Goal: Task Accomplishment & Management: Use online tool/utility

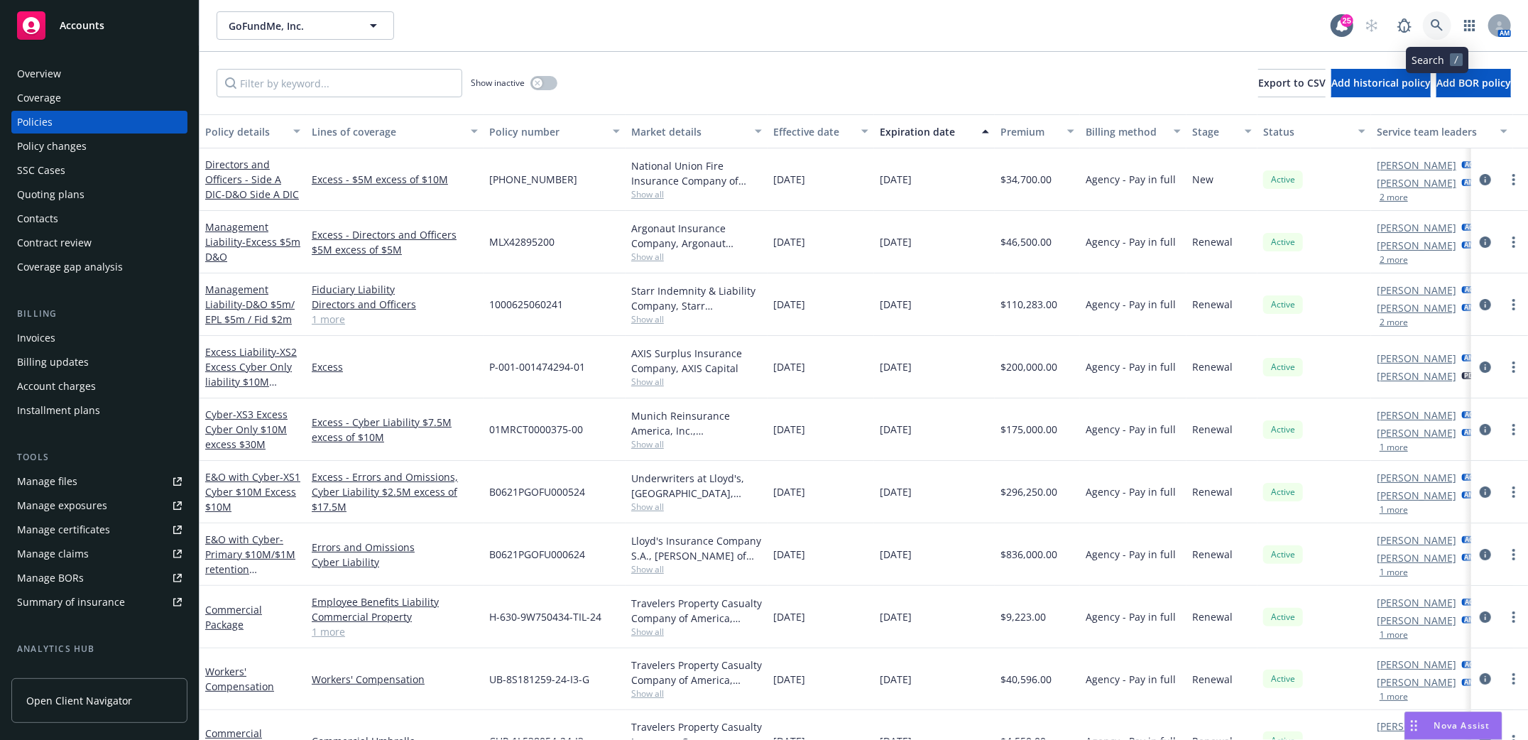
click at [1435, 16] on link at bounding box center [1436, 25] width 28 height 28
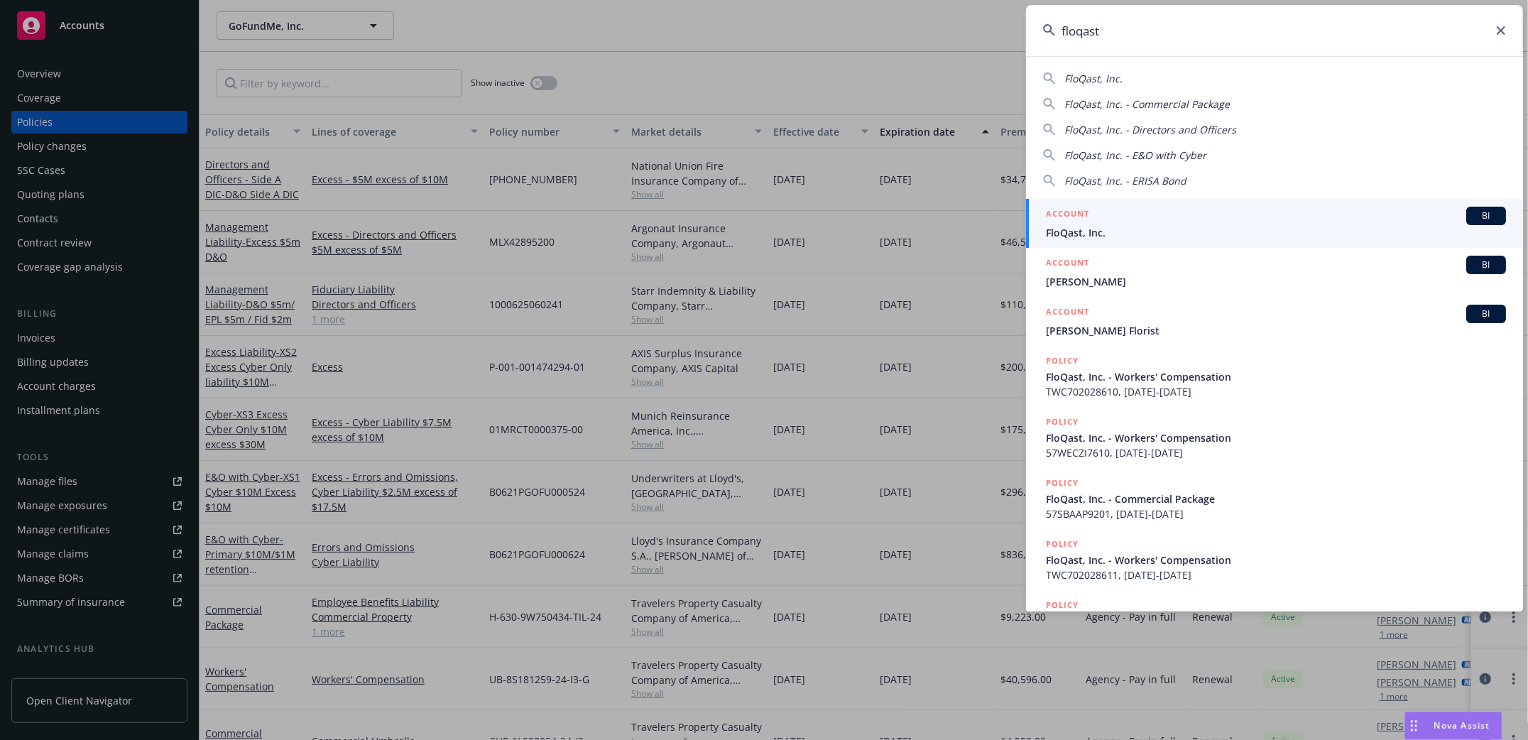
type input "floqast"
click at [1060, 230] on span "FloQast, Inc." at bounding box center [1276, 232] width 460 height 15
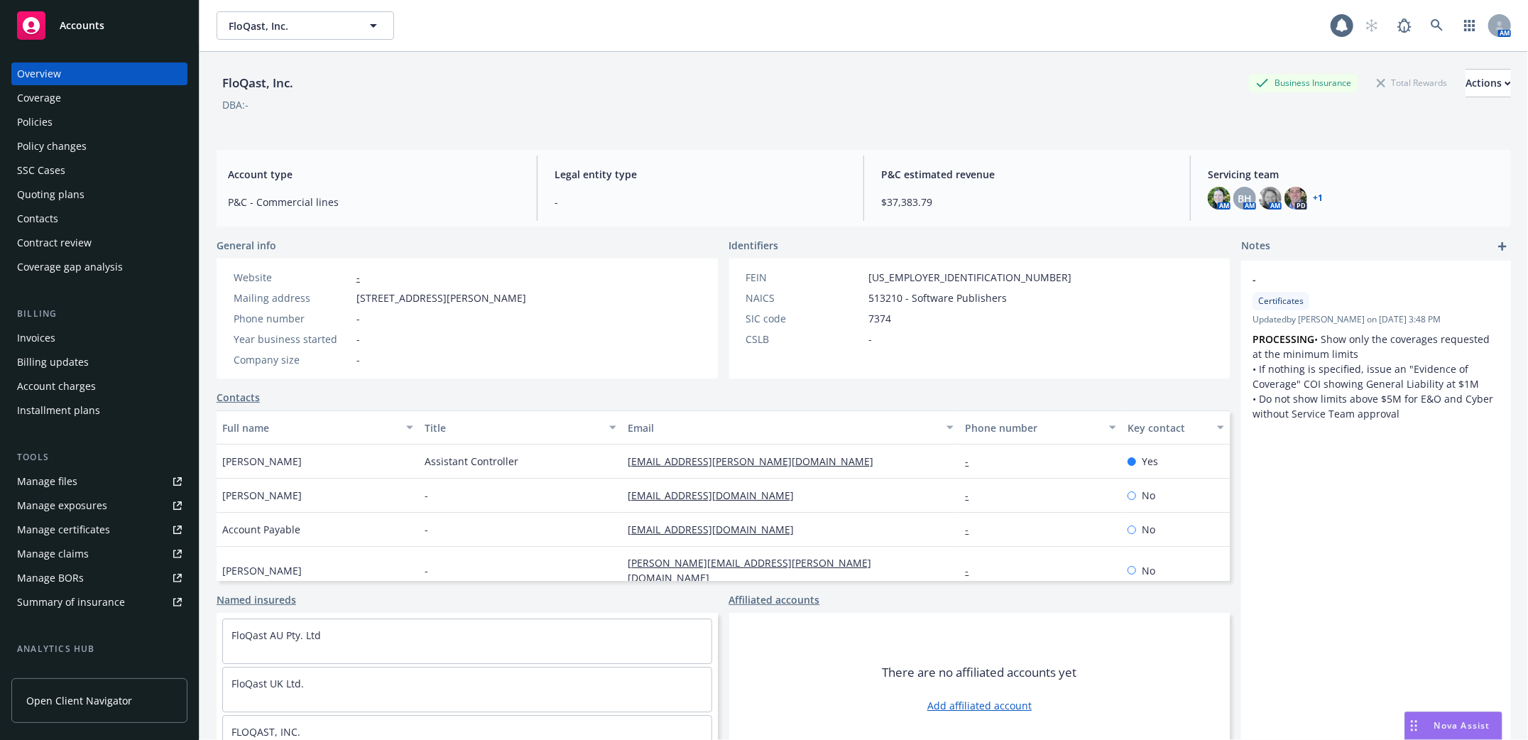
click at [23, 115] on div "Policies" at bounding box center [34, 122] width 35 height 23
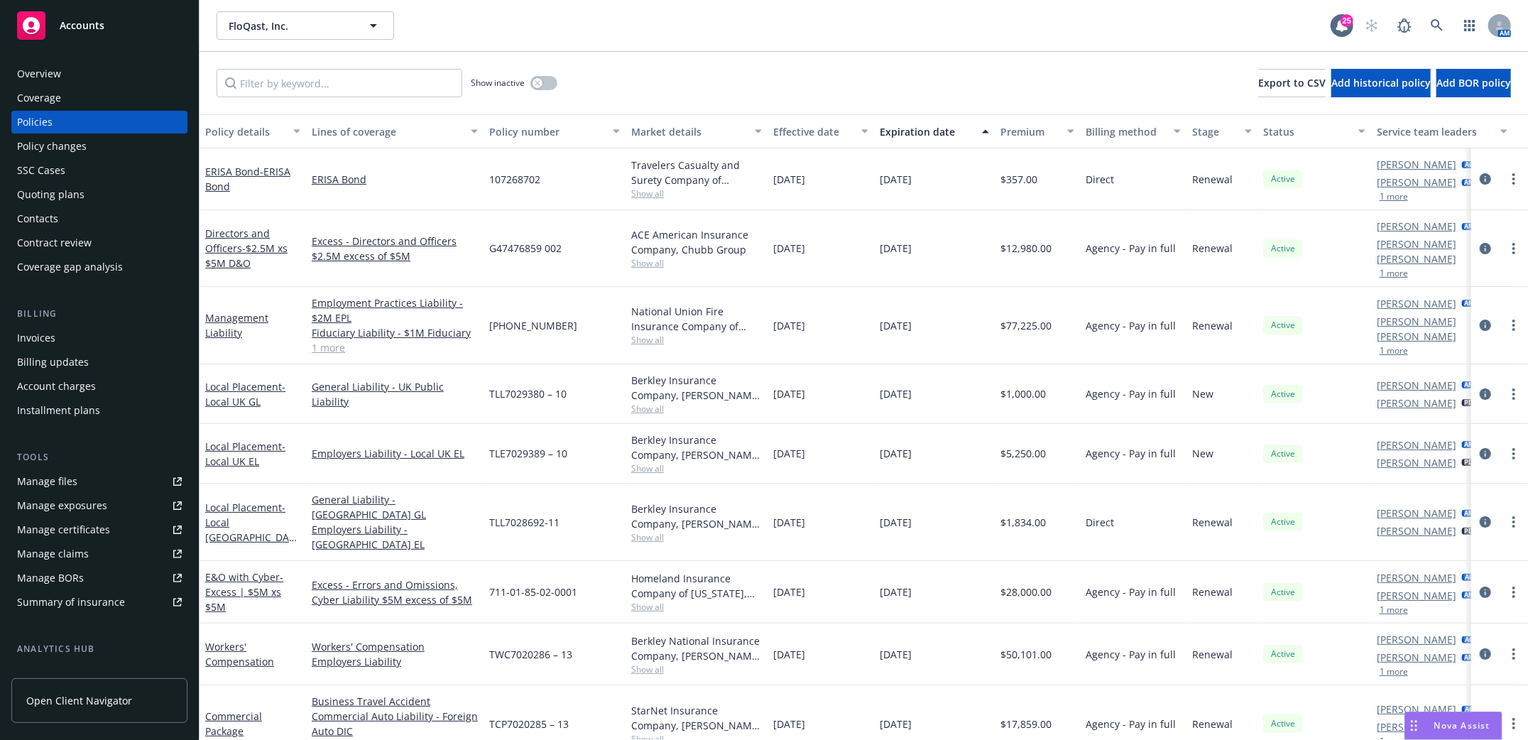
click at [18, 341] on div "Invoices" at bounding box center [36, 338] width 38 height 23
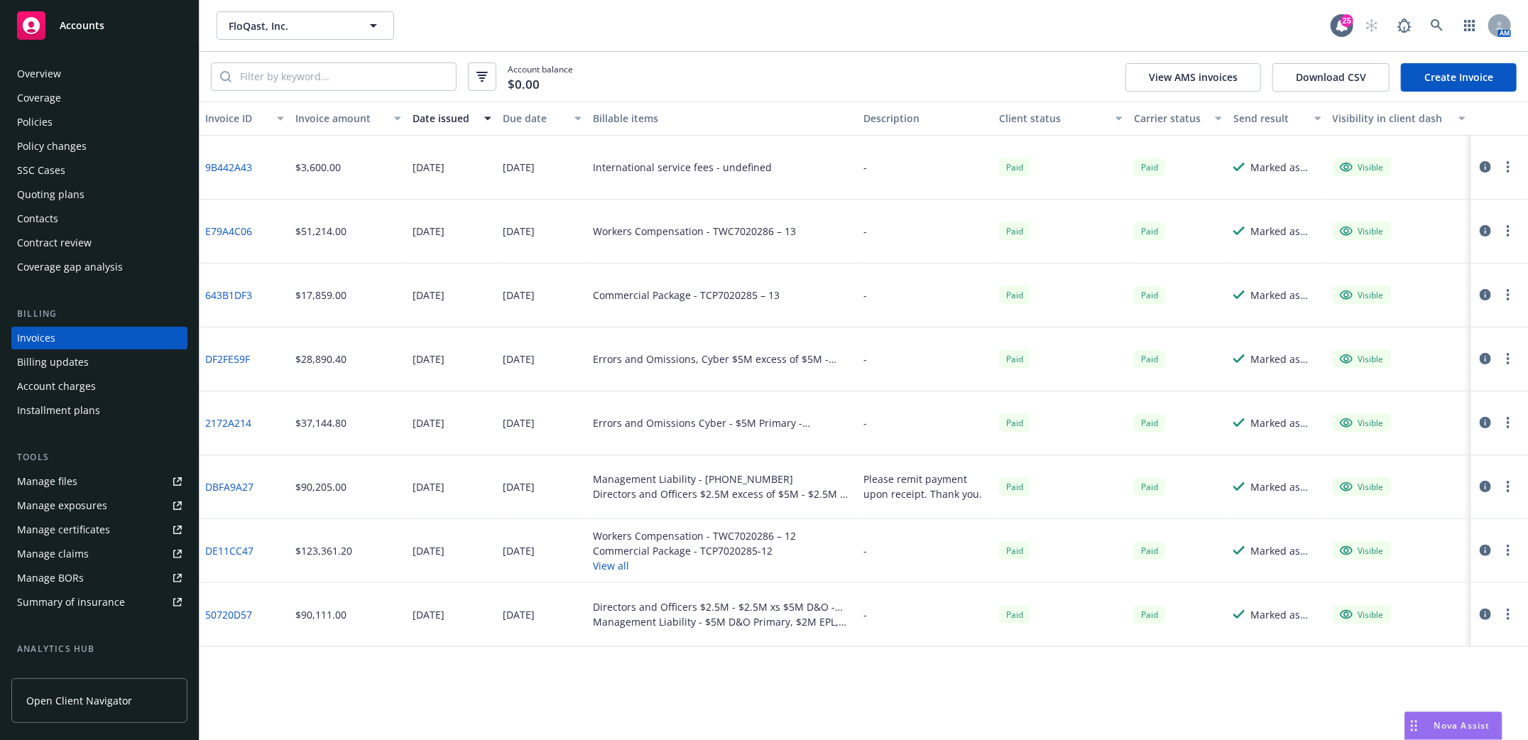
click at [1462, 83] on link "Create Invoice" at bounding box center [1458, 77] width 116 height 28
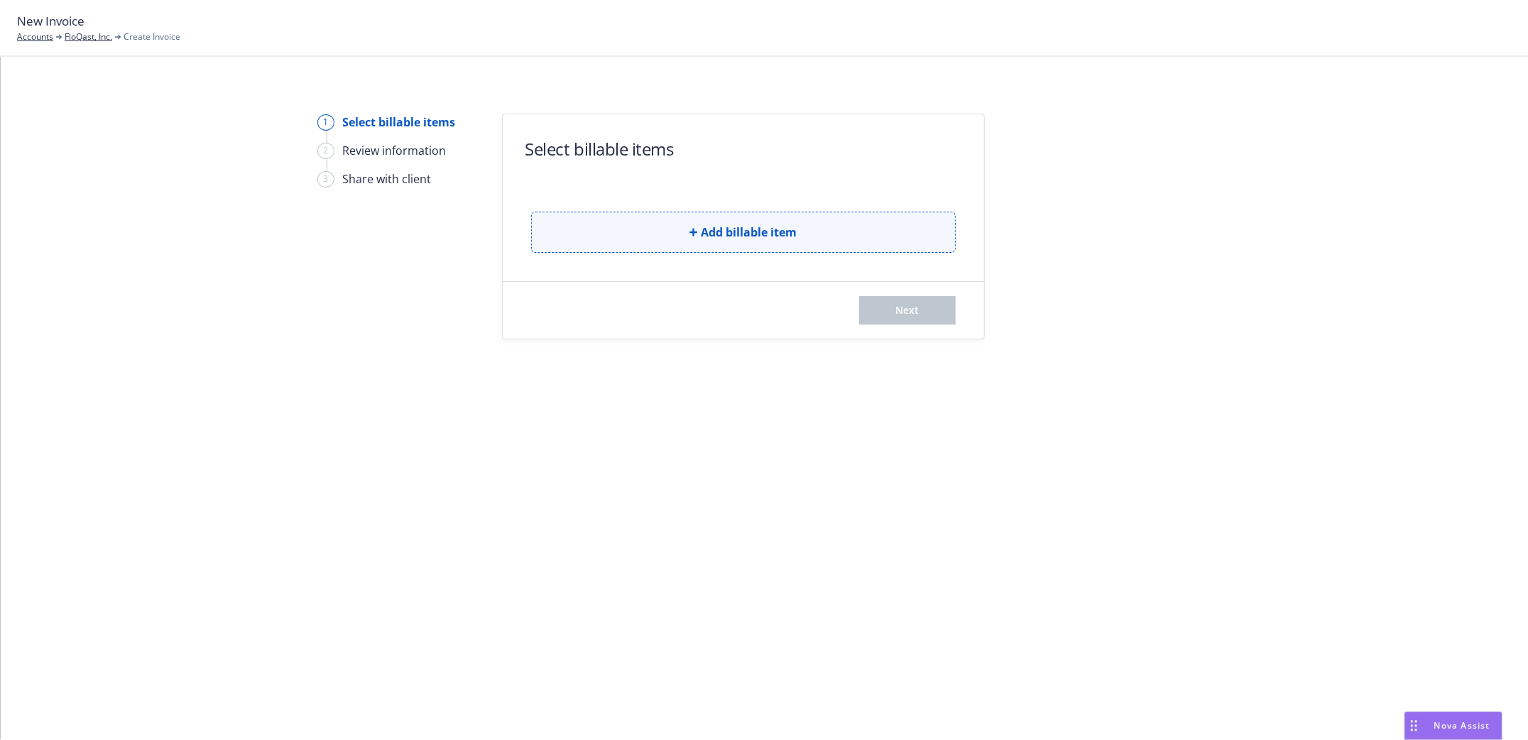
click at [716, 236] on span "Add billable item" at bounding box center [749, 232] width 96 height 17
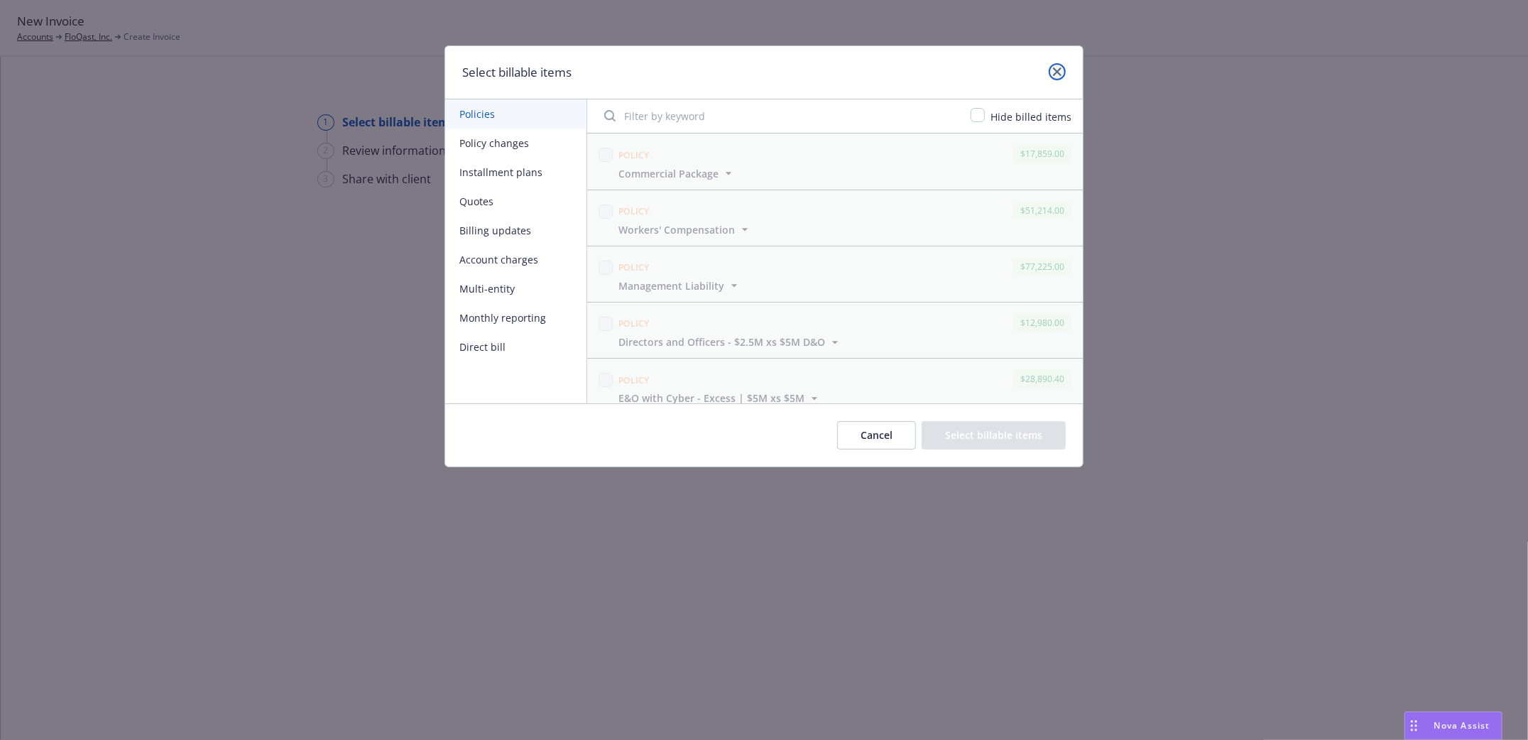
click at [1056, 72] on icon "close" at bounding box center [1057, 71] width 9 height 9
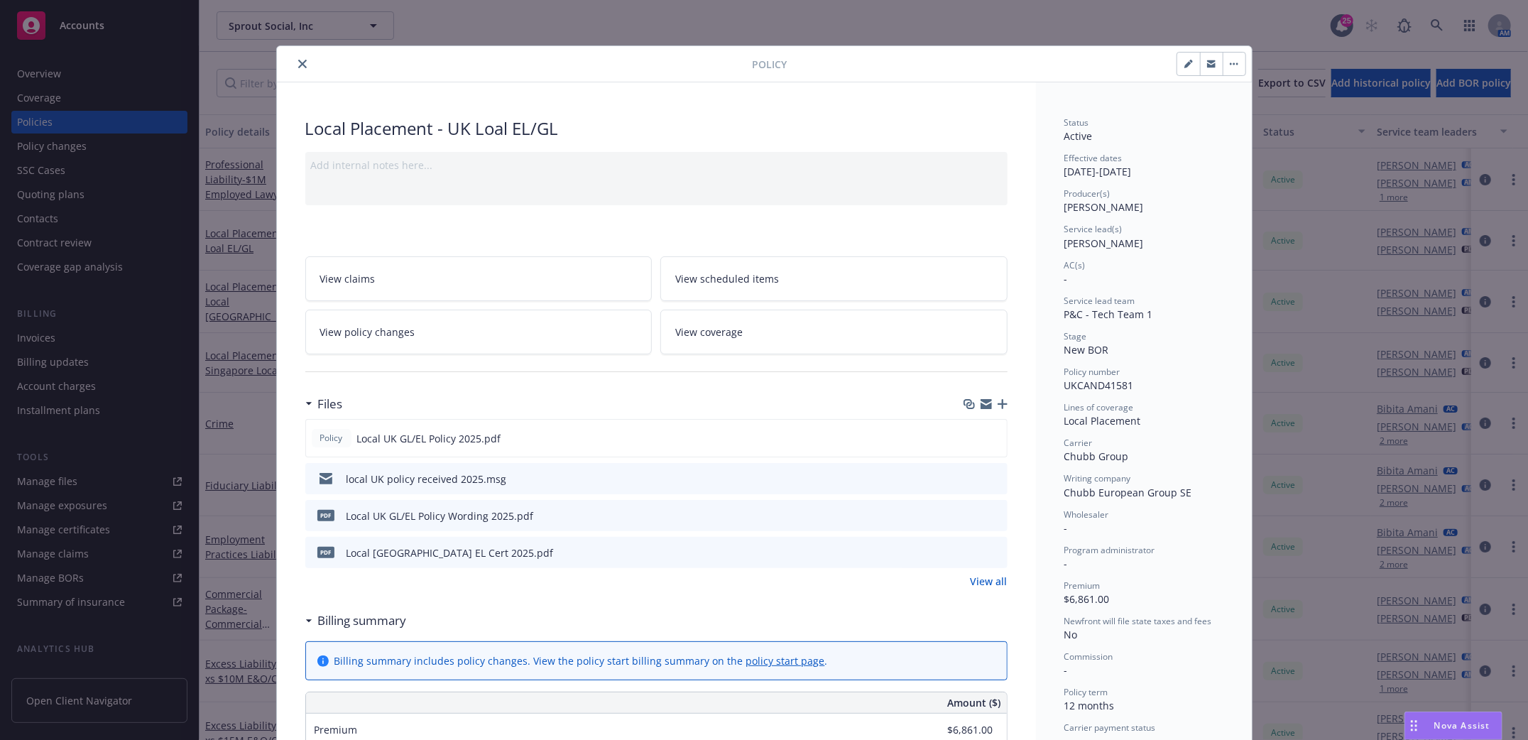
click at [298, 63] on icon "close" at bounding box center [302, 64] width 9 height 9
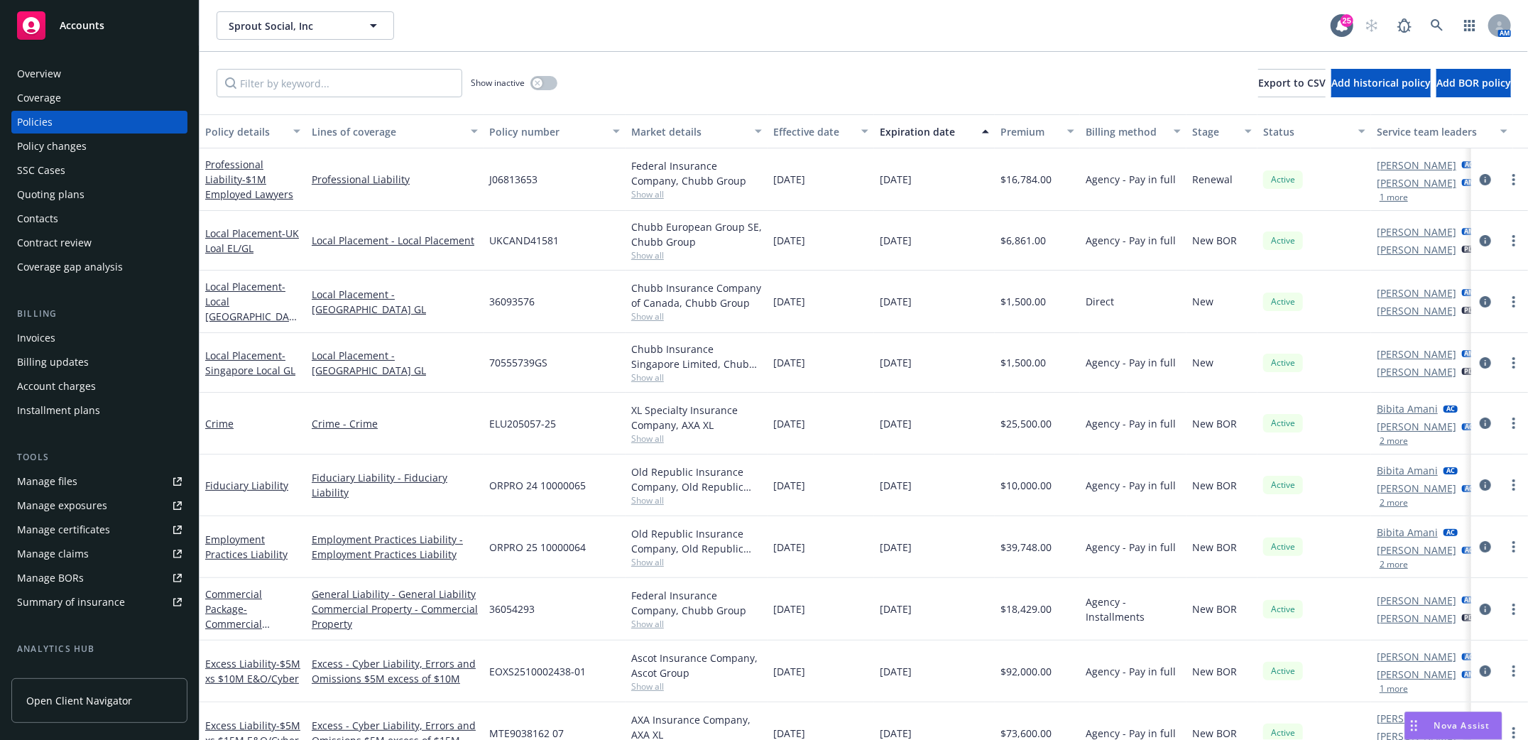
click at [40, 339] on div "Invoices" at bounding box center [36, 338] width 38 height 23
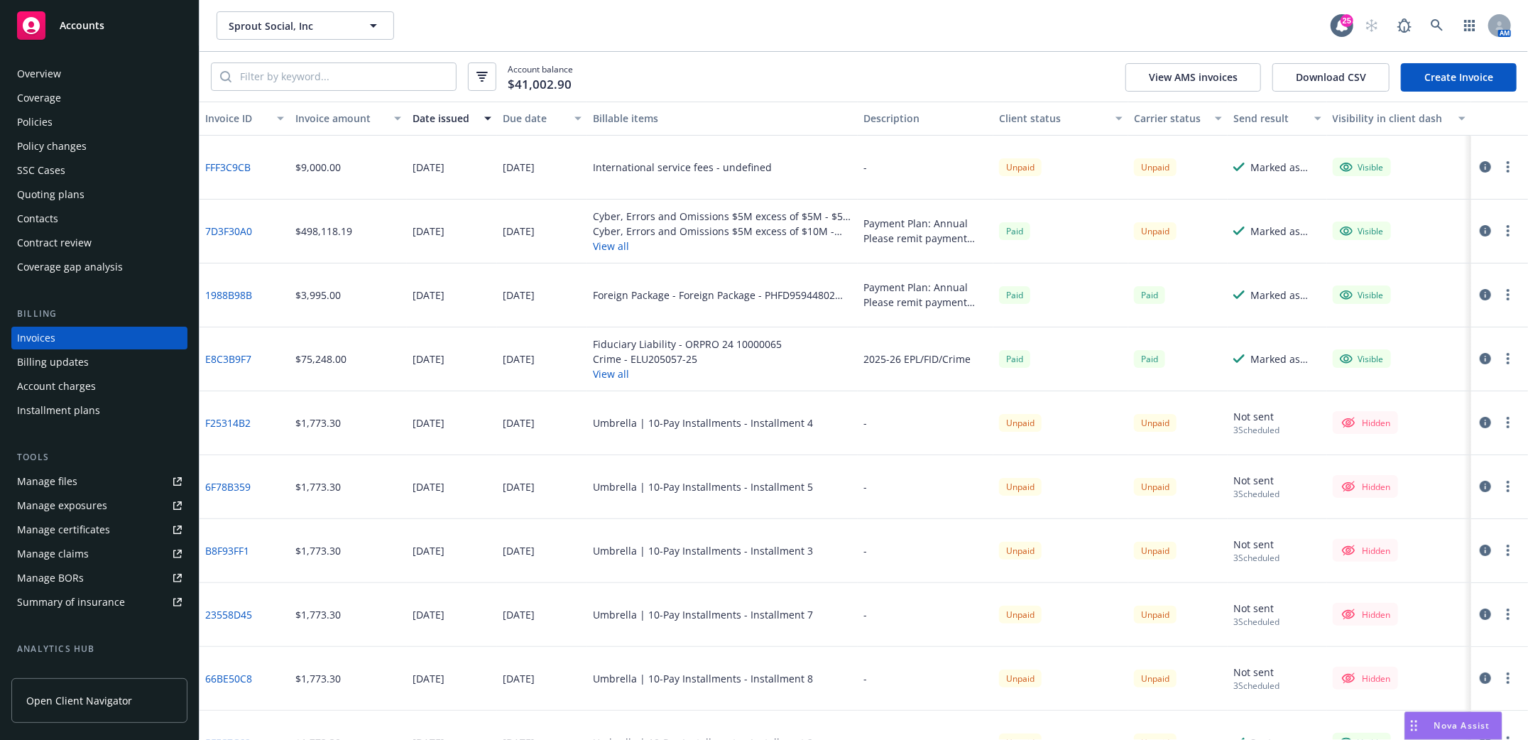
click at [1432, 80] on link "Create Invoice" at bounding box center [1458, 77] width 116 height 28
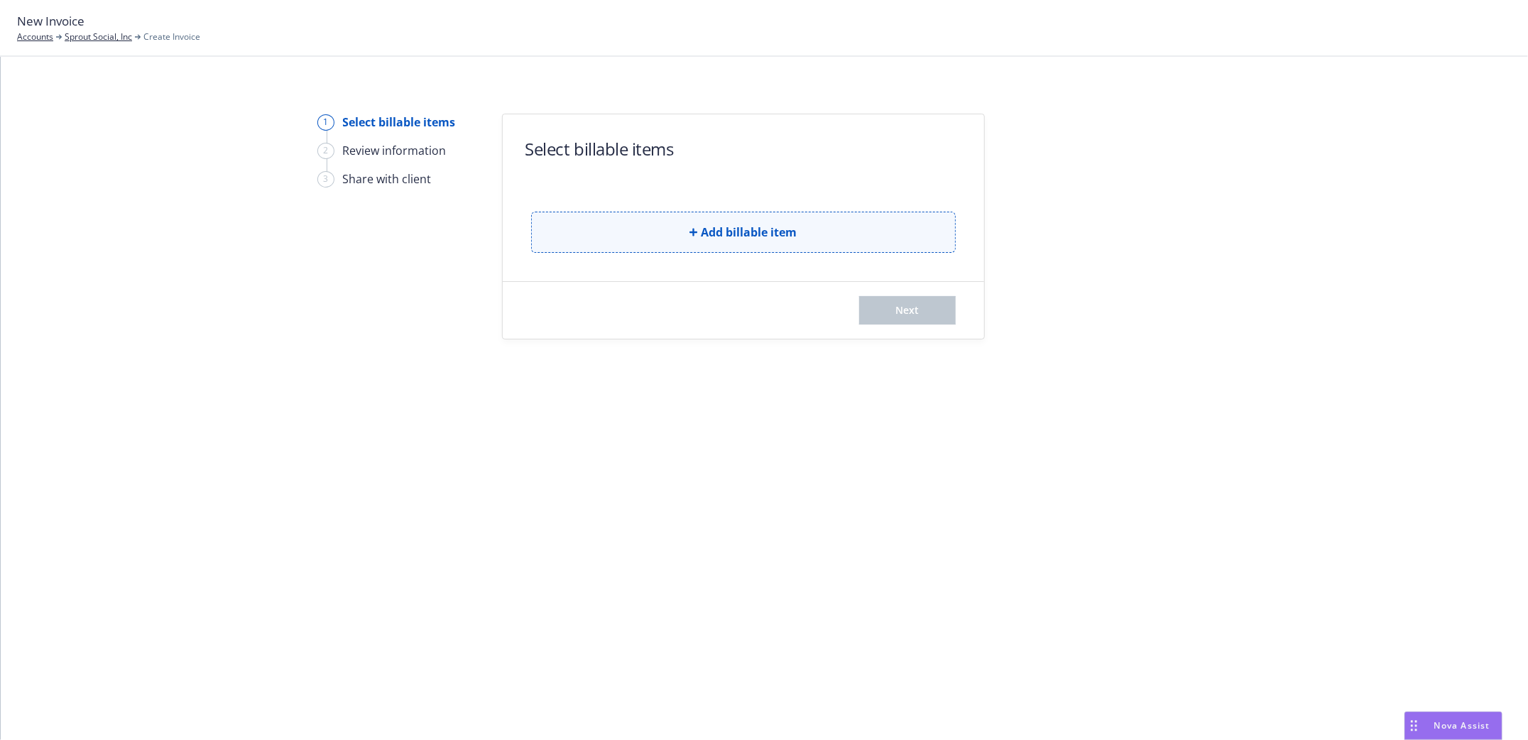
click at [689, 230] on icon "button" at bounding box center [693, 232] width 9 height 9
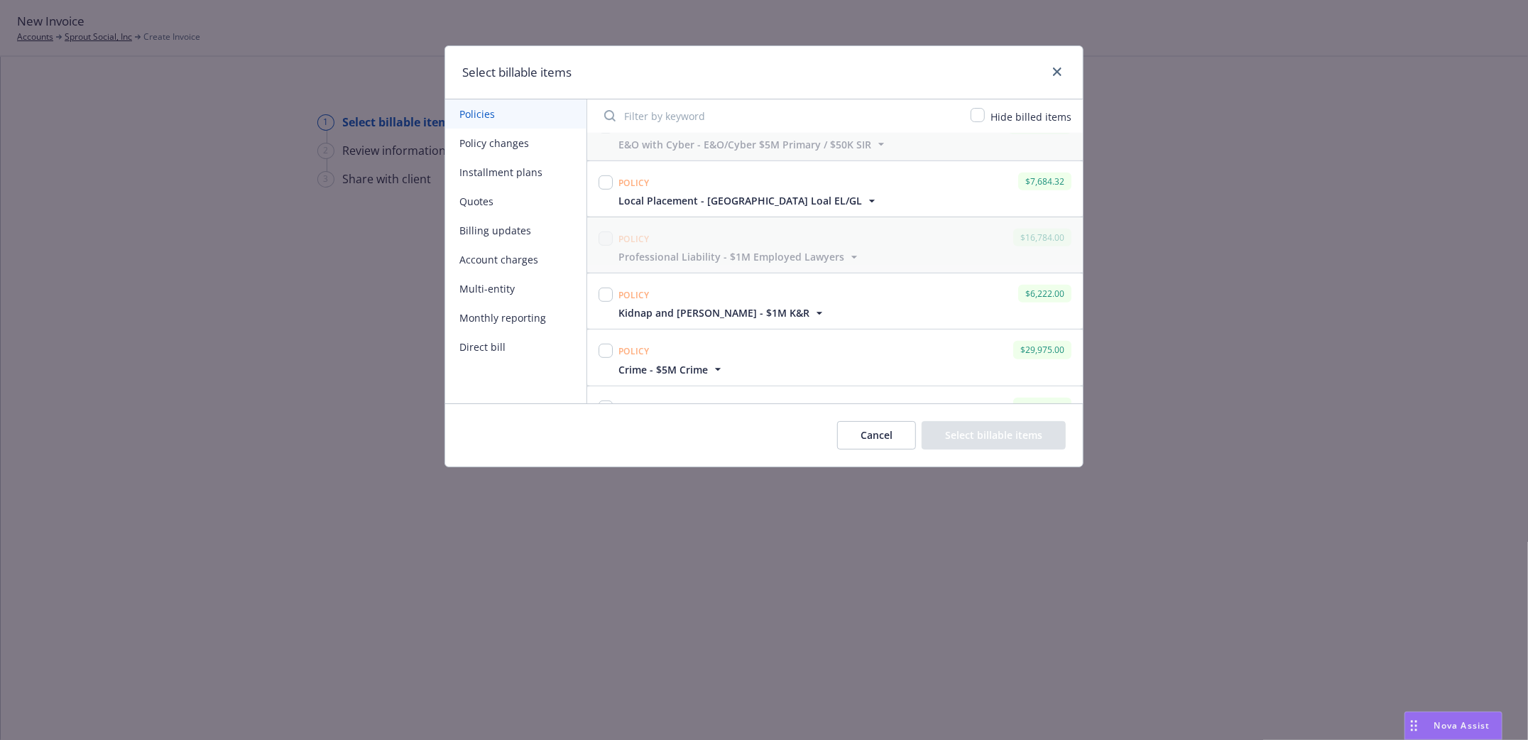
scroll to position [496, 0]
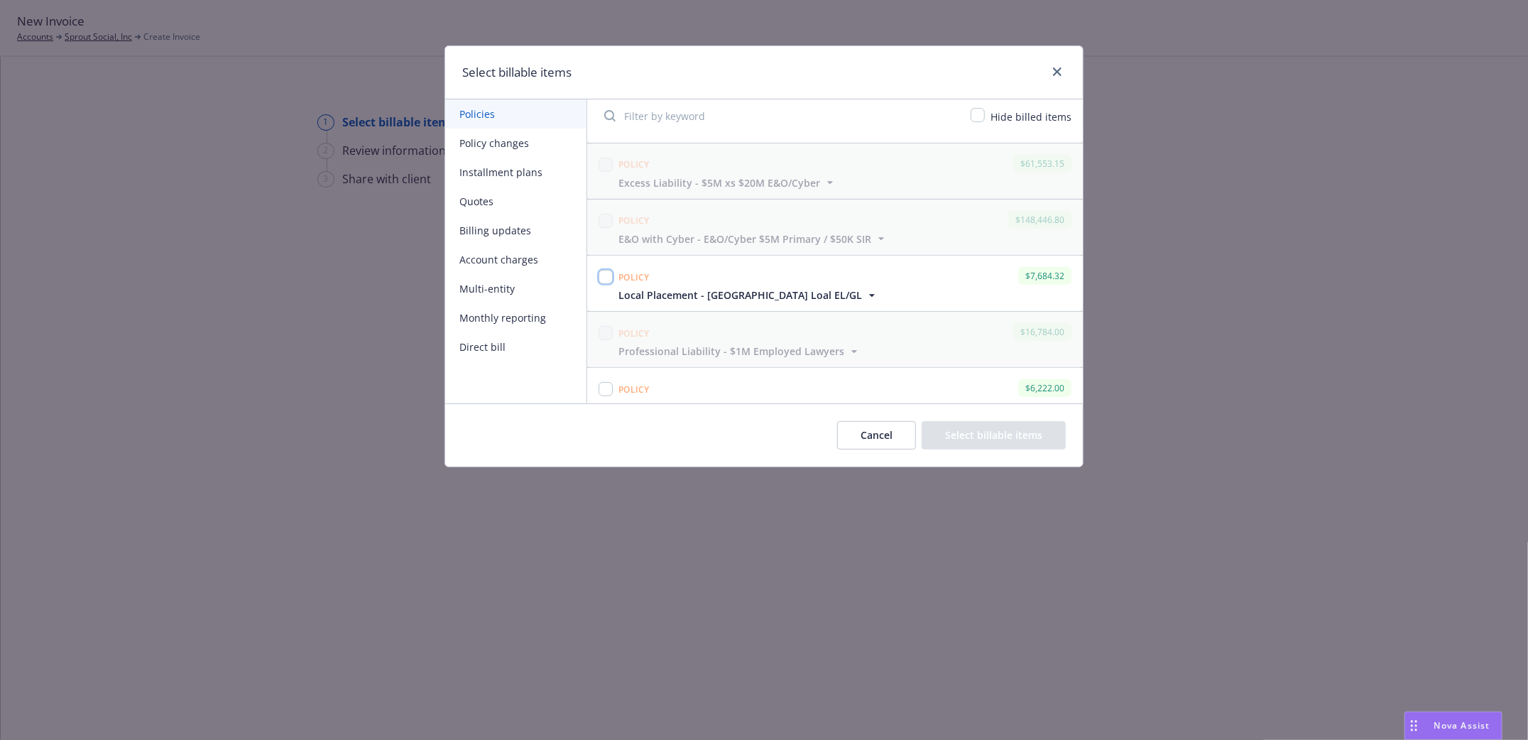
click at [601, 270] on input "checkbox" at bounding box center [605, 277] width 14 height 14
checkbox input "true"
click at [1005, 434] on button "Select billable items" at bounding box center [993, 435] width 144 height 28
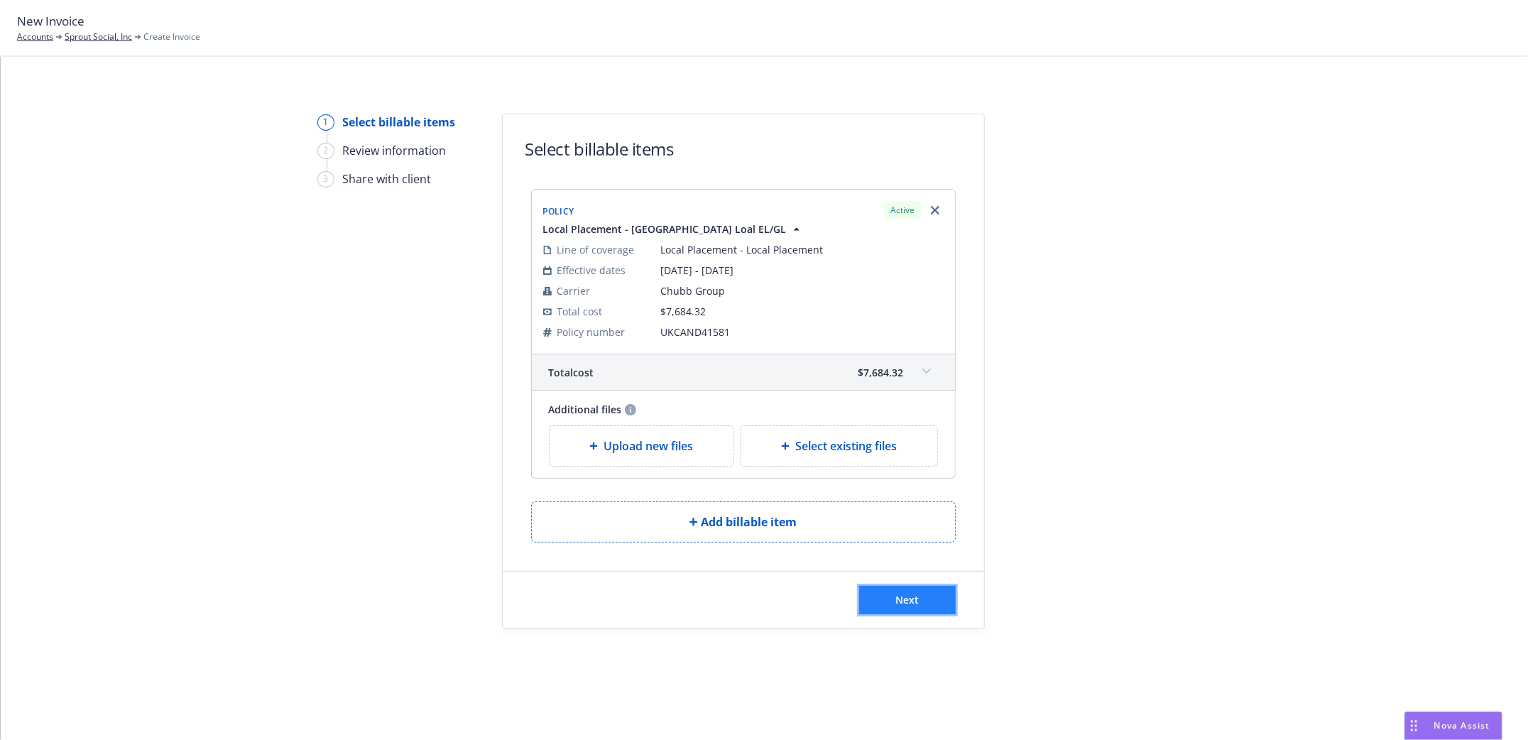
click at [915, 586] on button "Next" at bounding box center [907, 600] width 97 height 28
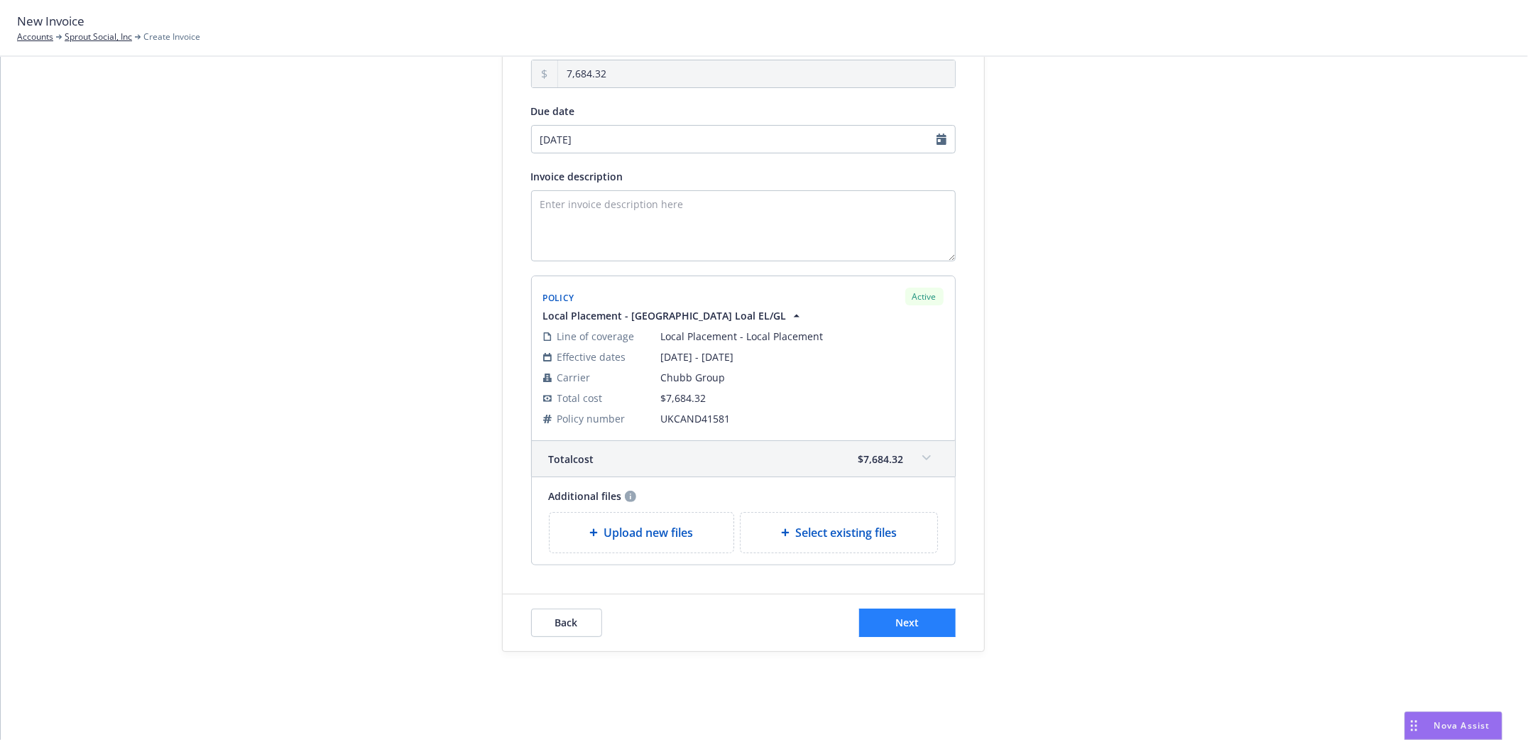
scroll to position [155, 0]
click at [921, 622] on button "Next" at bounding box center [907, 619] width 97 height 28
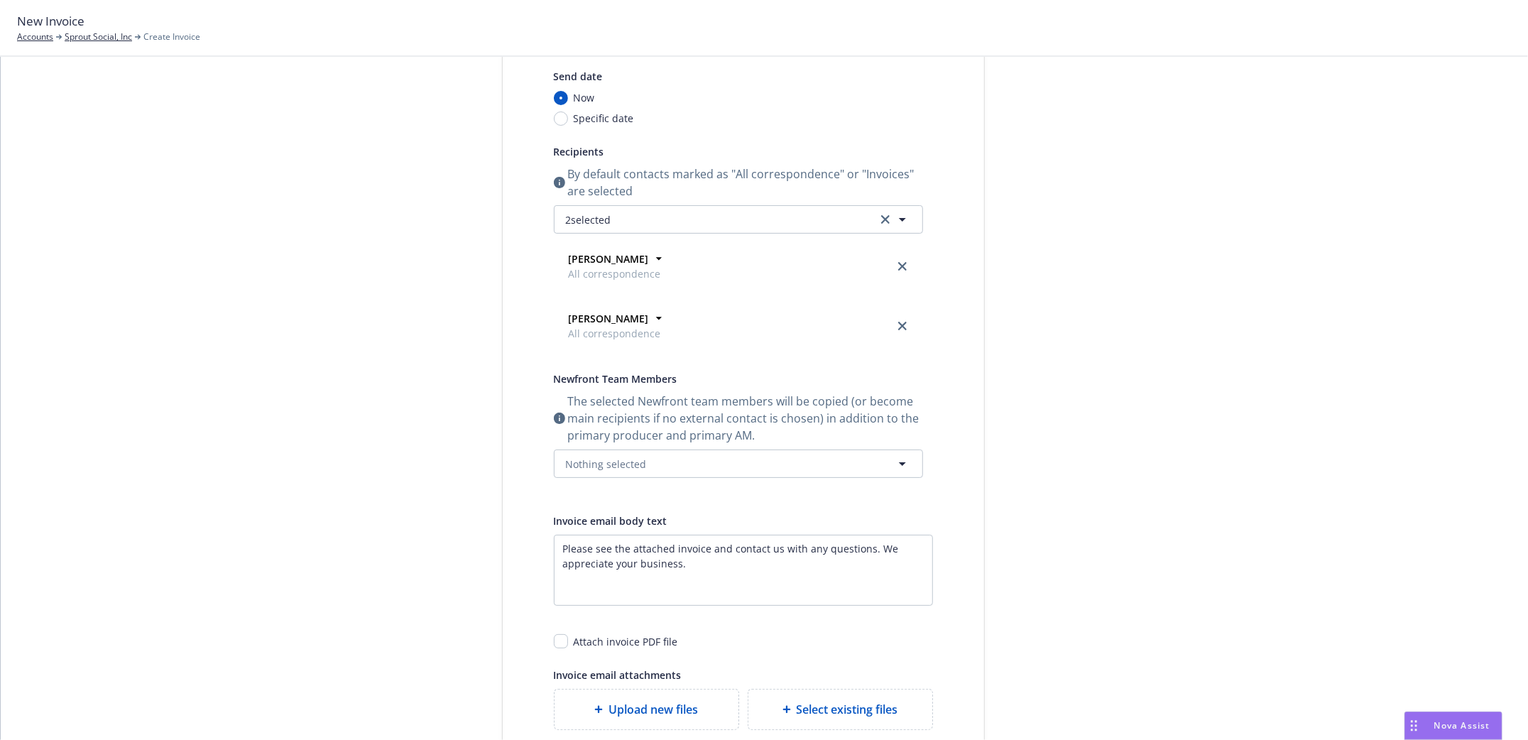
scroll to position [0, 0]
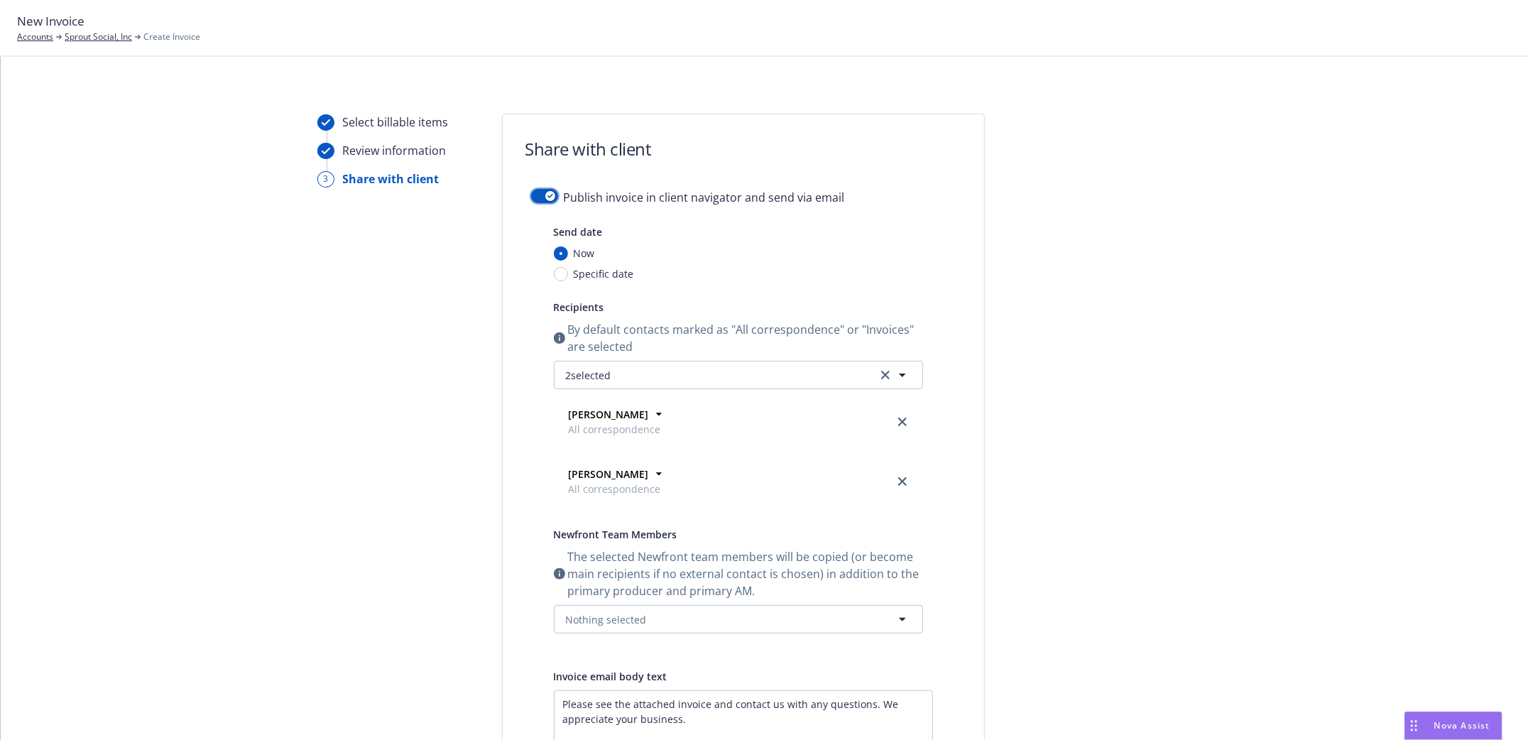
click at [531, 196] on button "button" at bounding box center [544, 196] width 27 height 14
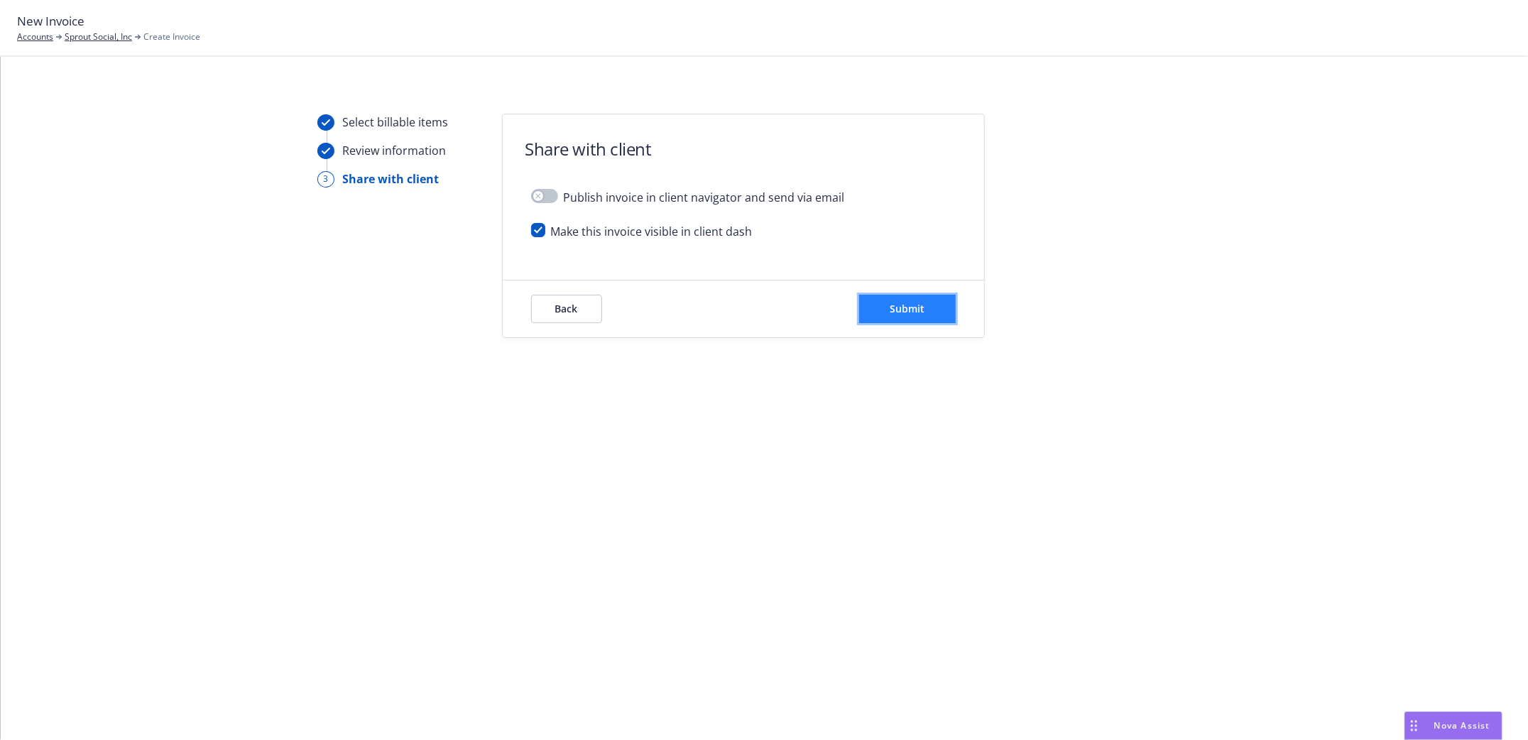
click at [909, 300] on button "Submit" at bounding box center [907, 309] width 97 height 28
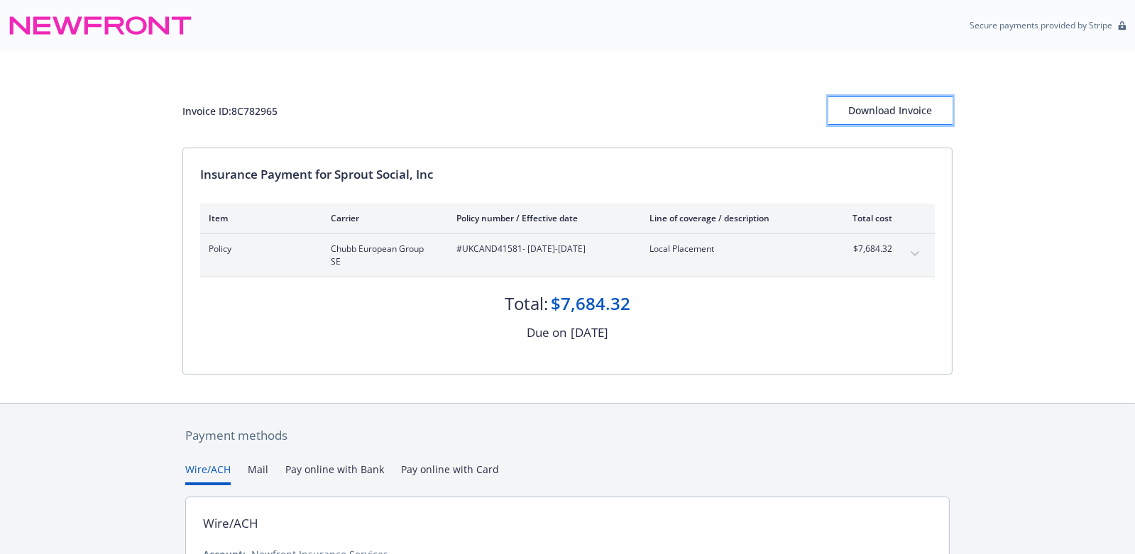
click at [885, 110] on div "Download Invoice" at bounding box center [890, 110] width 124 height 27
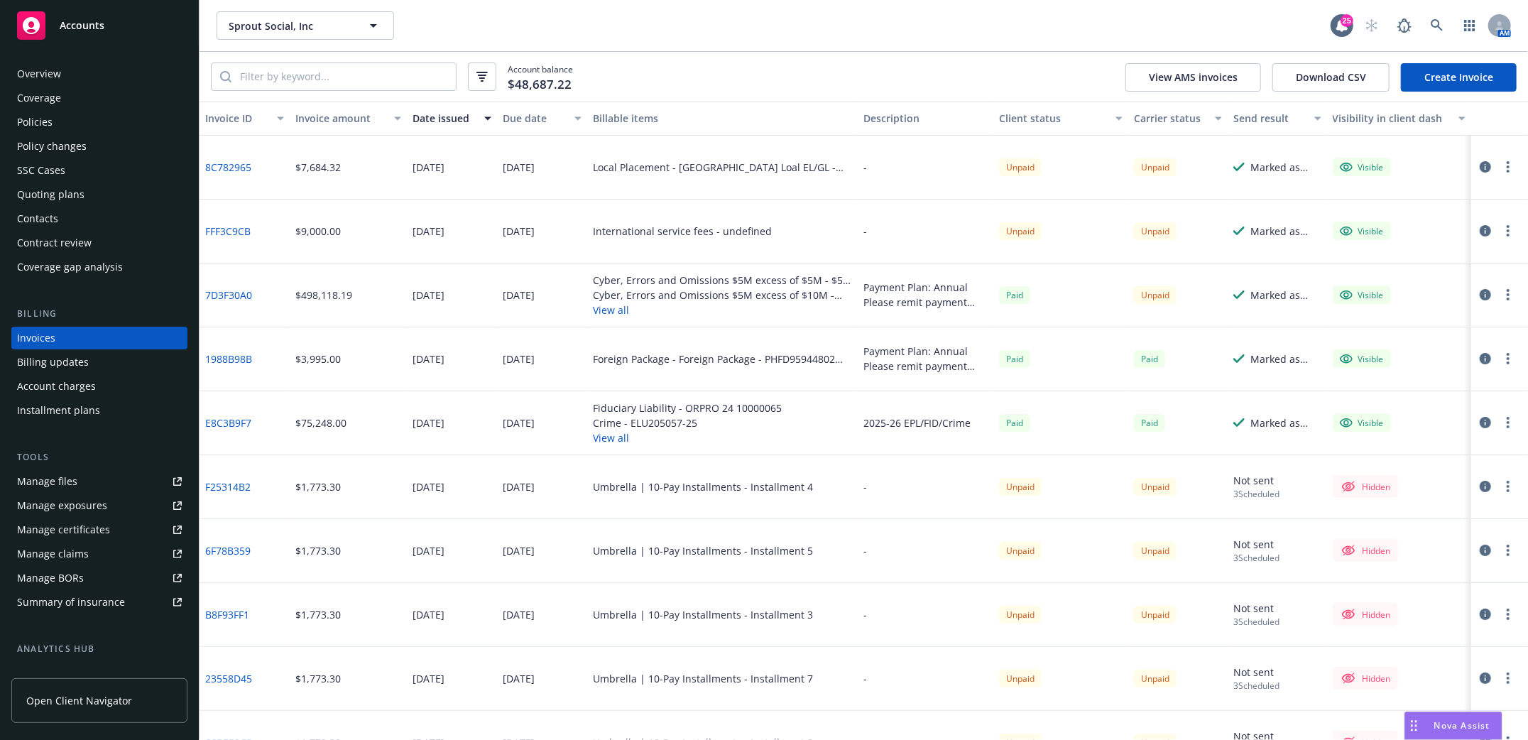
click at [34, 113] on div "Policies" at bounding box center [34, 122] width 35 height 23
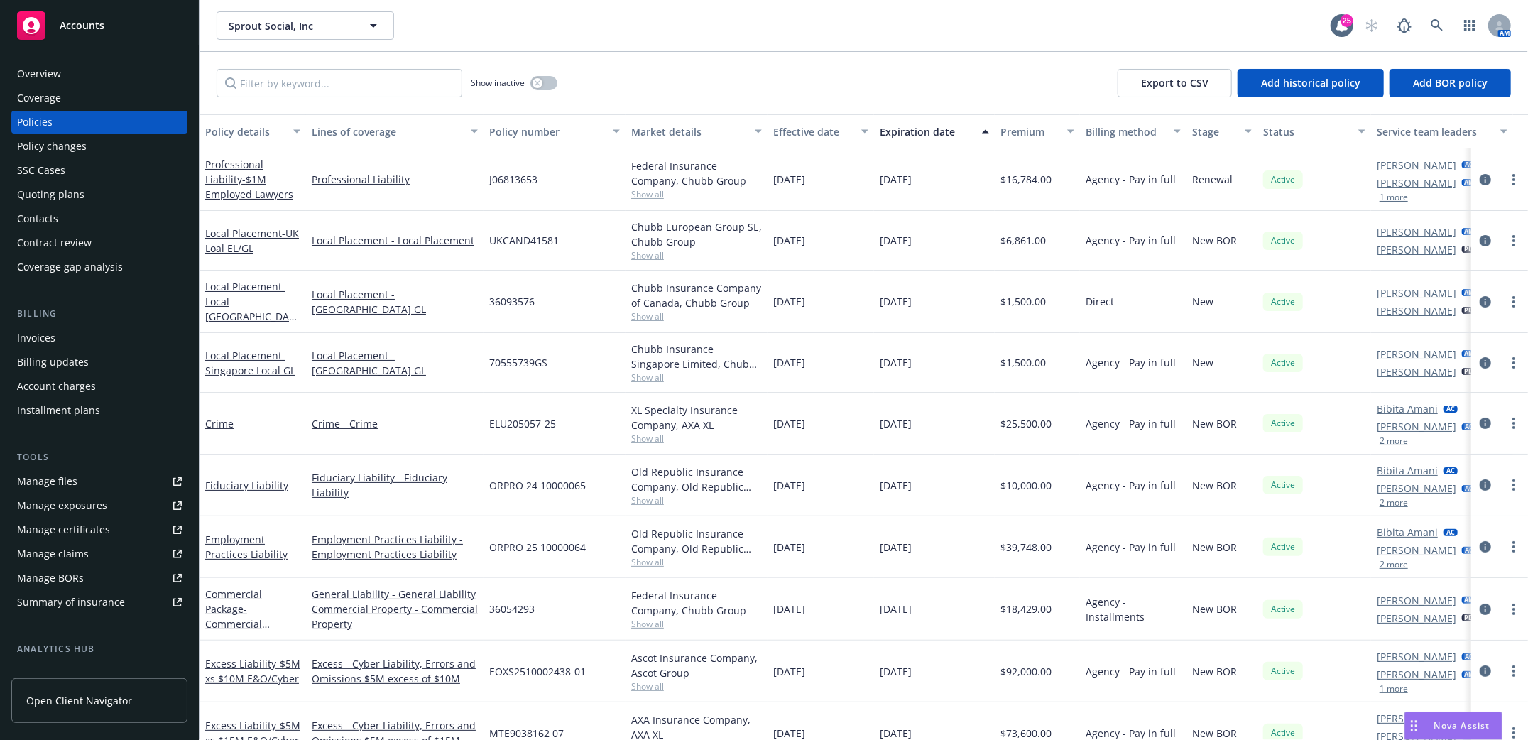
click at [29, 212] on div "Contacts" at bounding box center [37, 218] width 41 height 23
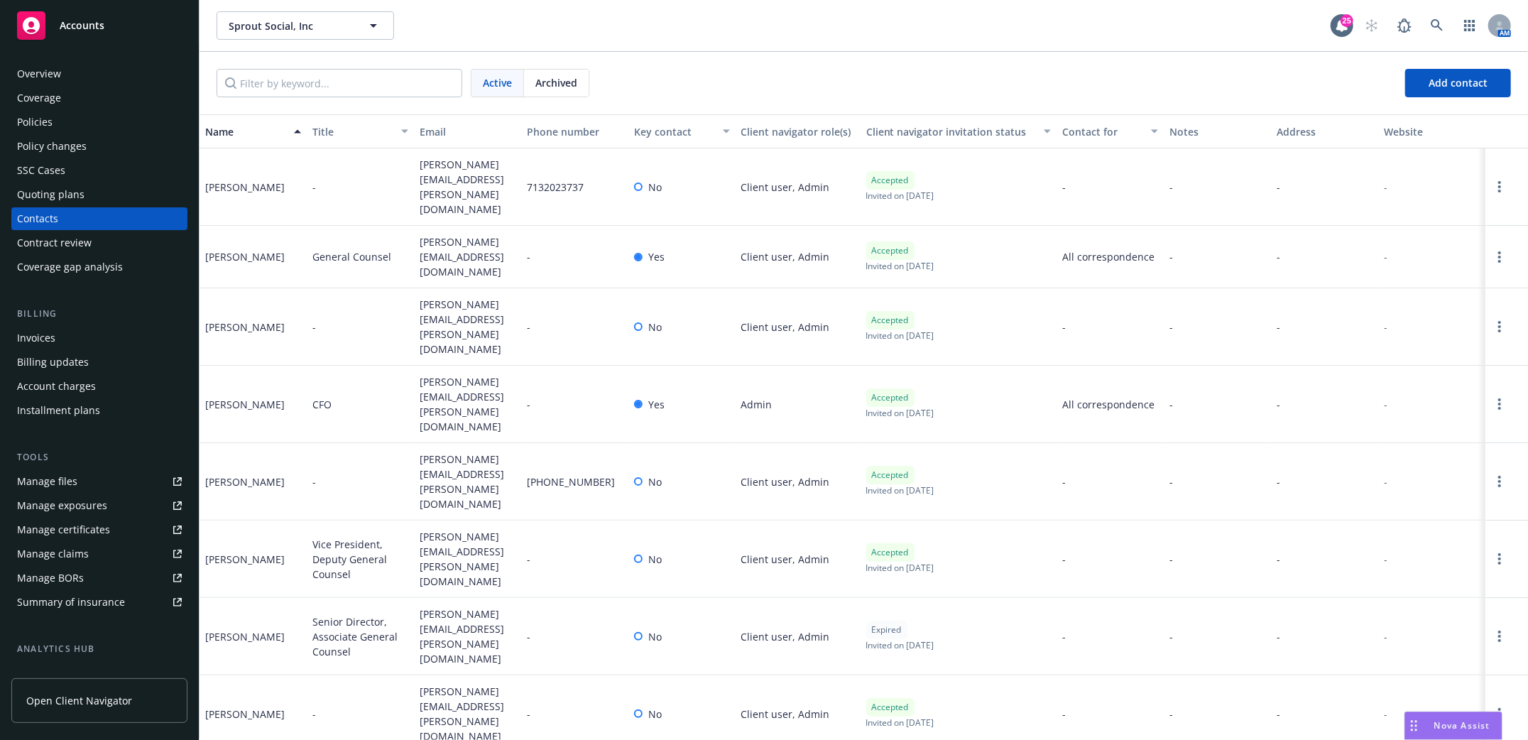
click at [28, 108] on div "Coverage" at bounding box center [39, 98] width 44 height 23
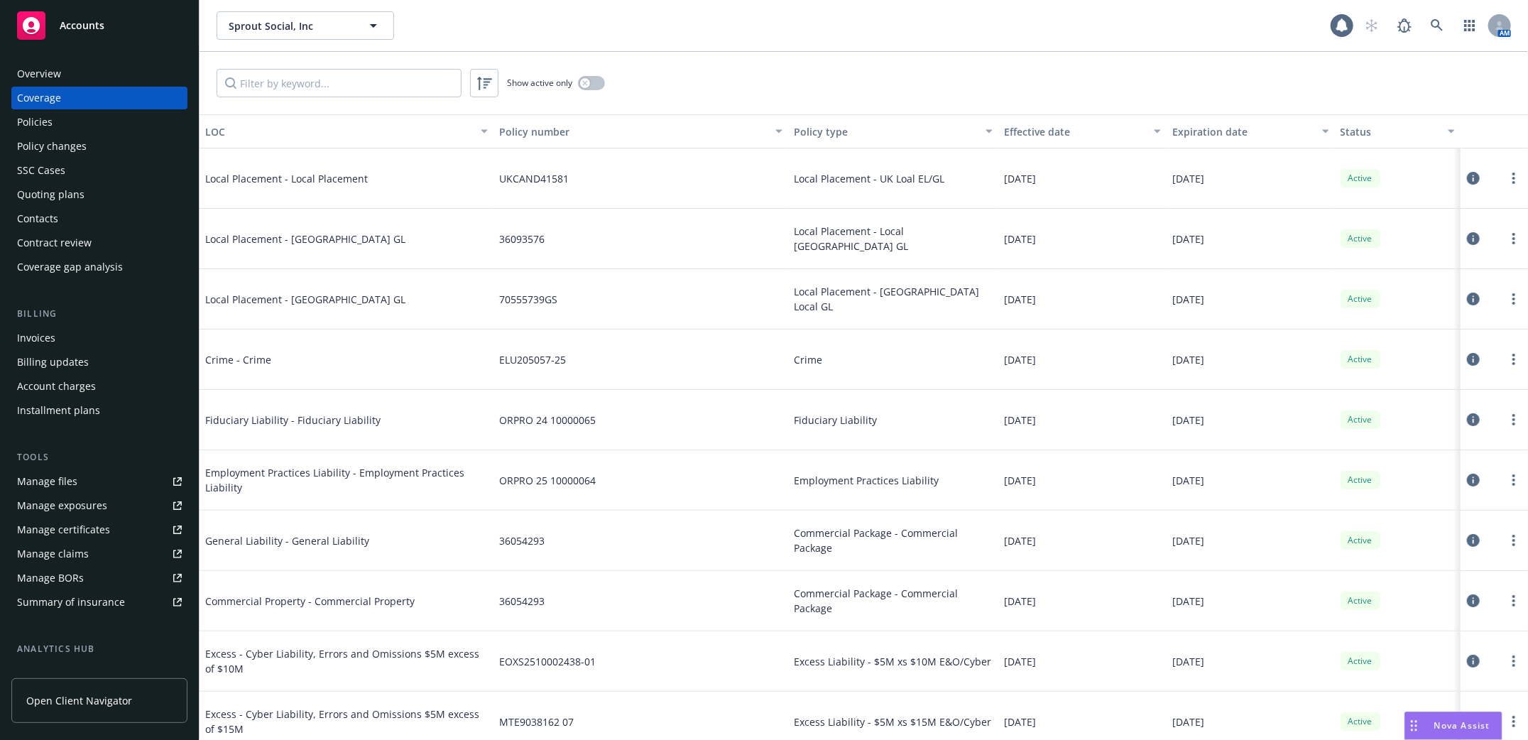
click at [21, 115] on div "Policies" at bounding box center [34, 122] width 35 height 23
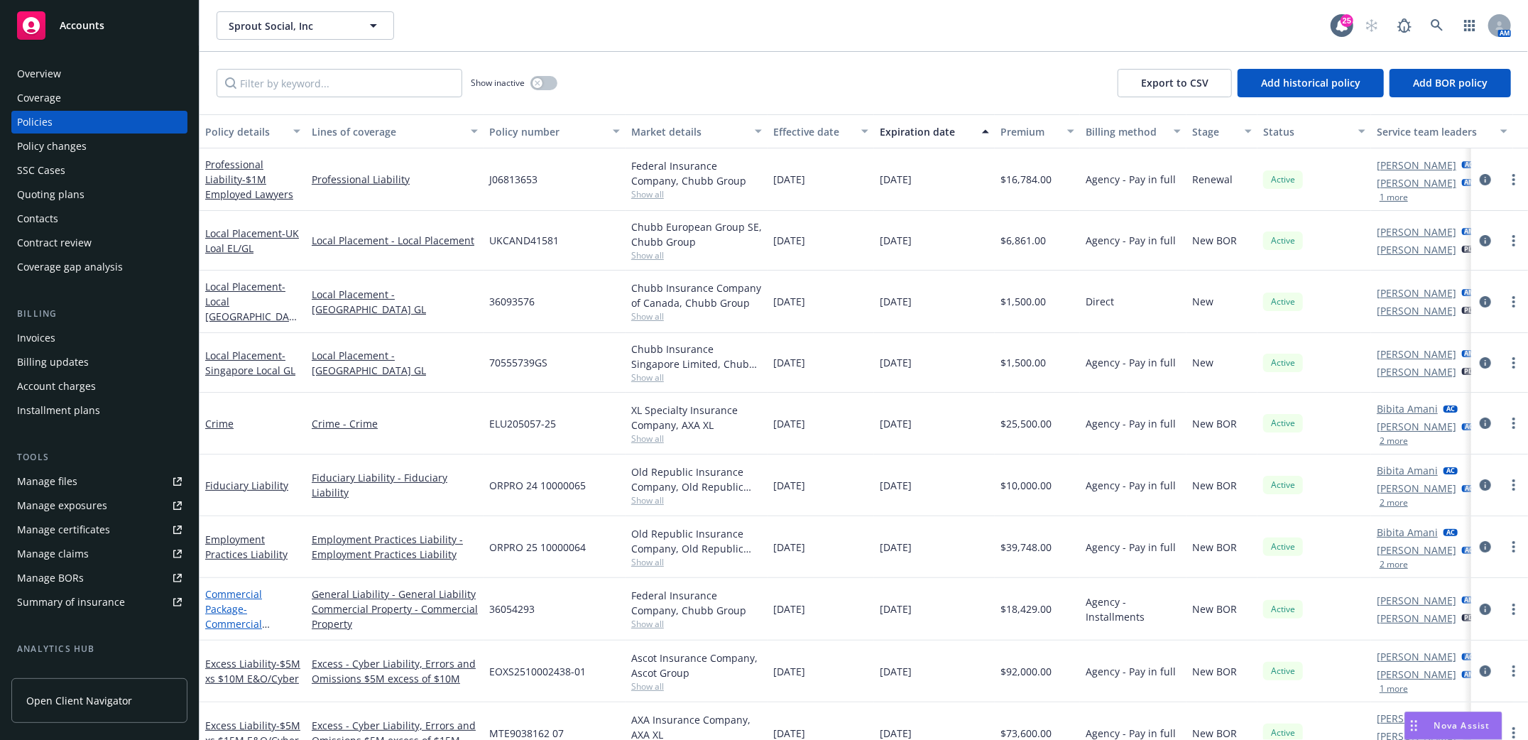
click at [231, 606] on link "Commercial Package - Commercial Package" at bounding box center [233, 616] width 57 height 58
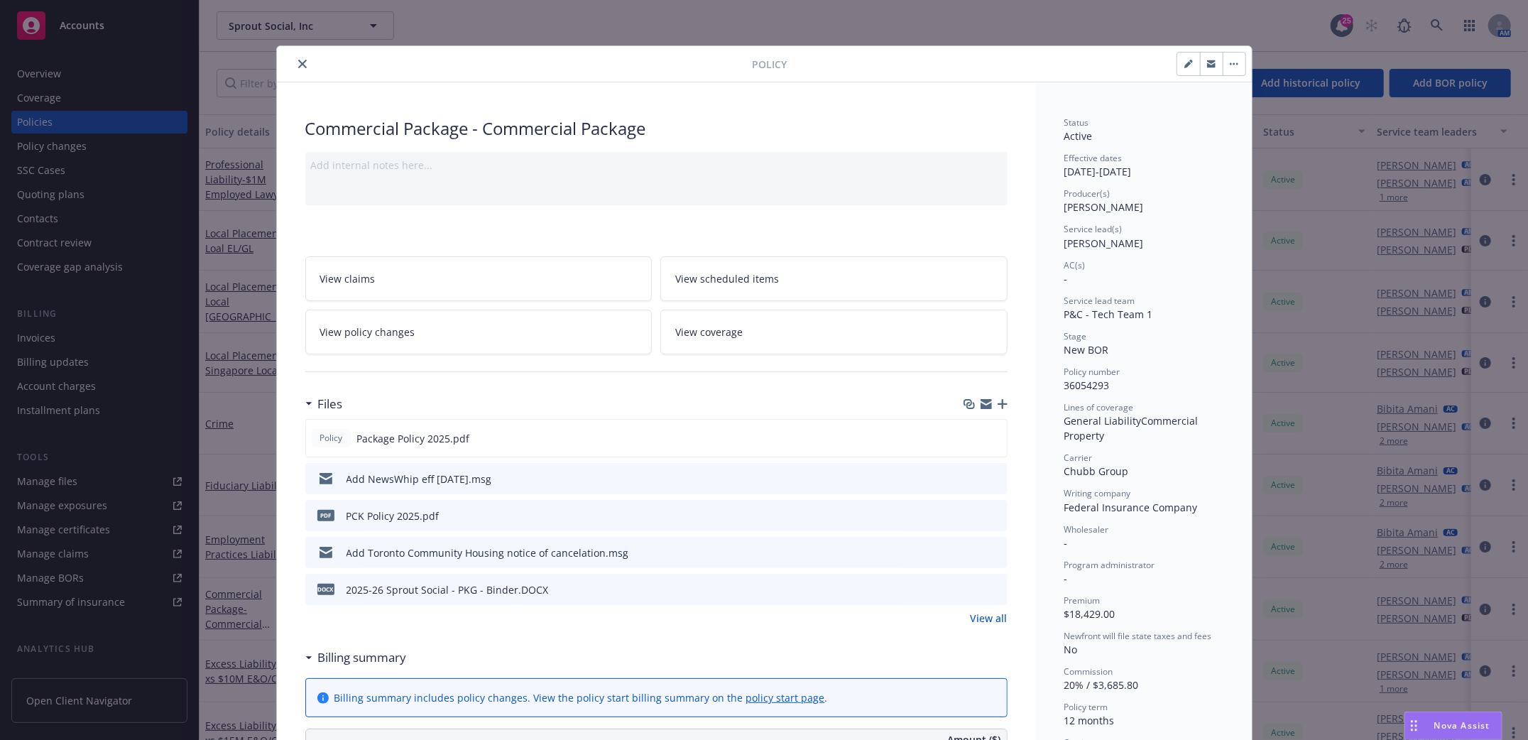
click at [298, 64] on icon "close" at bounding box center [302, 64] width 9 height 9
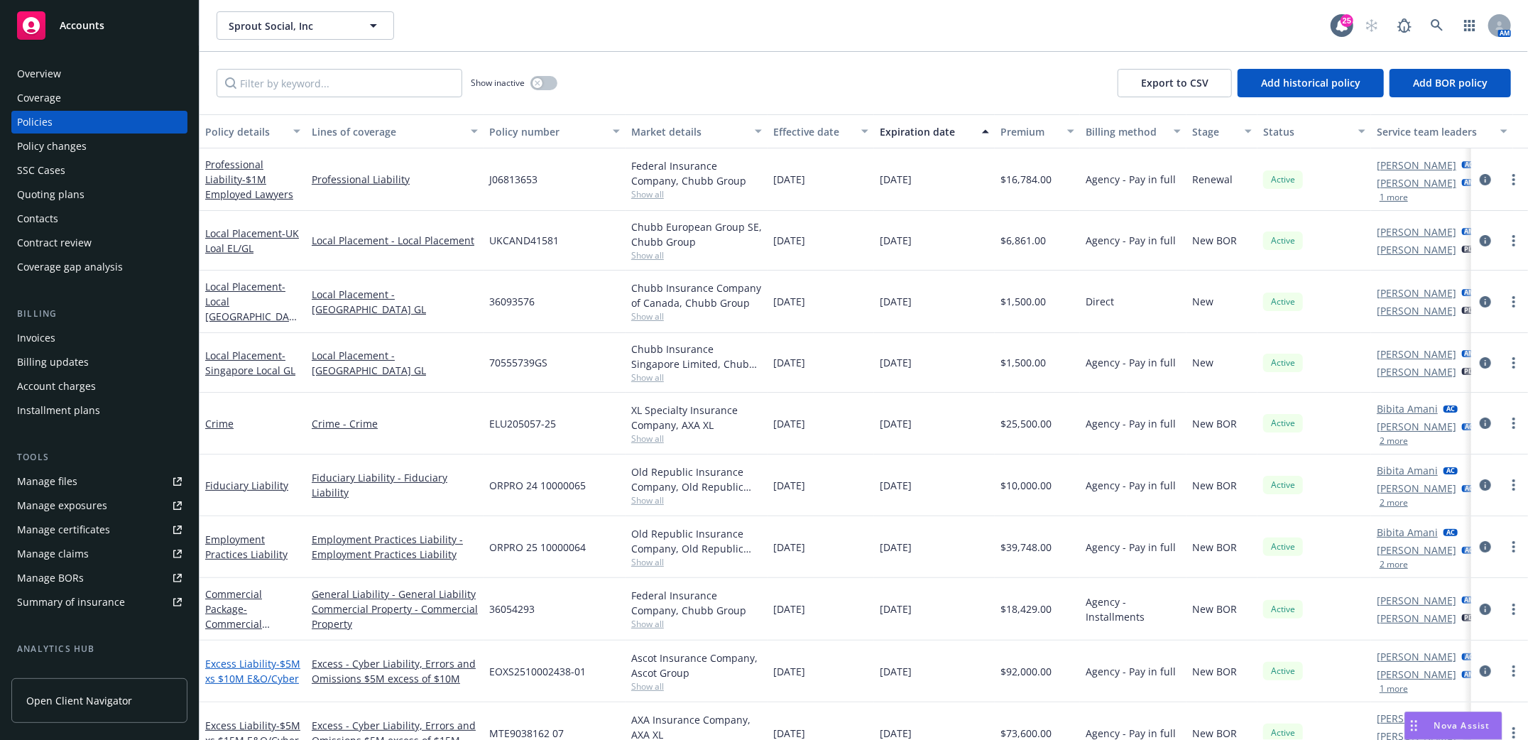
click at [235, 671] on span "- $5M xs $10M E&O/Cyber" at bounding box center [252, 671] width 95 height 28
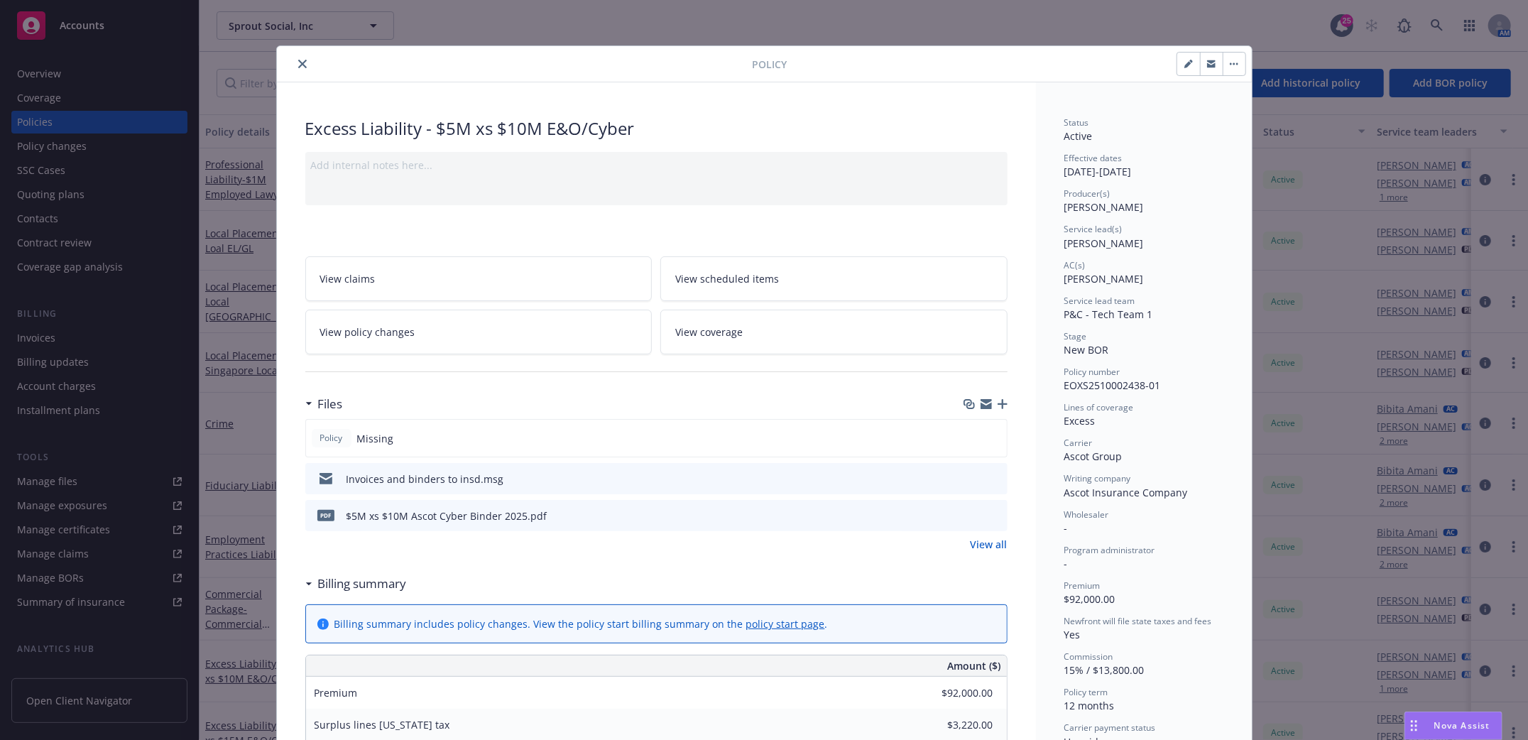
click at [965, 475] on icon "download file" at bounding box center [970, 477] width 11 height 11
click at [298, 62] on icon "close" at bounding box center [302, 64] width 9 height 9
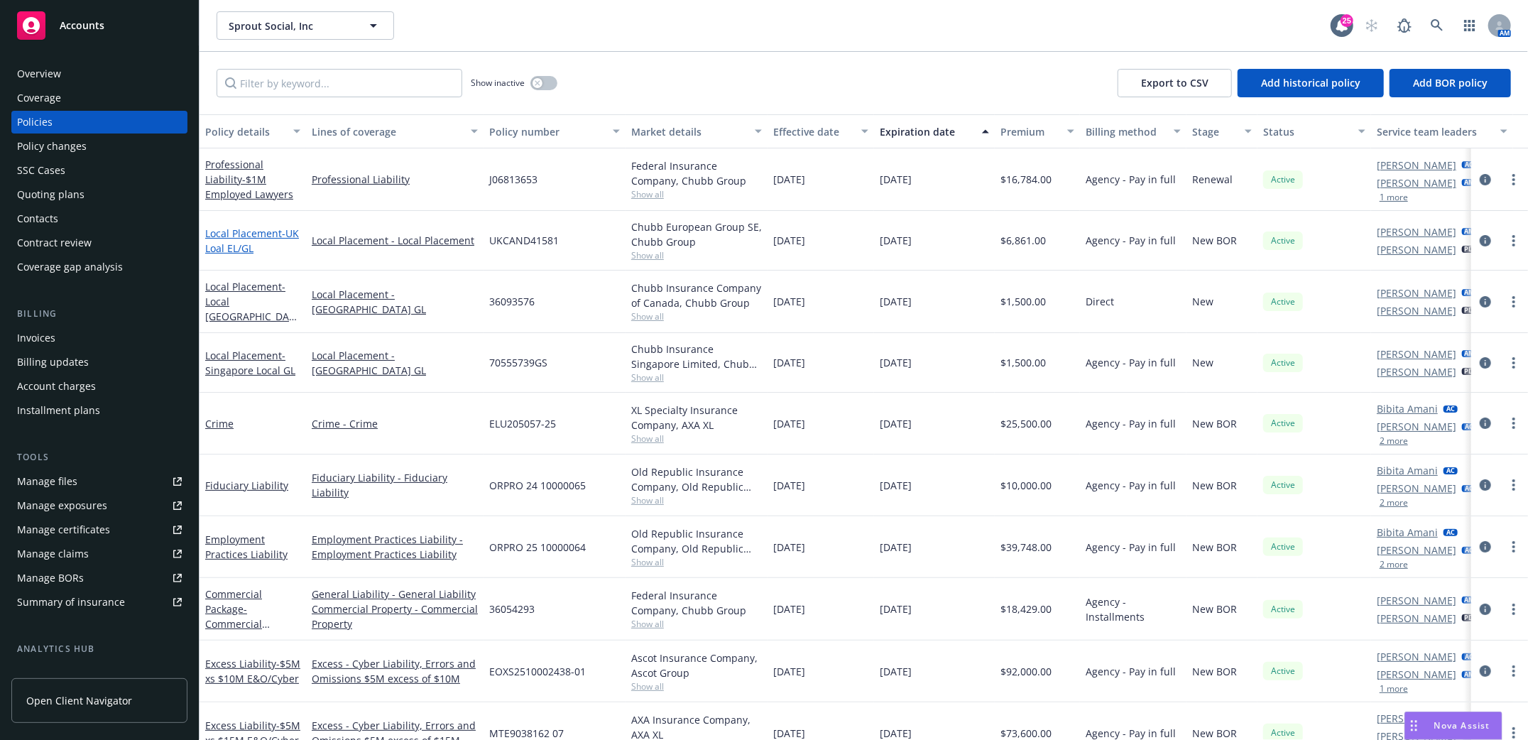
click at [222, 236] on link "Local Placement - UK Loal EL/GL" at bounding box center [252, 240] width 94 height 28
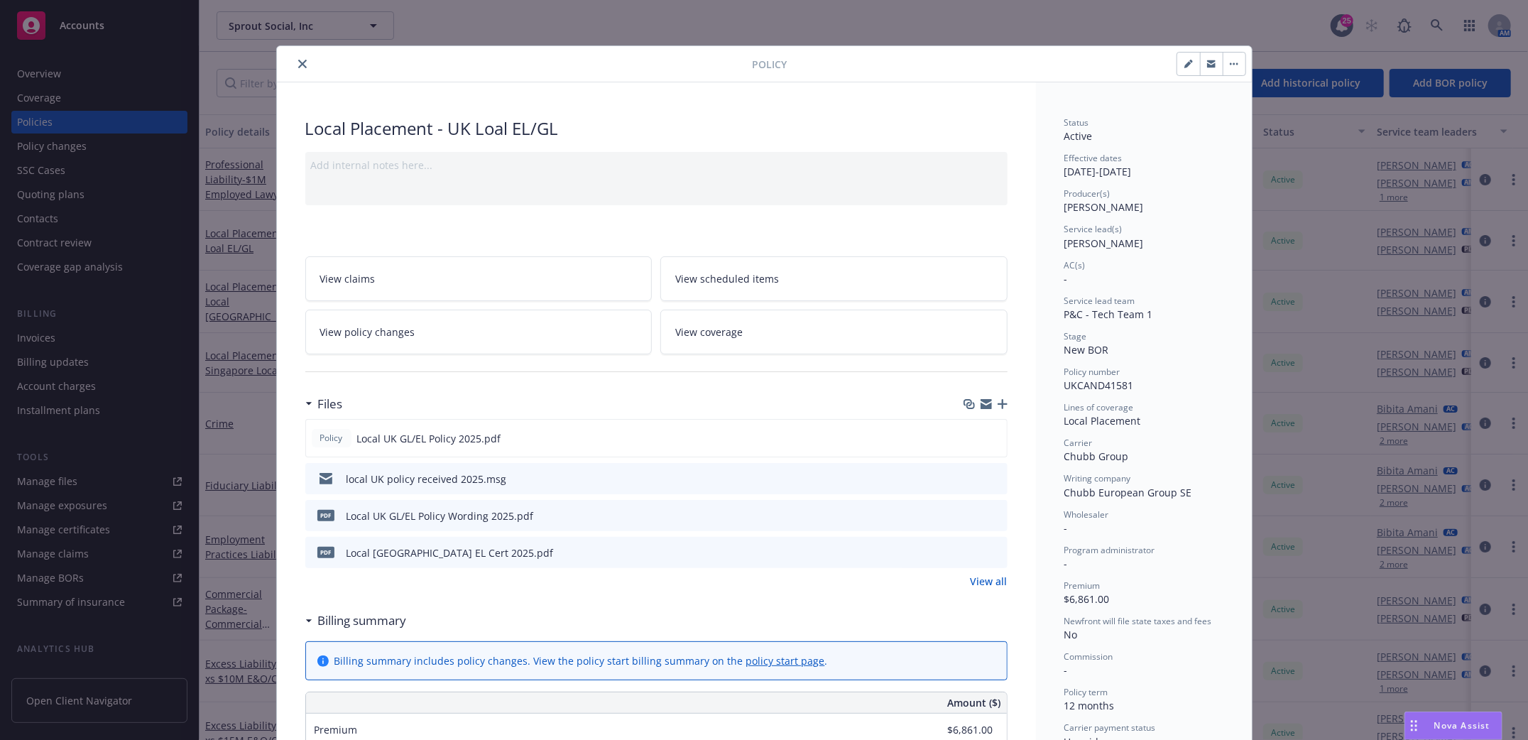
click at [997, 404] on icon "button" at bounding box center [1002, 404] width 10 height 10
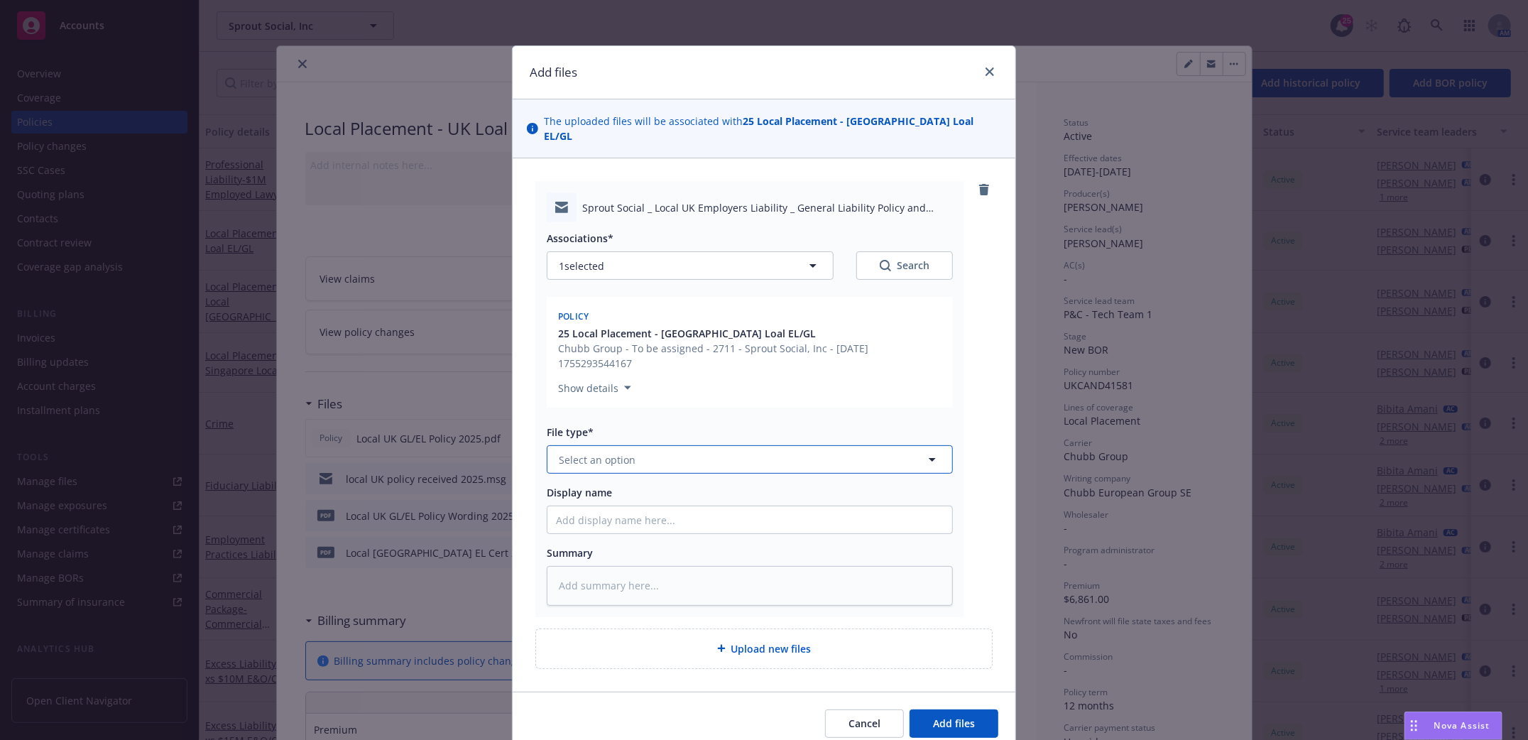
click at [923, 451] on icon "button" at bounding box center [931, 459] width 17 height 17
type input "email"
drag, startPoint x: 675, startPoint y: 510, endPoint x: 633, endPoint y: 501, distance: 42.9
click at [674, 510] on input "Display name" at bounding box center [749, 519] width 405 height 27
click at [605, 453] on button "Select an option" at bounding box center [750, 459] width 406 height 28
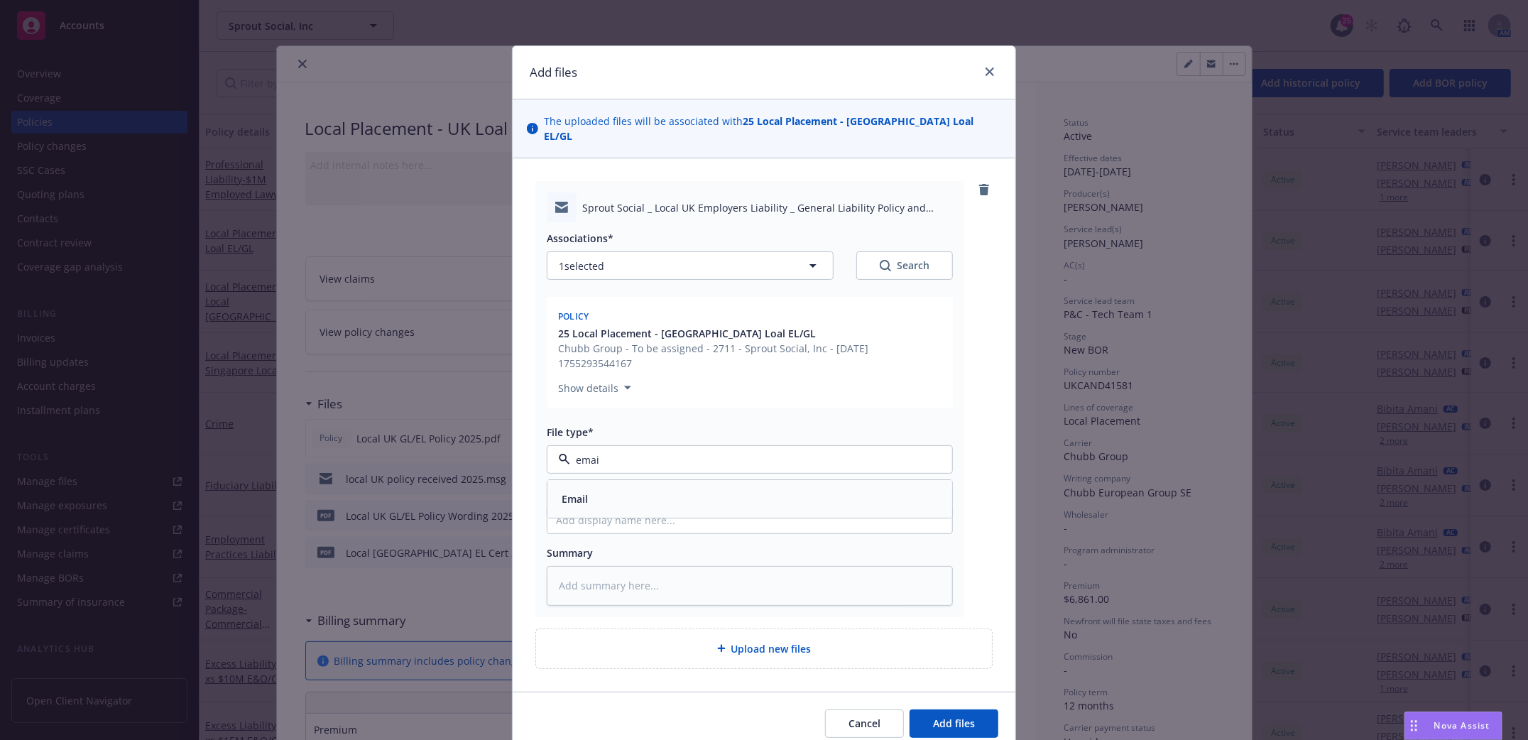
type input "email"
click at [603, 481] on div "Email" at bounding box center [749, 500] width 405 height 38
click at [589, 508] on input "Display name" at bounding box center [749, 519] width 405 height 27
type textarea "x"
type input "L"
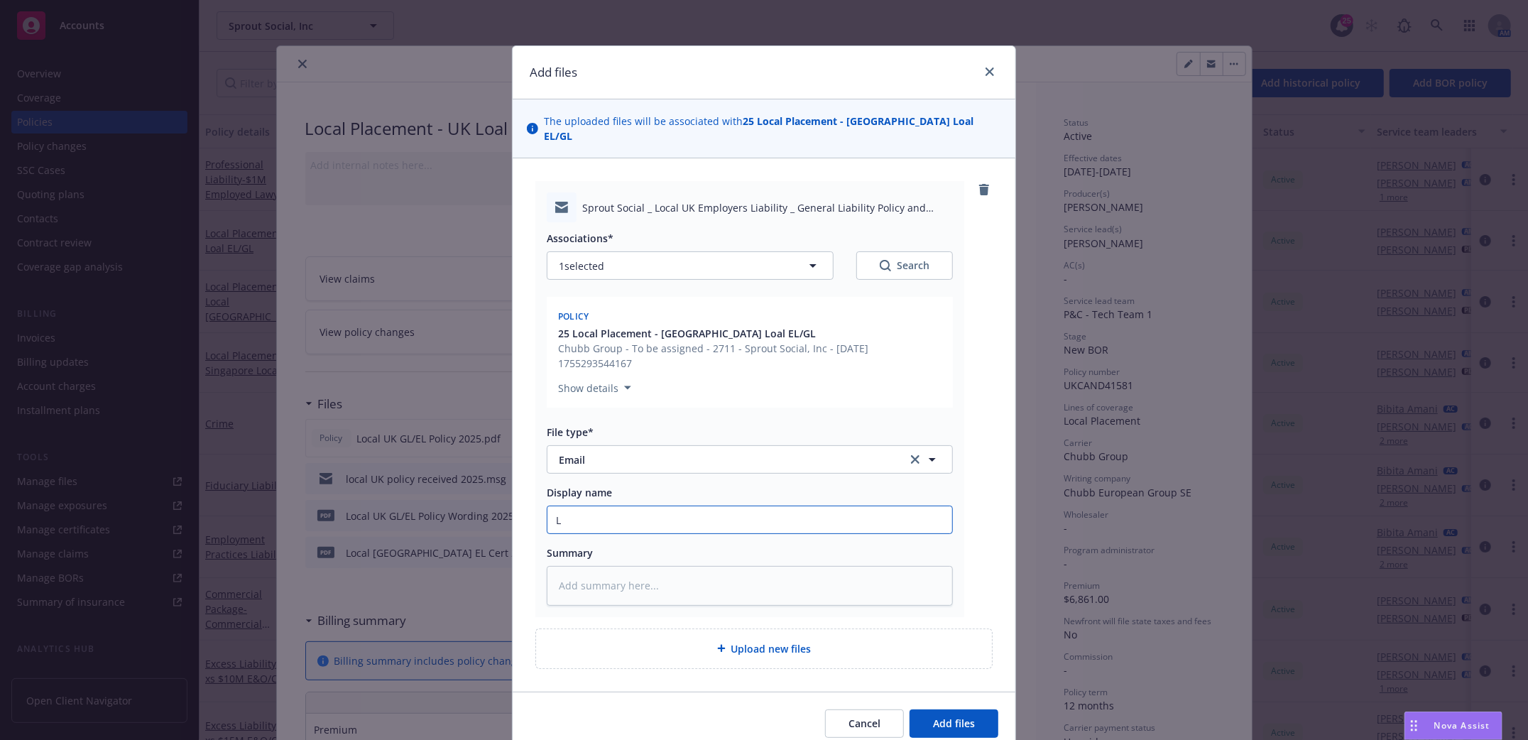
type textarea "x"
type input "Lo"
type textarea "x"
type input "Loc"
type textarea "x"
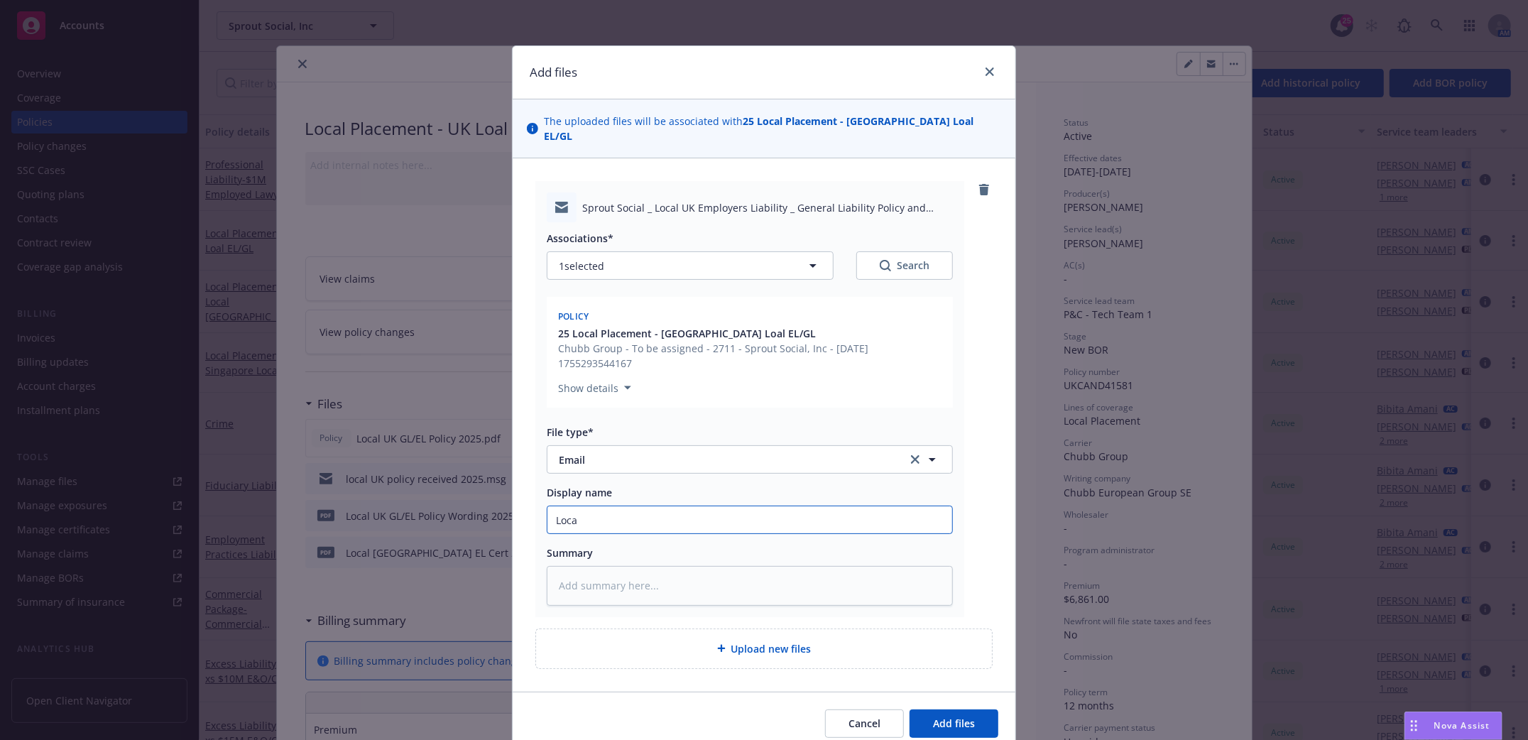
type input "Local"
type textarea "x"
type input "Local"
type textarea "x"
type input "Local U"
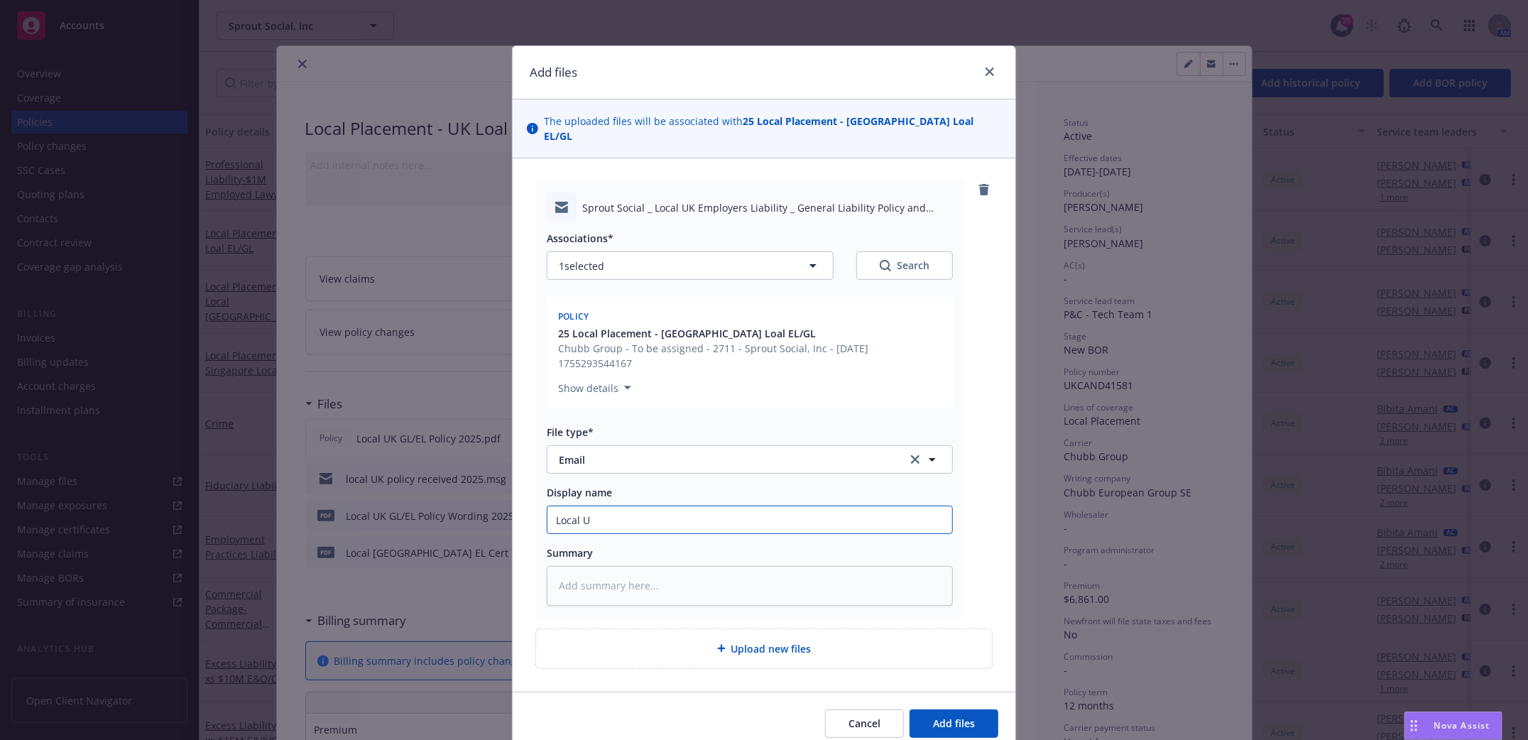
type textarea "x"
type input "Local UK"
type textarea "x"
type input "Local UK P"
type textarea "x"
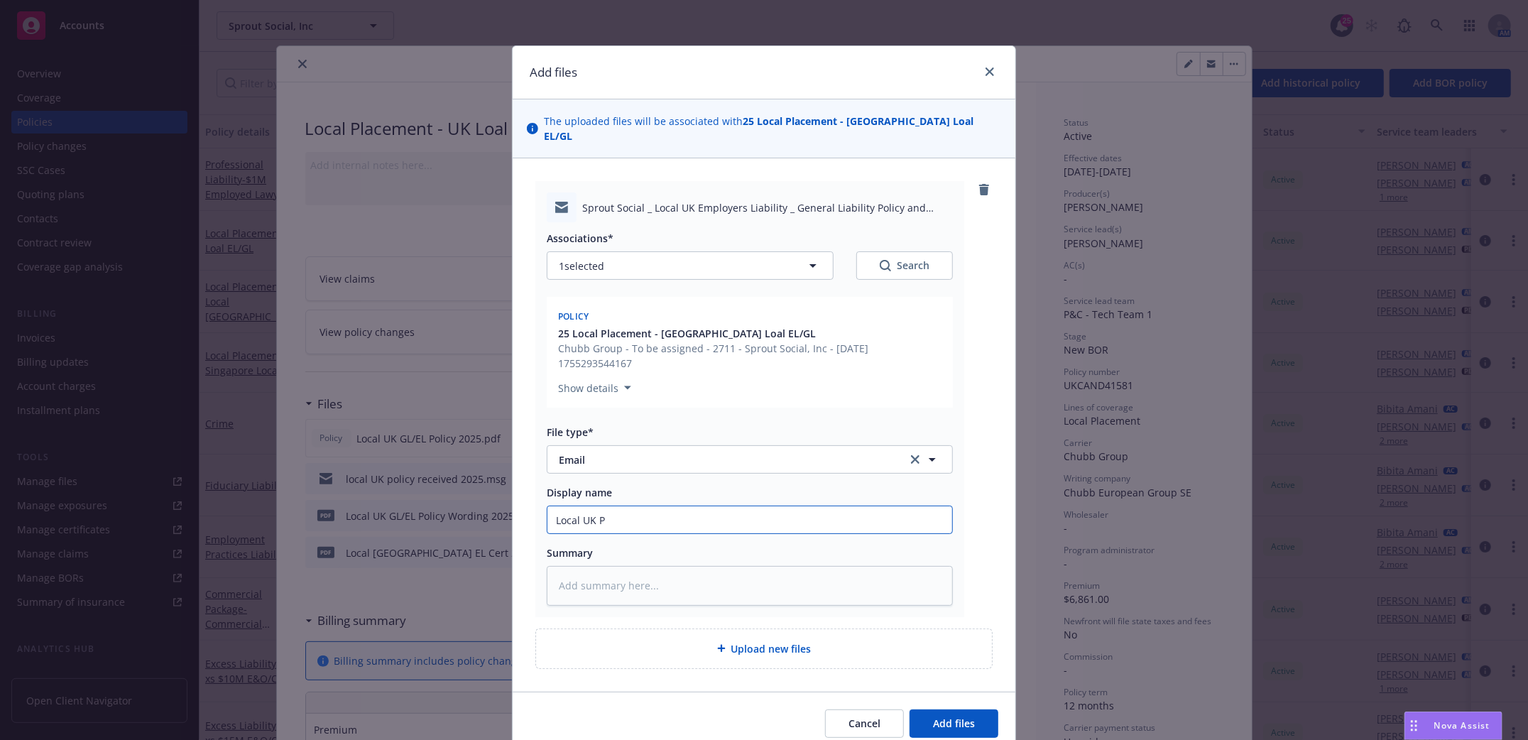
type input "Local UK Po"
type textarea "x"
type input "Local UK Pol"
type textarea "x"
type input "Local UK Poli"
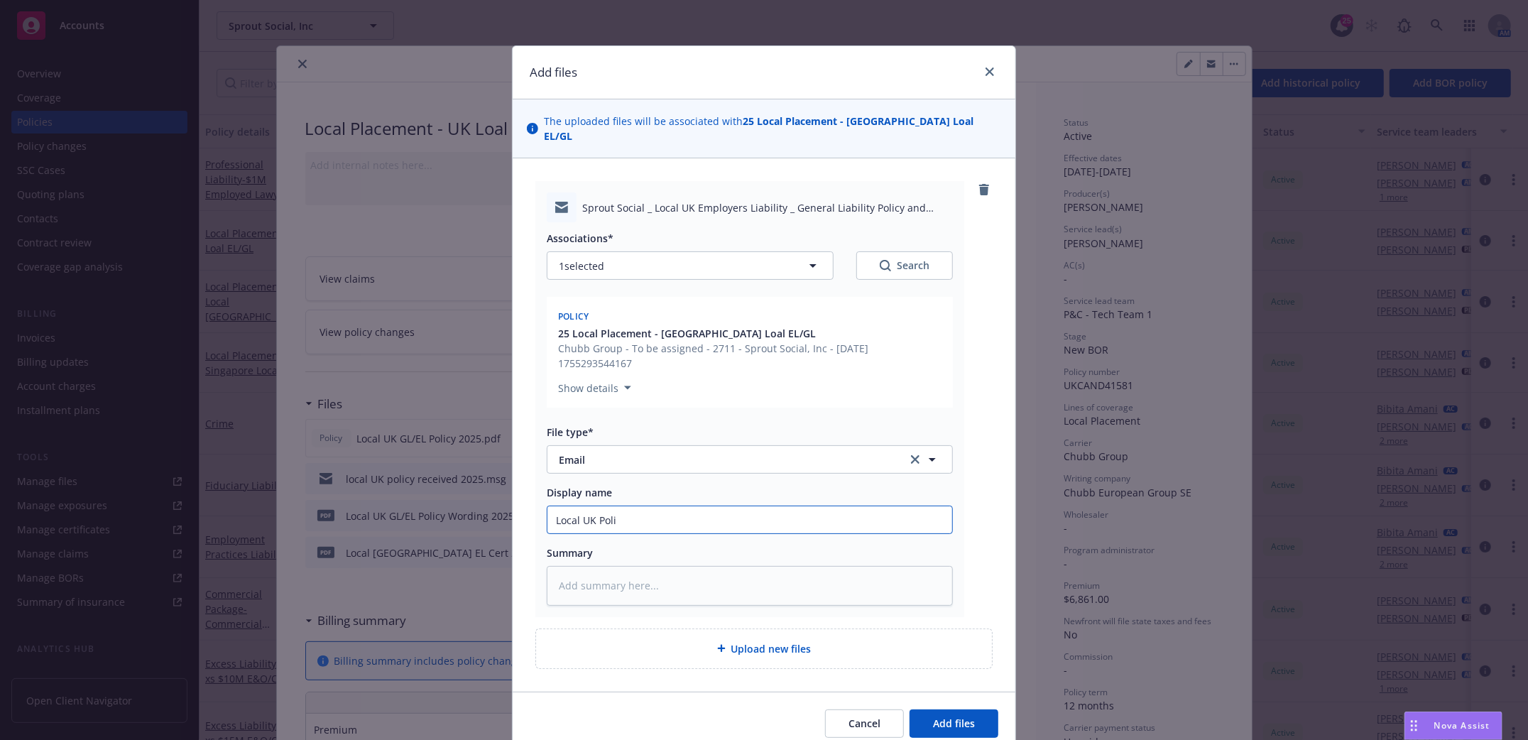
type textarea "x"
type input "Local UK Policy"
type textarea "x"
type input "Local UK Policy"
type textarea "x"
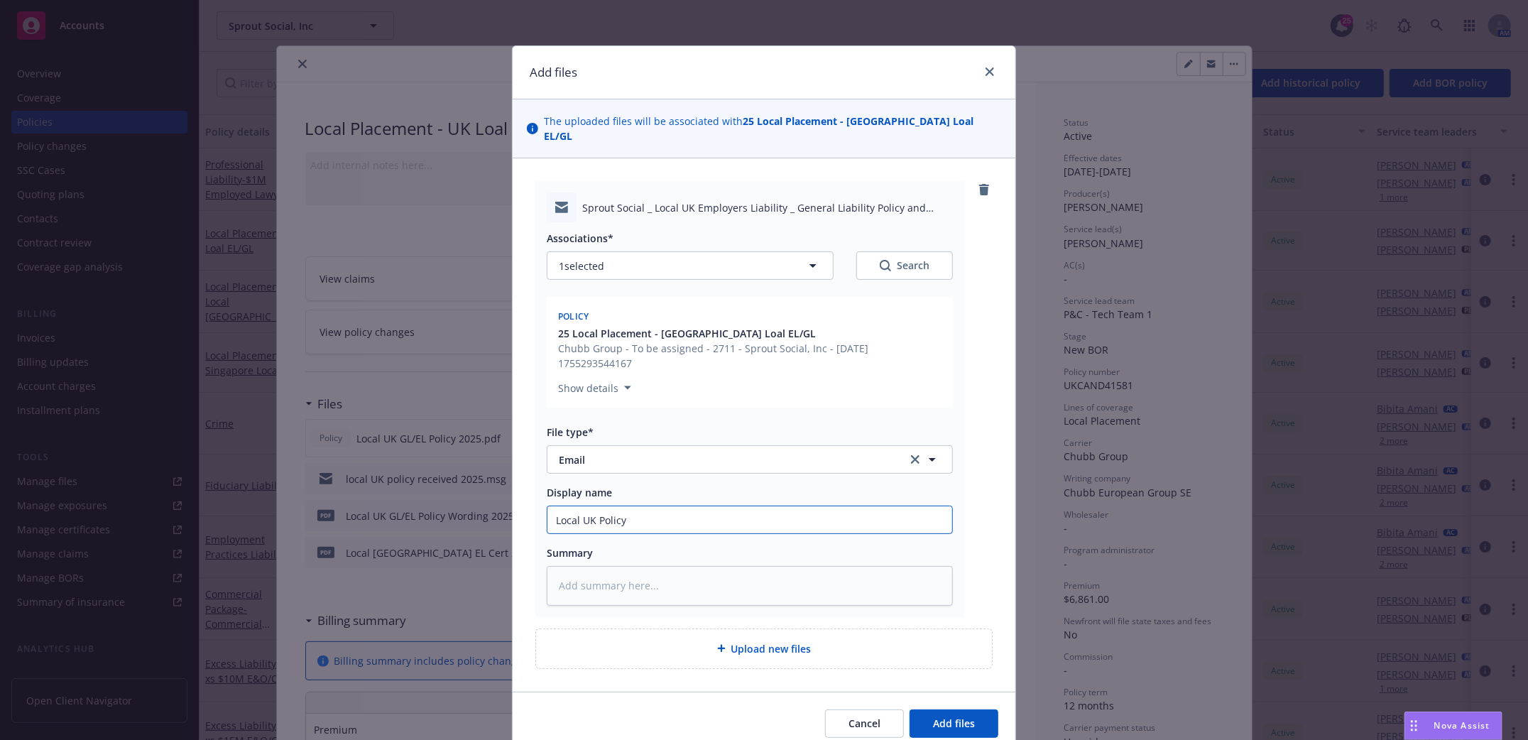
type input "Local UK Policy a"
type textarea "x"
type input "Local UK Policy an"
type textarea "x"
type input "Local UK Policy and"
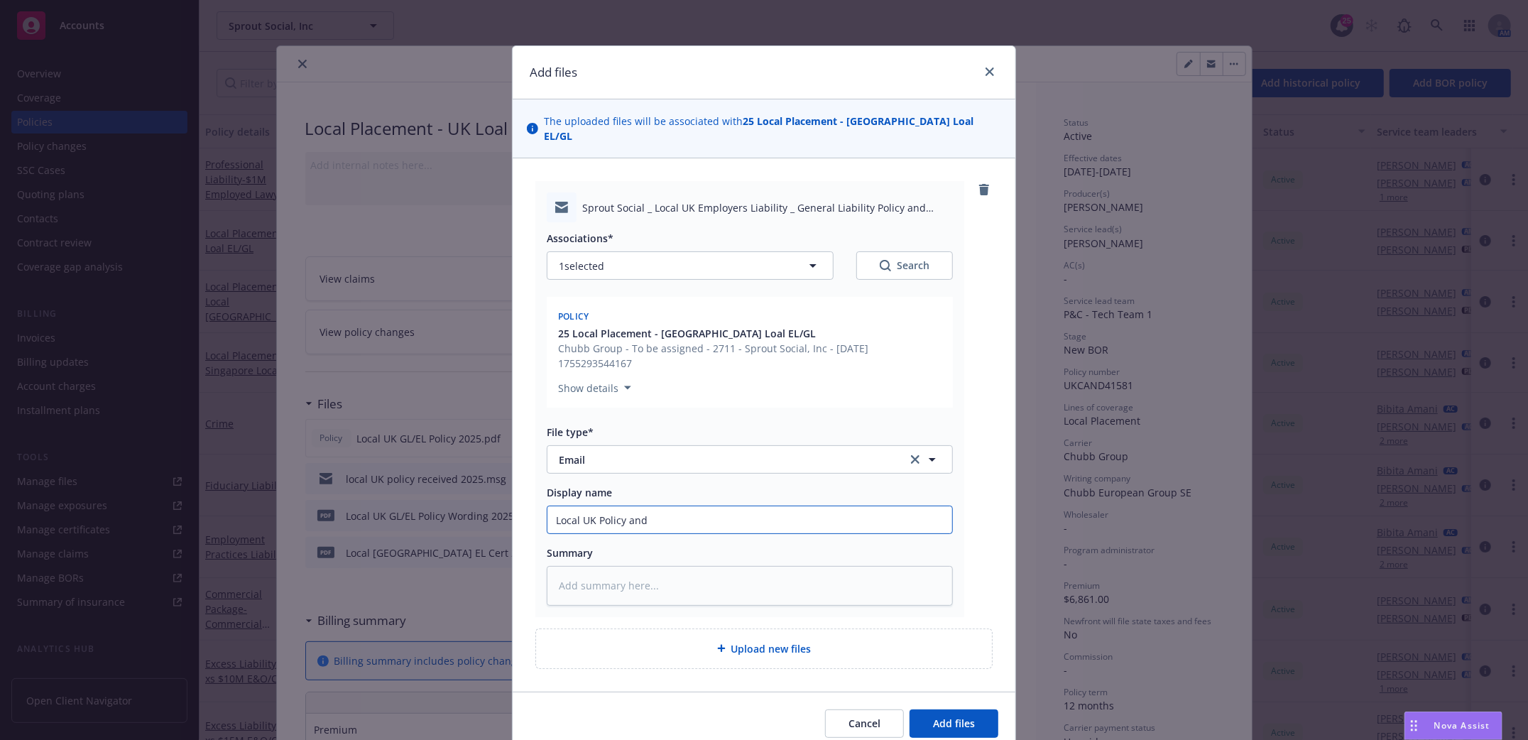
type textarea "x"
type input "Local UK Policy and I"
type textarea "x"
type input "Local UK Policy and In"
type textarea "x"
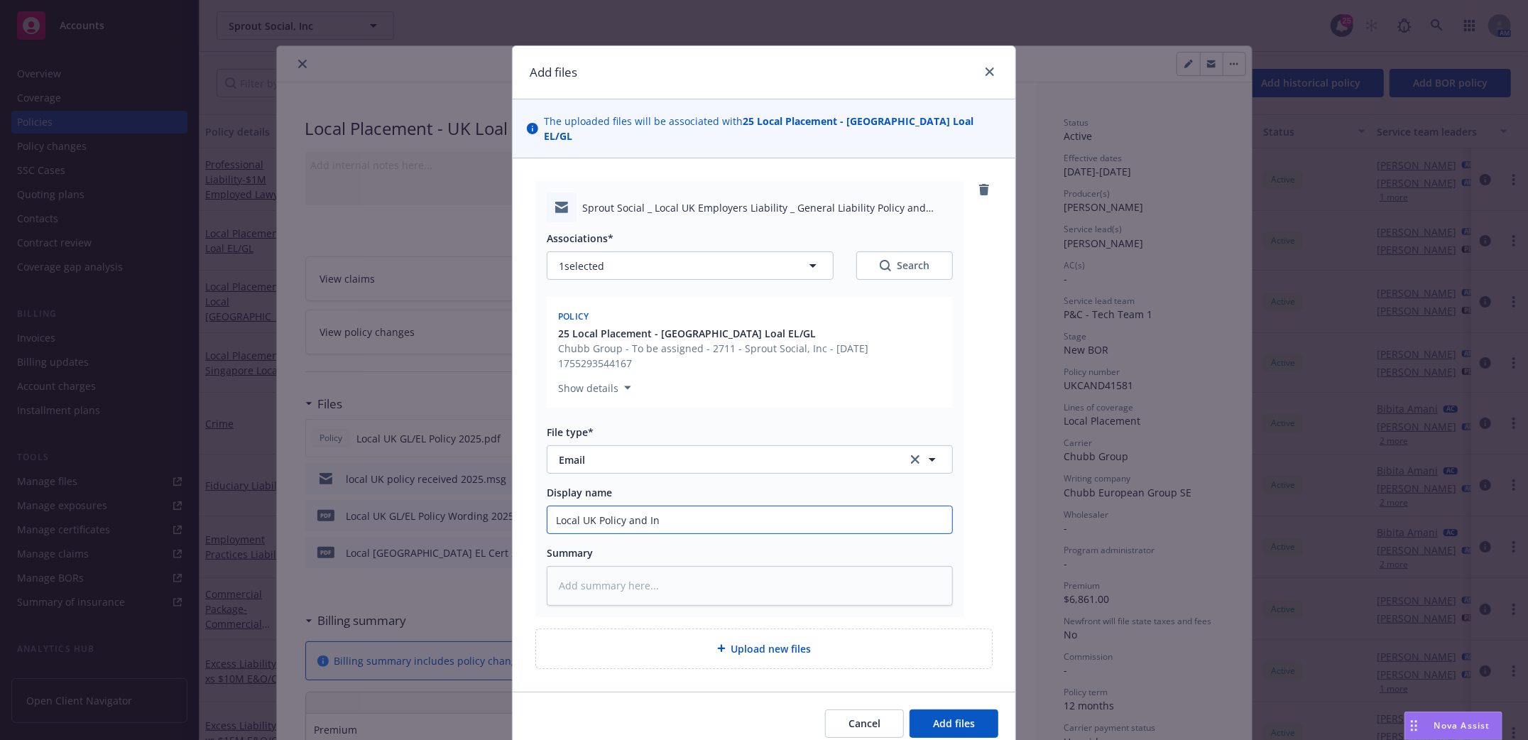
type input "Local UK Policy and Inv"
type textarea "x"
type input "Local UK Policy and Invoc"
type textarea "x"
type input "Local UK Policy and Invocie"
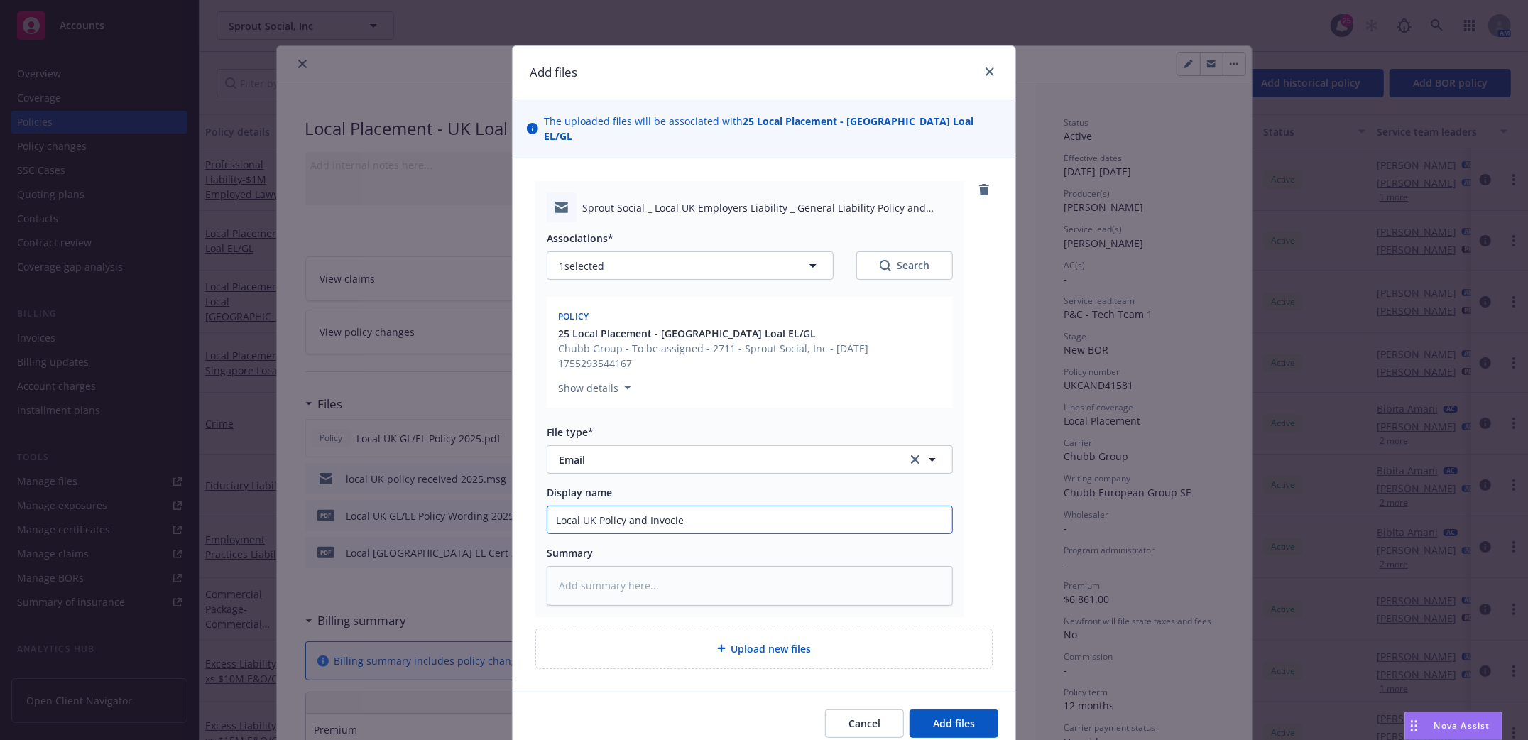
type textarea "x"
type input "Local UK Policy and Invocie"
type textarea "x"
type input "Local UK Policy and Invocie s"
type textarea "x"
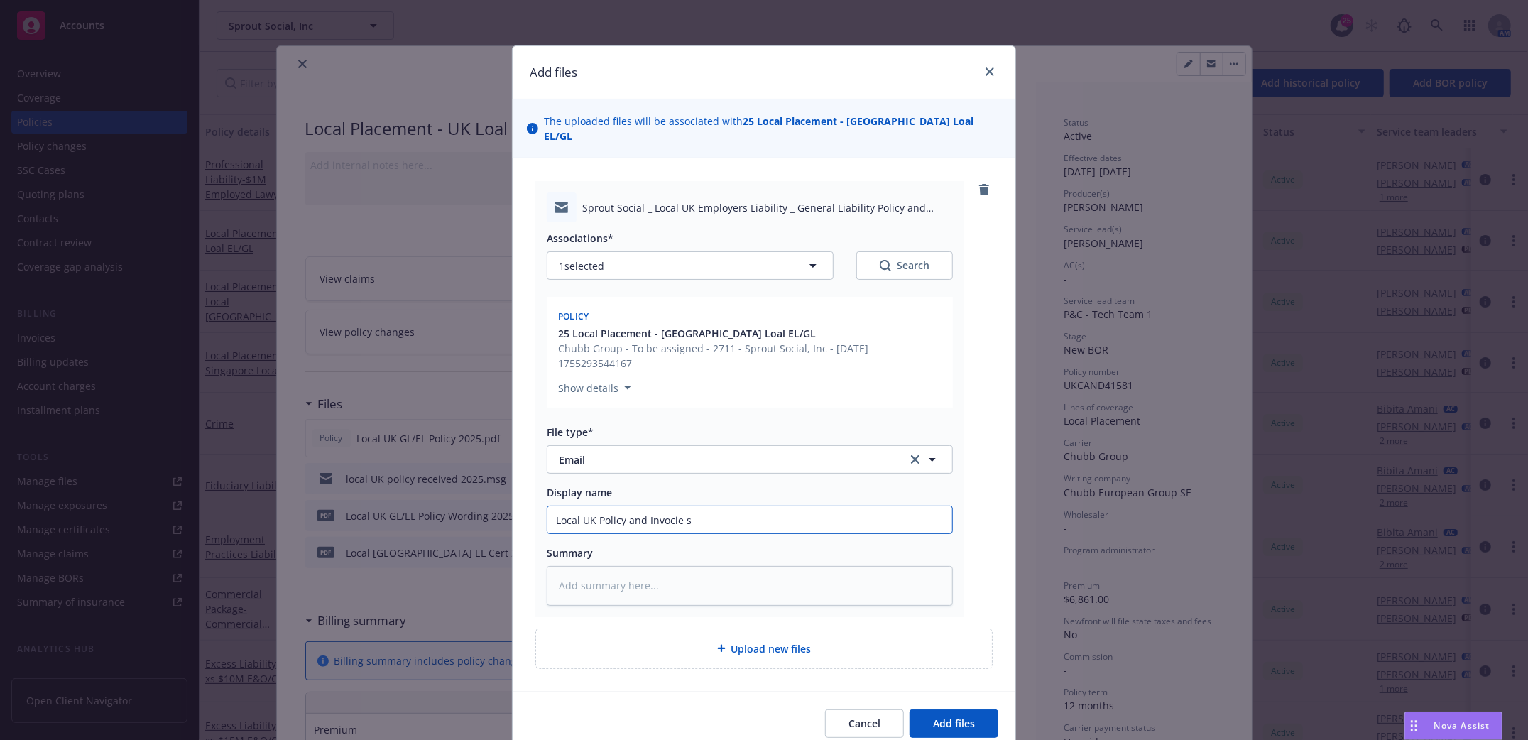
type input "Local UK Policy and Invocie se"
type textarea "x"
type input "Local UK Policy and Invocie sen"
type textarea "x"
type input "Local UK Policy and Invocie sent"
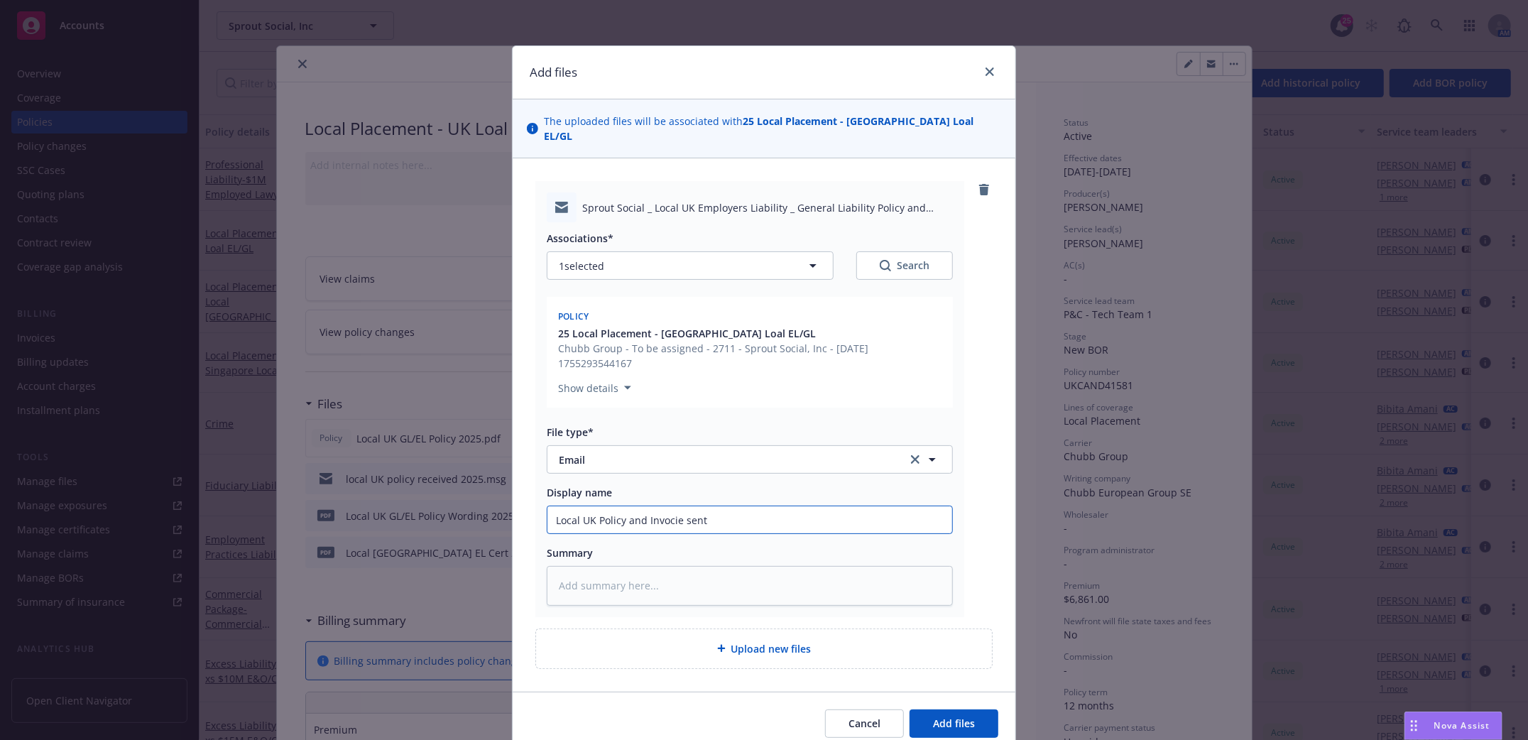
type textarea "x"
type input "Local UK Policy and Invocie sent t"
type textarea "x"
type input "Local UK Policy and Invocie sent to"
type textarea "x"
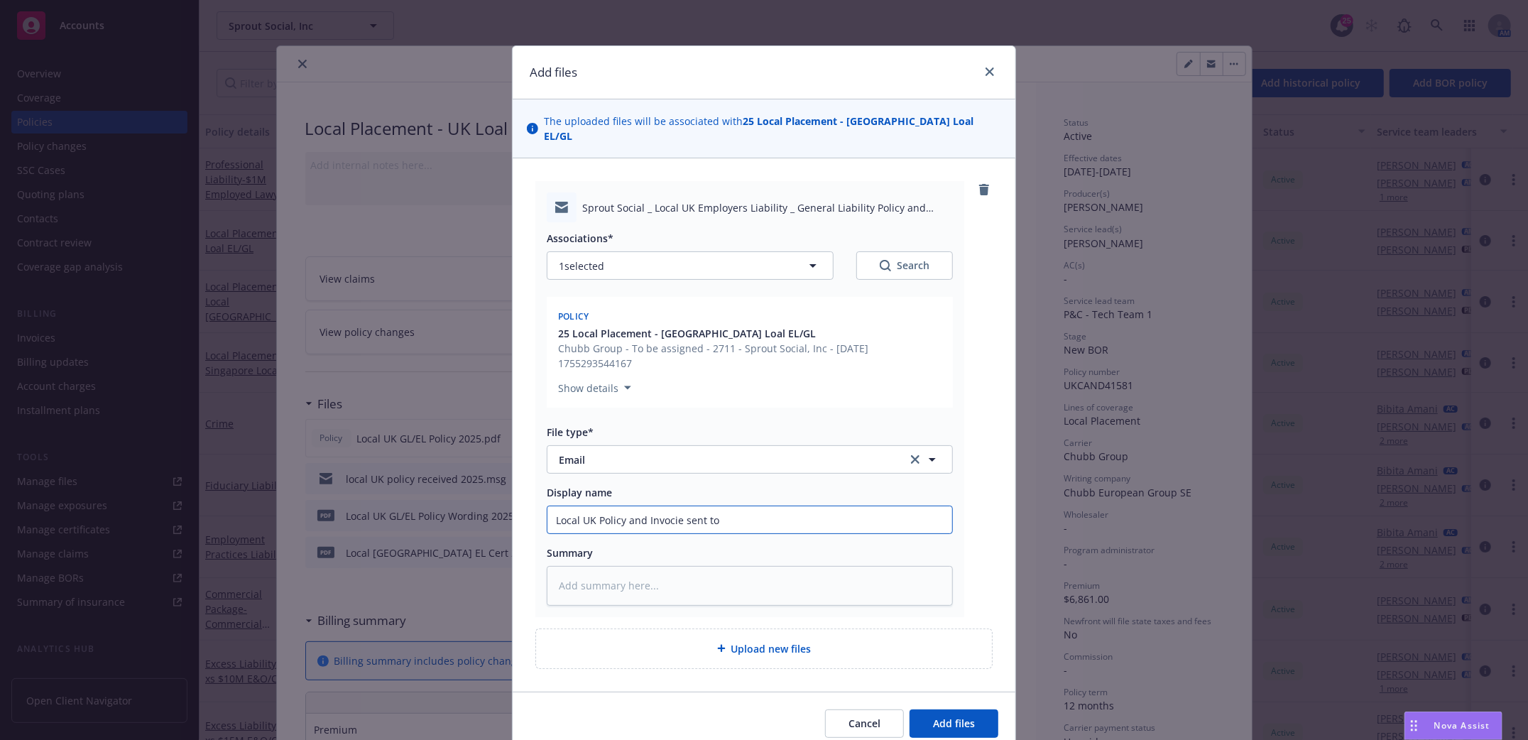
type input "Local UK Policy and Invocie sent to"
type textarea "x"
type input "Local UK Policy and Invocie sent to i"
type textarea "x"
type input "Local UK Policy and Invocie sent to ins"
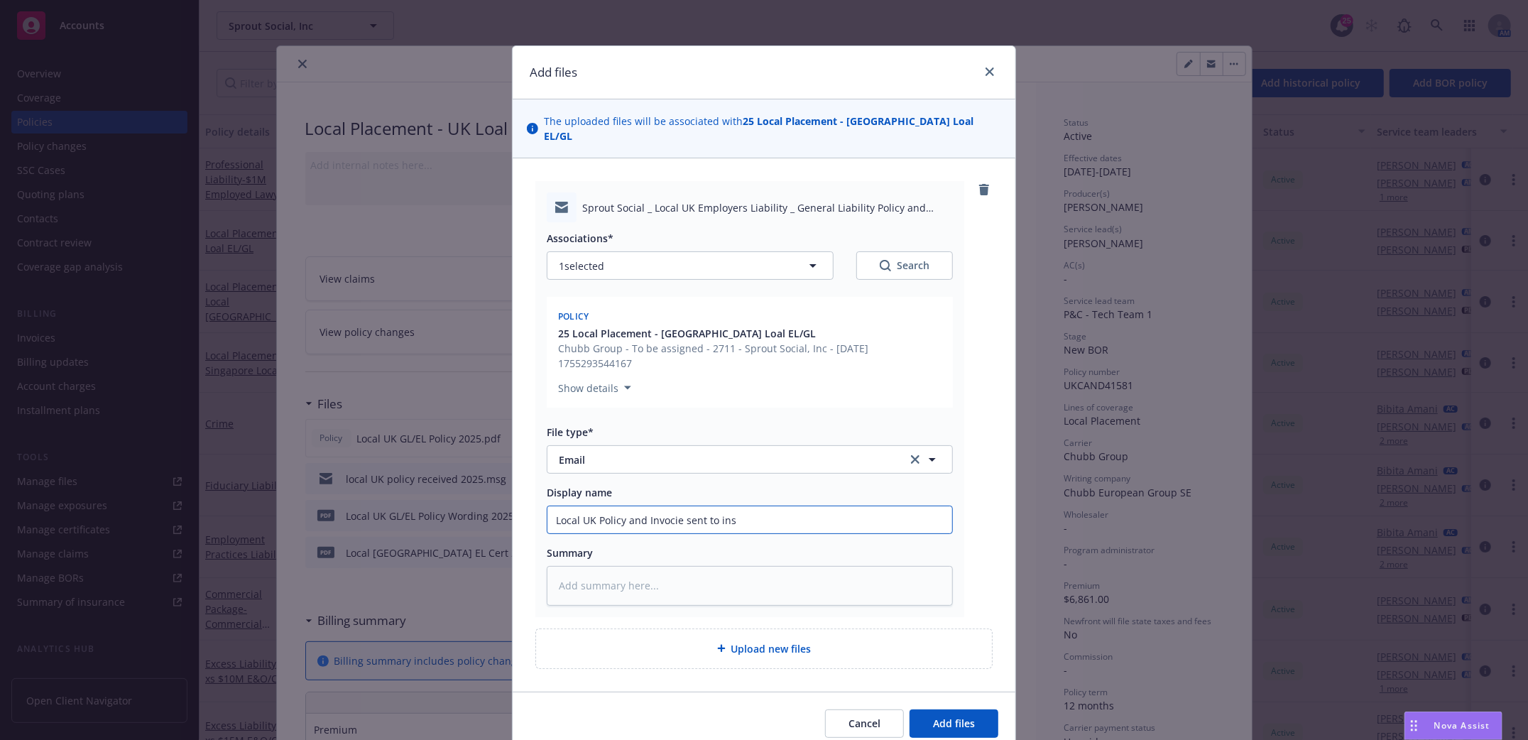
type textarea "x"
type input "Local UK Policy and Invocie sent to insd."
click at [661, 506] on input "Local UK Policy and Invocie sent to insd." at bounding box center [749, 519] width 405 height 27
type textarea "x"
type input "Local UK Policy and Invoicie sent to insd."
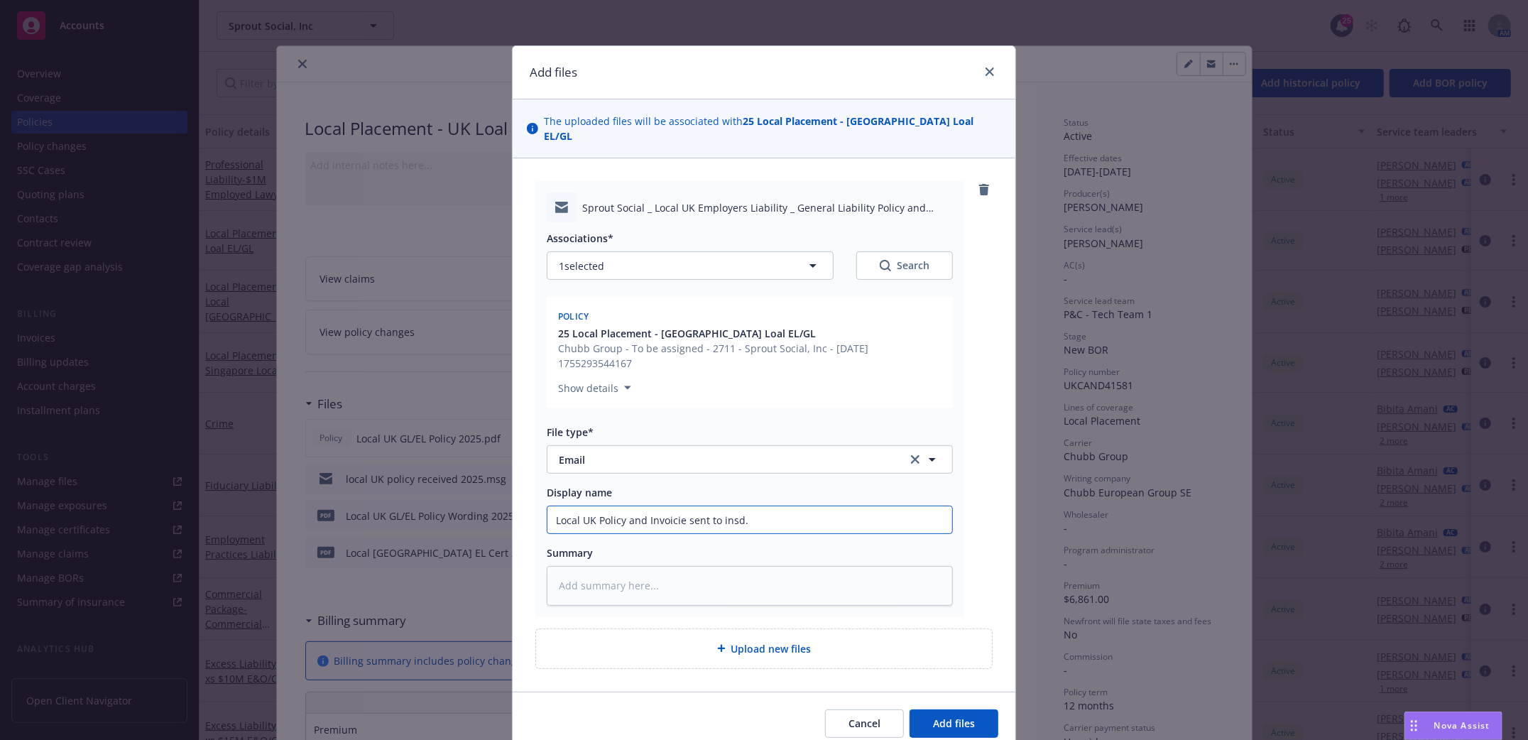
type textarea "x"
type input "Local UK Policy and Invoiccie sent to insd."
type textarea "x"
type input "Local UK Policy and Invoicecie sent to insd."
type textarea "x"
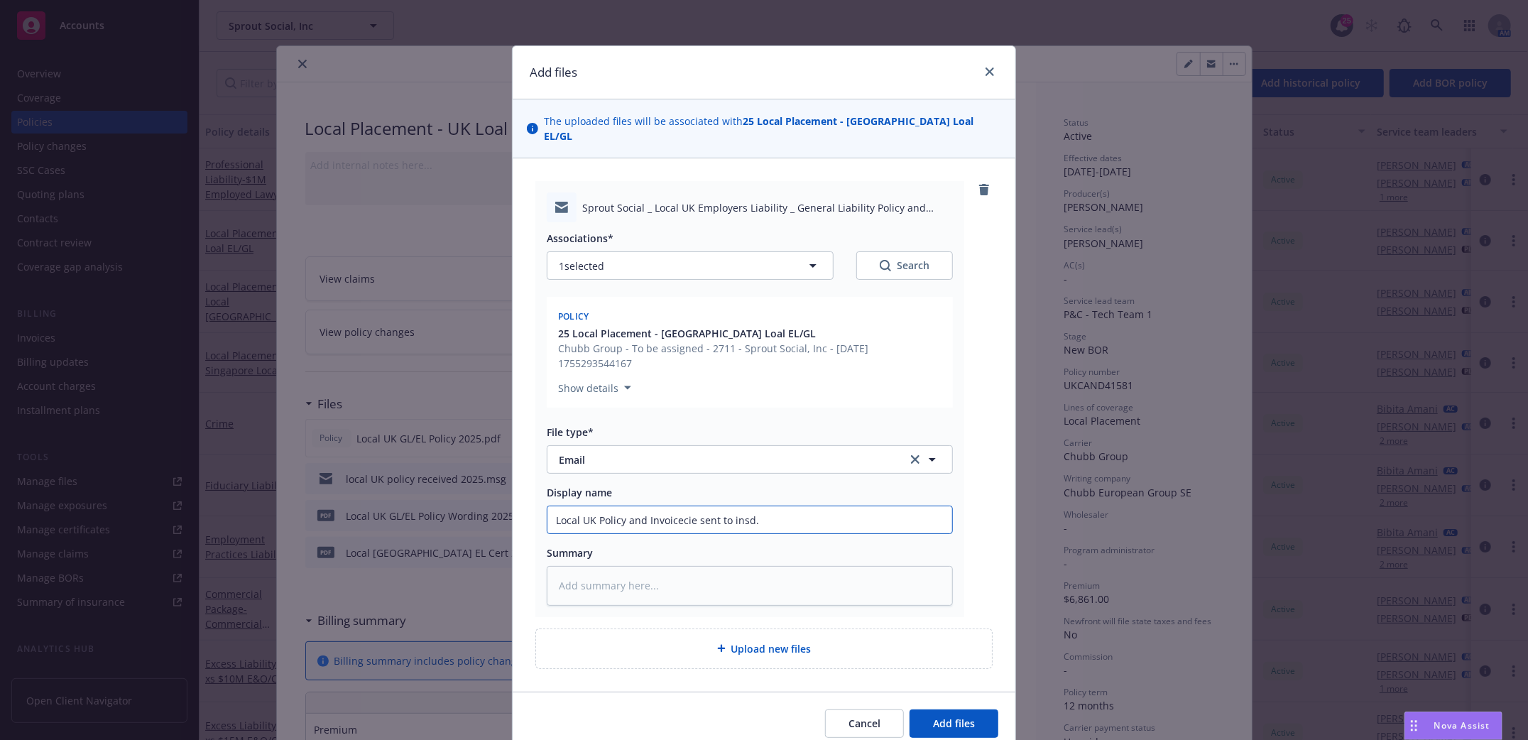
type input "Local UK Policy and Invoiceie sent to insd."
type textarea "x"
type input "Local UK Policy and Invoicee sent to insd."
type textarea "x"
type input "Local UK Policy and Invoice sent to insd."
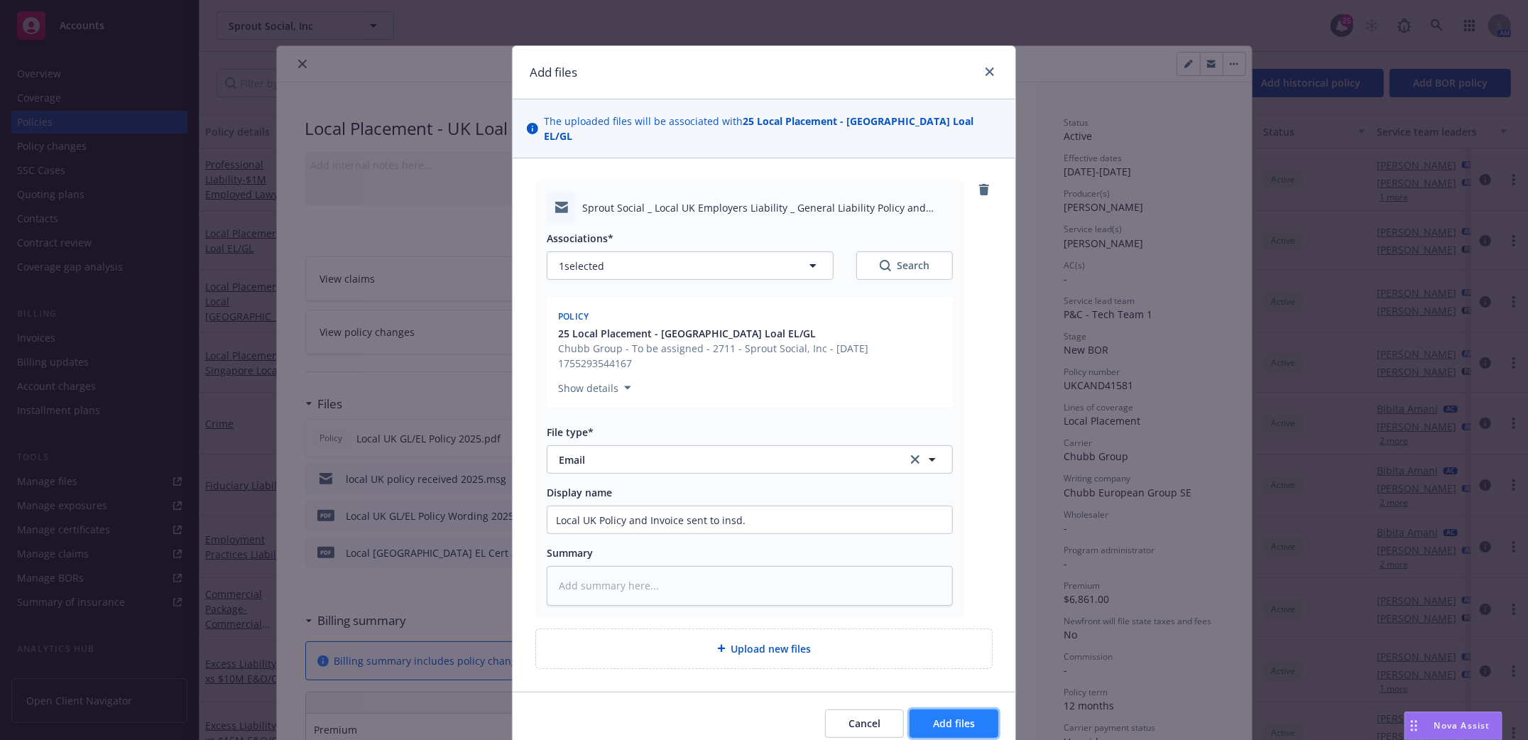
click at [945, 716] on span "Add files" at bounding box center [954, 722] width 42 height 13
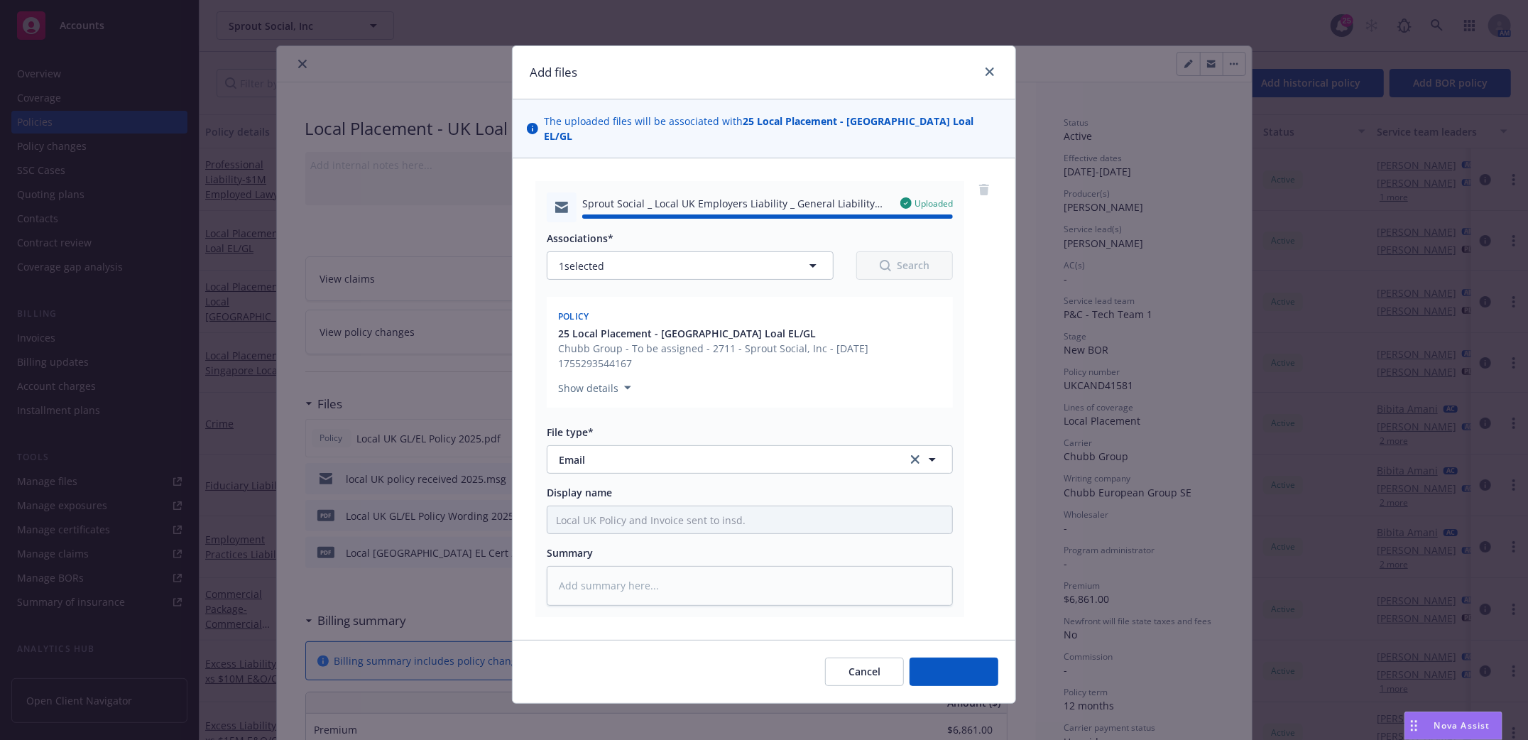
type textarea "x"
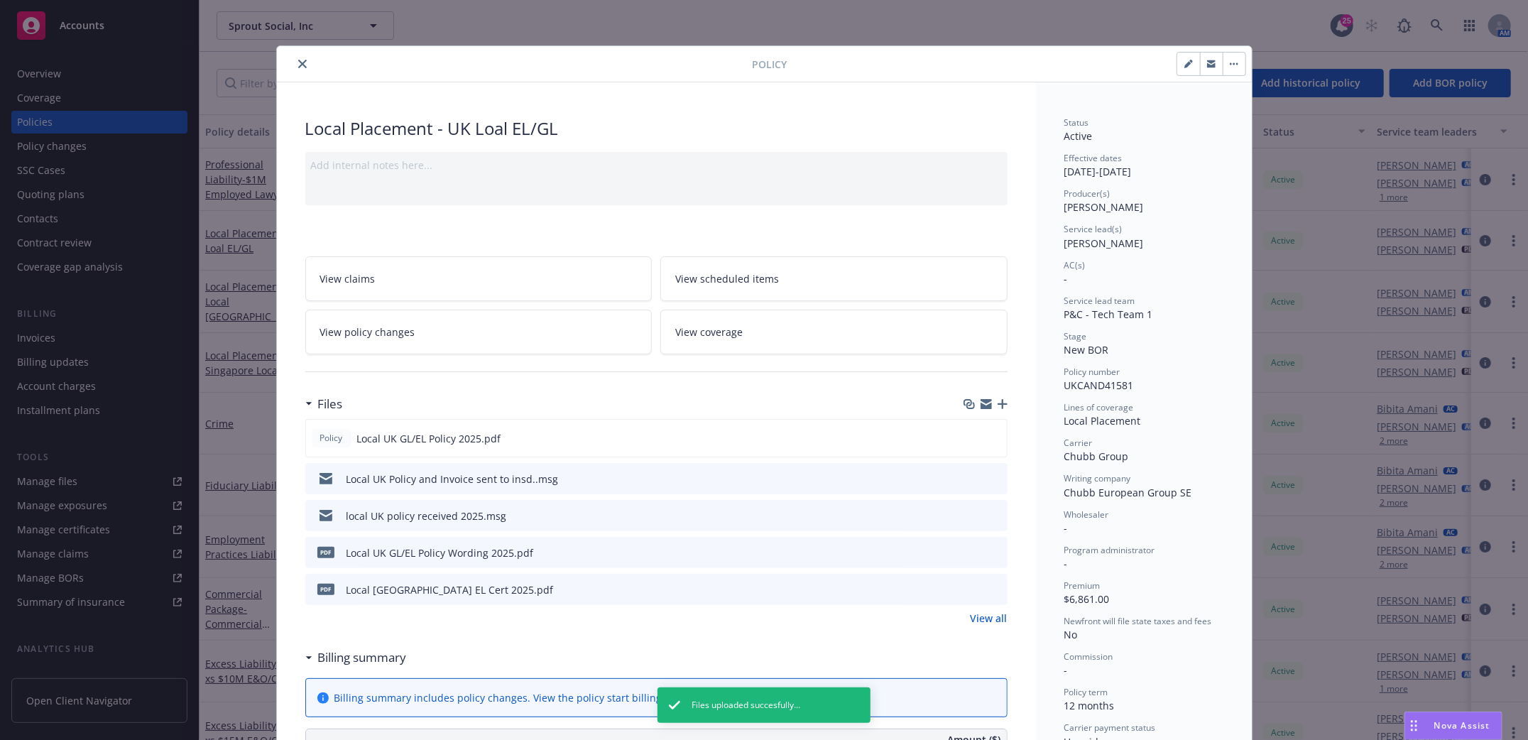
drag, startPoint x: 292, startPoint y: 53, endPoint x: 288, endPoint y: 66, distance: 13.3
click at [292, 53] on div "Policy" at bounding box center [764, 64] width 975 height 36
click at [294, 67] on button "close" at bounding box center [302, 63] width 17 height 17
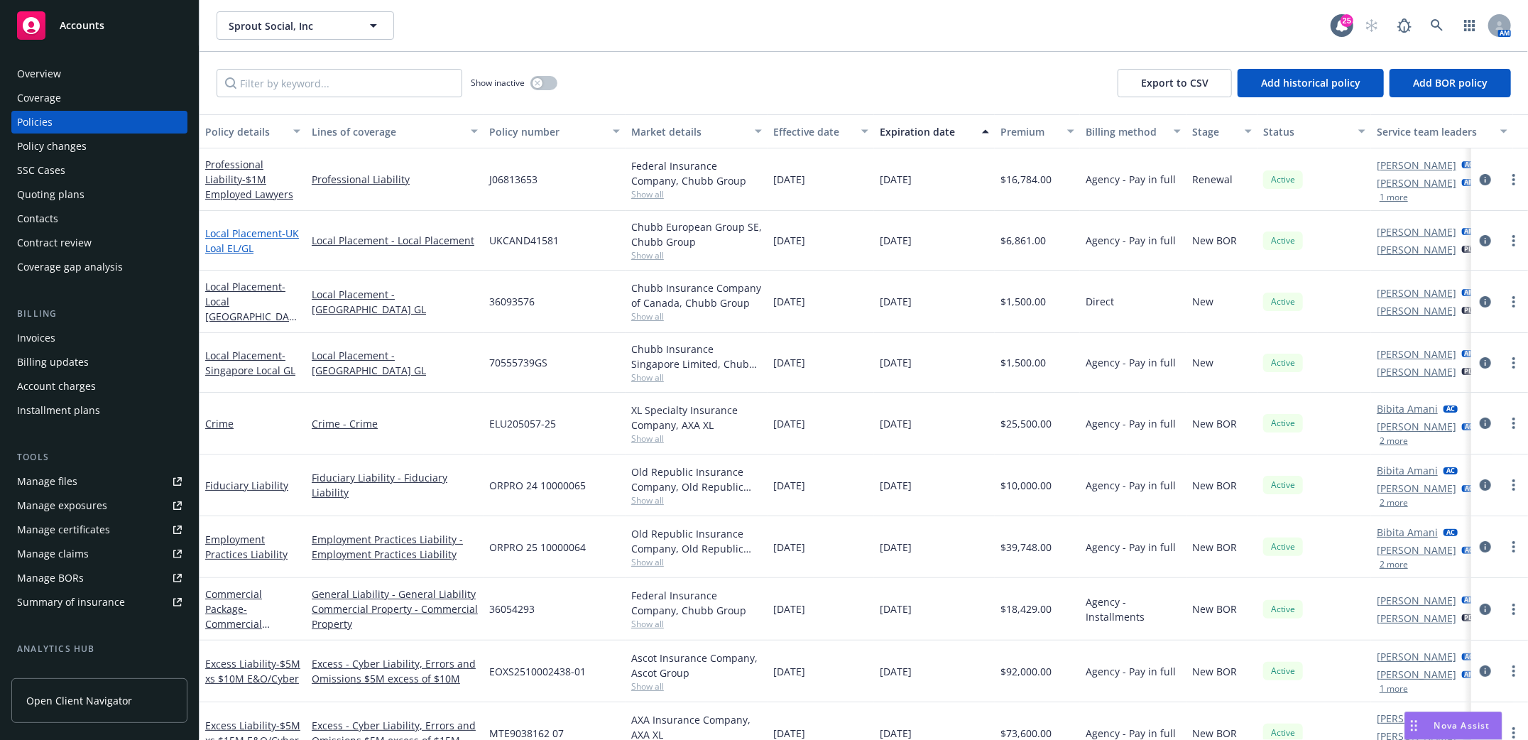
click at [235, 240] on span "- UK Loal EL/GL" at bounding box center [252, 240] width 94 height 28
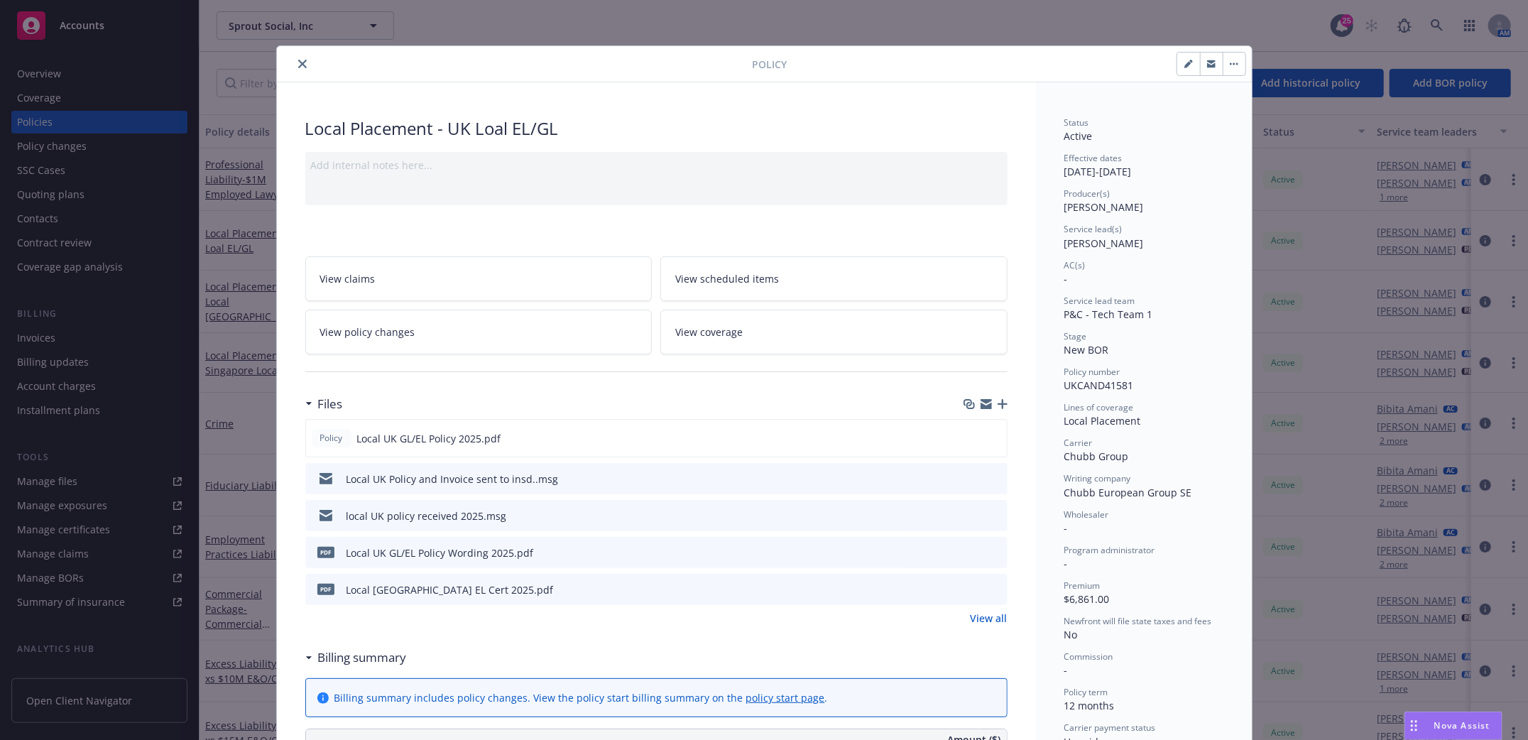
scroll to position [43, 0]
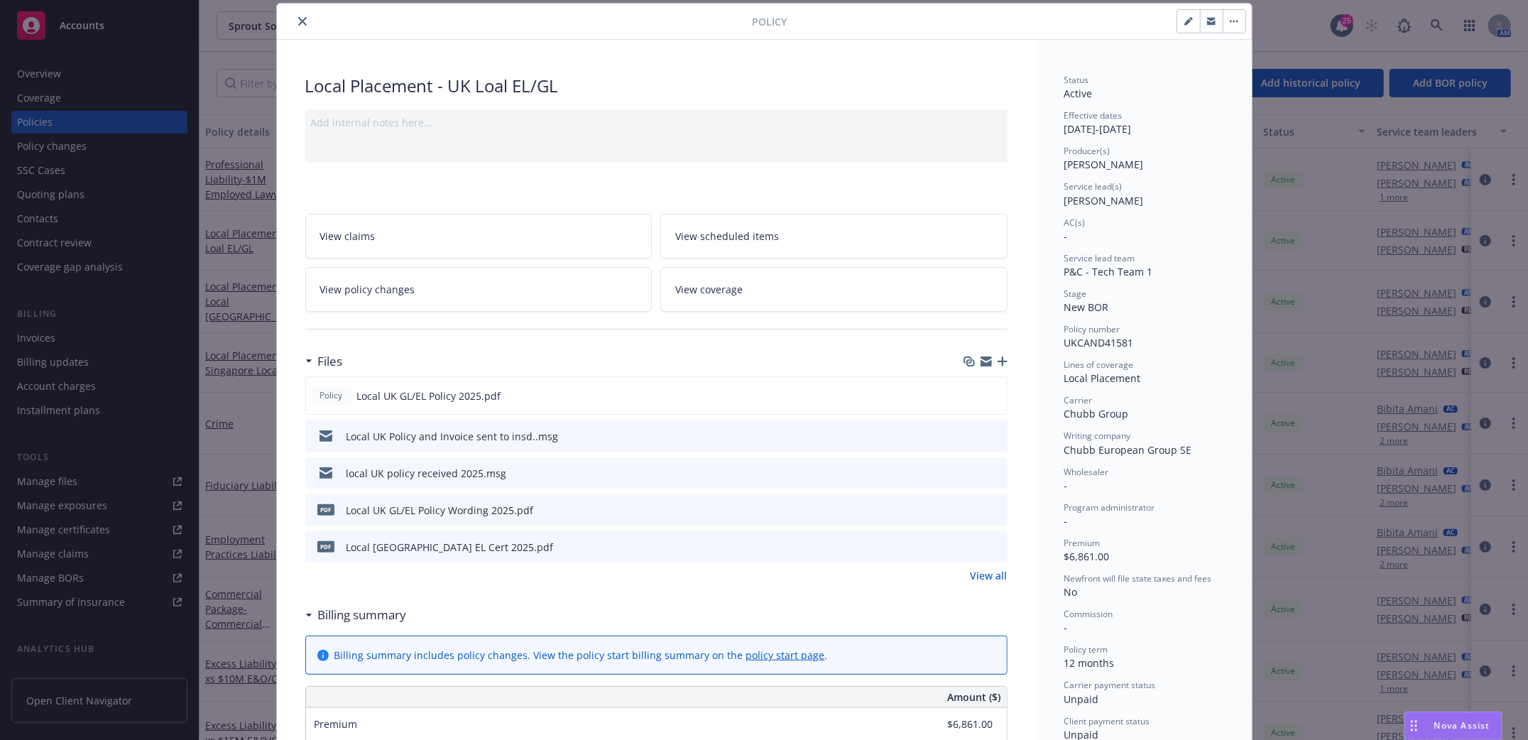
click at [298, 21] on icon "close" at bounding box center [302, 21] width 9 height 9
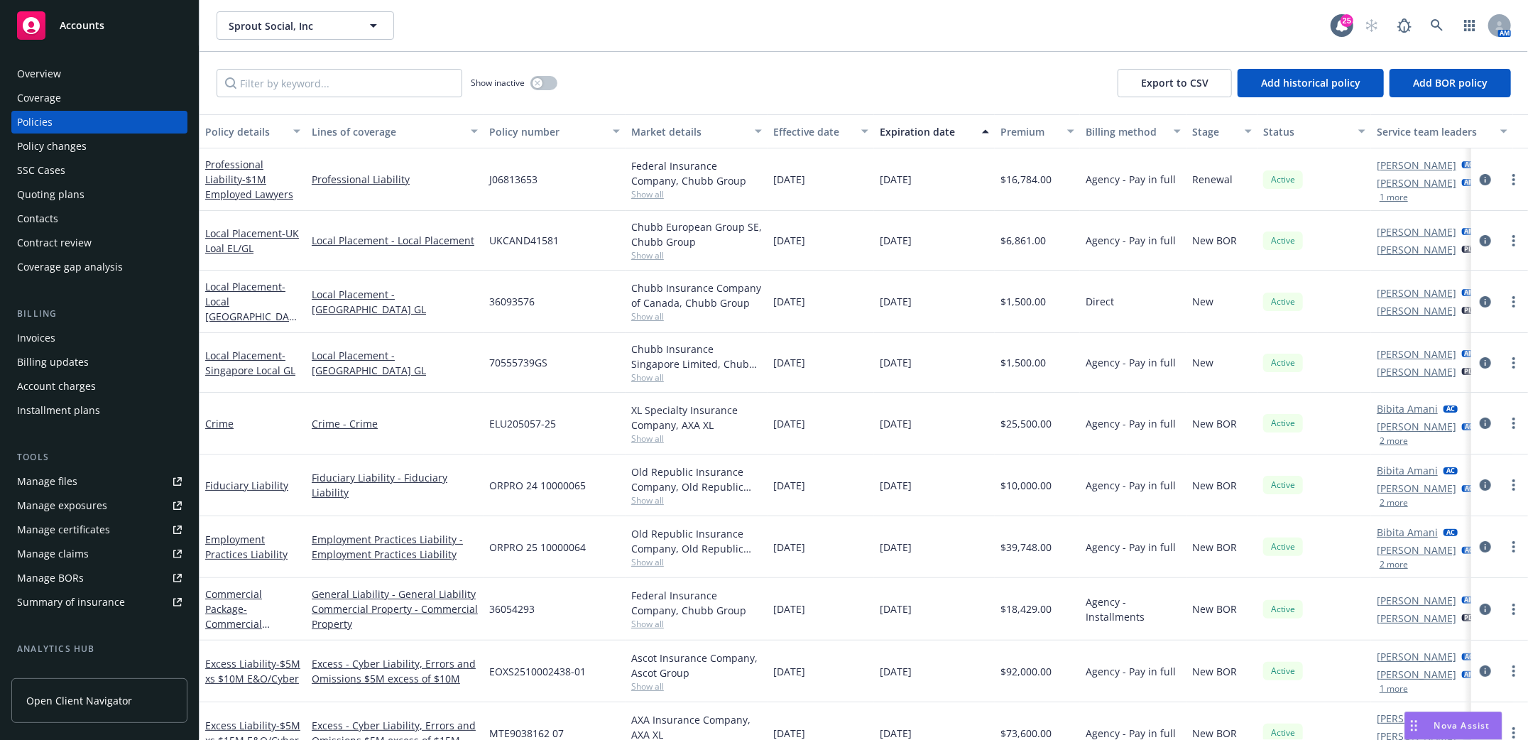
click at [57, 331] on div "Invoices" at bounding box center [99, 338] width 165 height 23
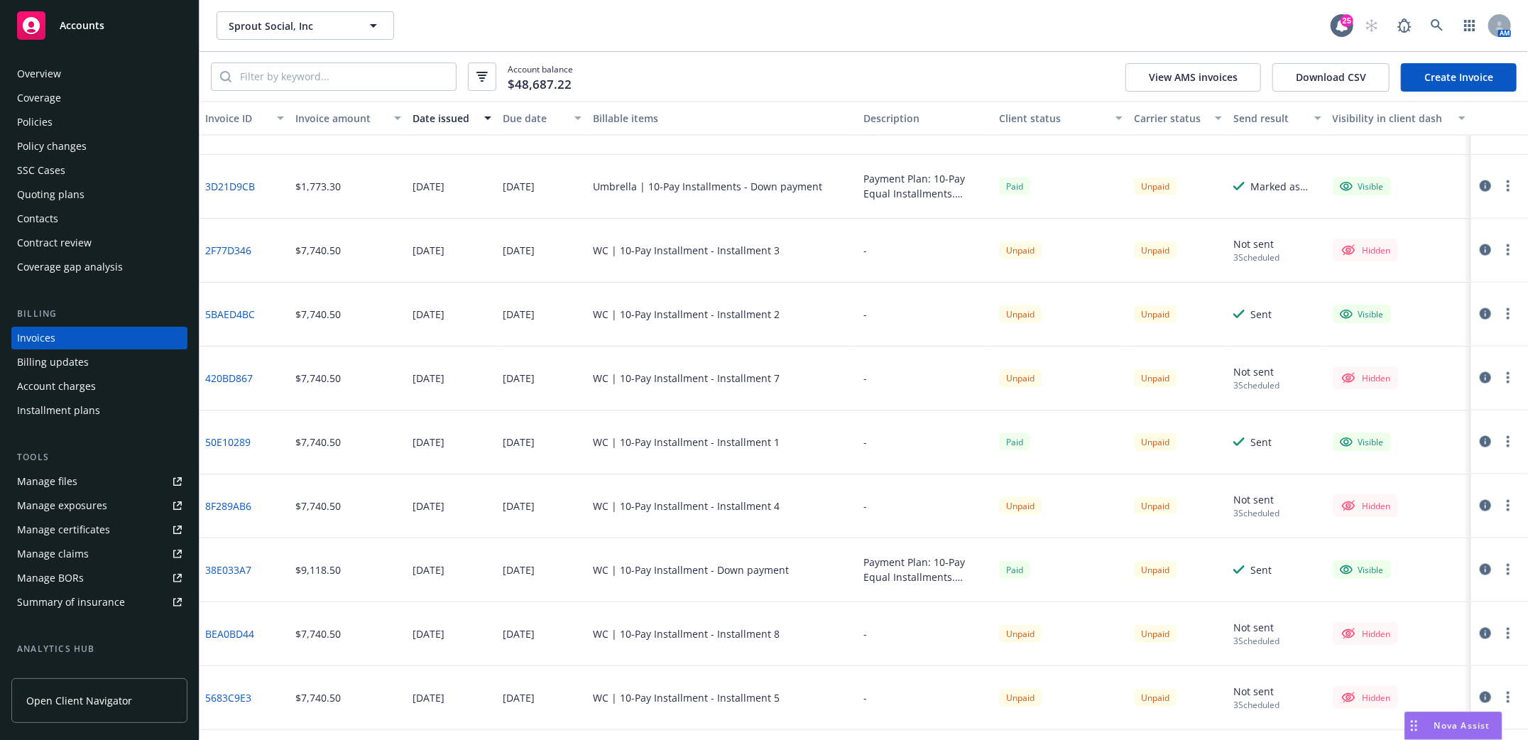
scroll to position [1608, 0]
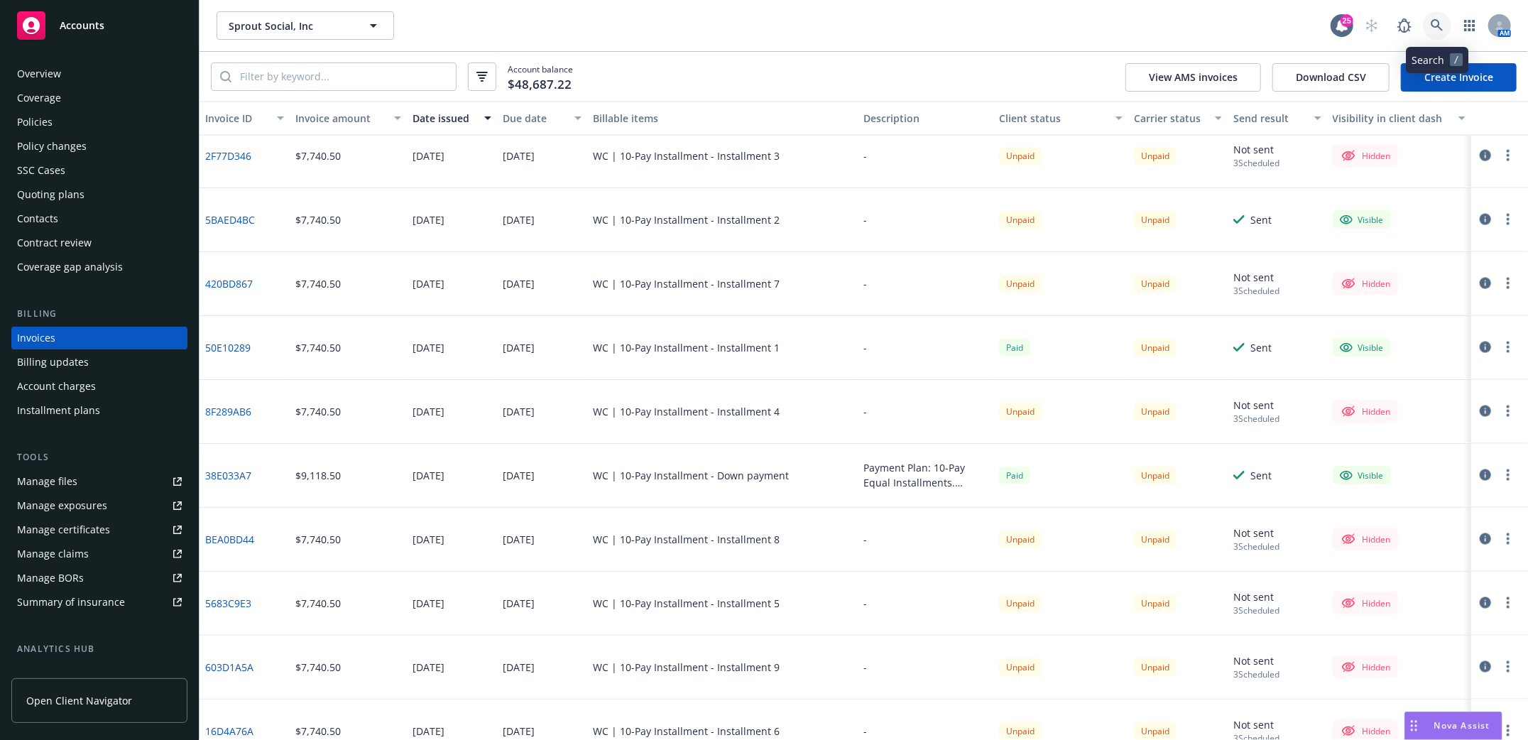
click at [1430, 33] on link at bounding box center [1436, 25] width 28 height 28
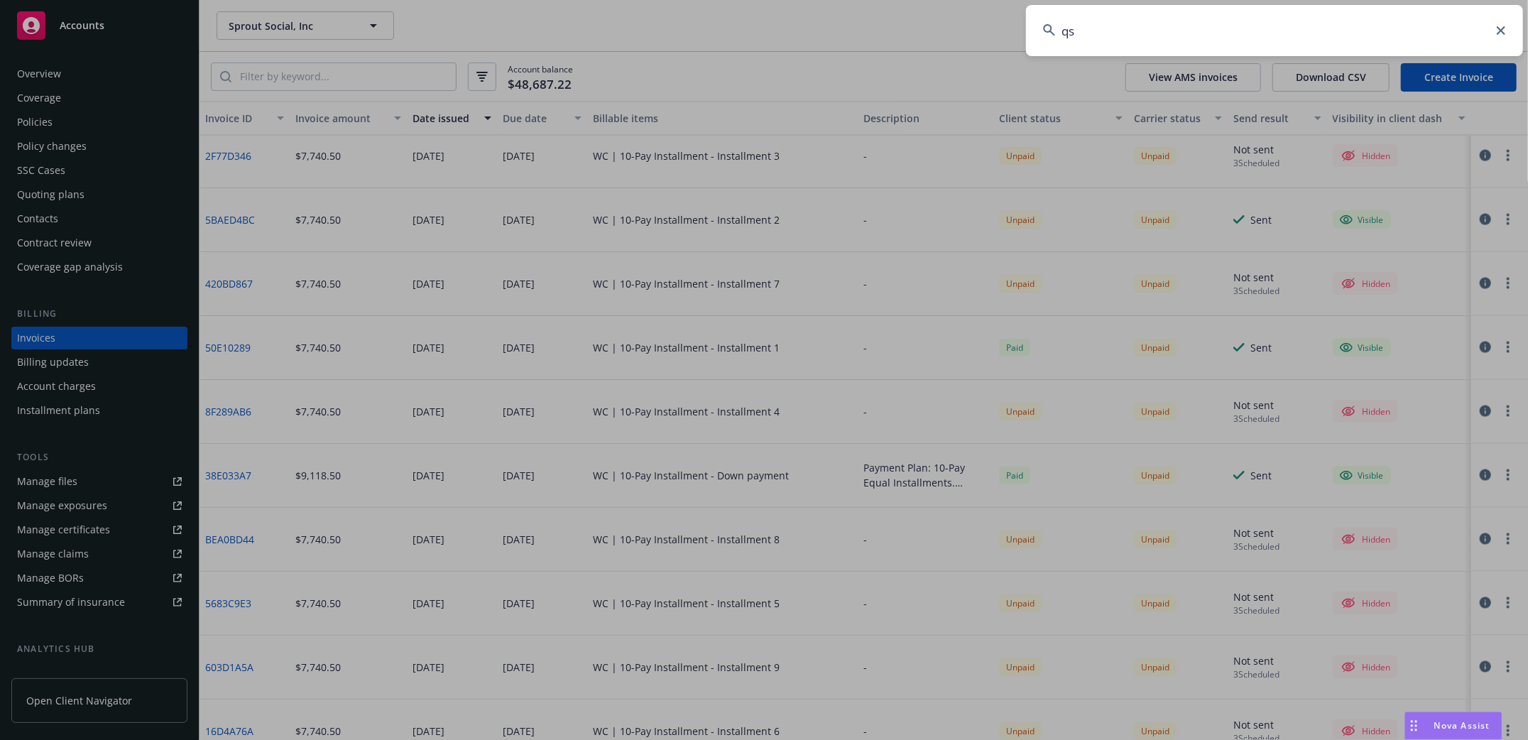
type input "qsr"
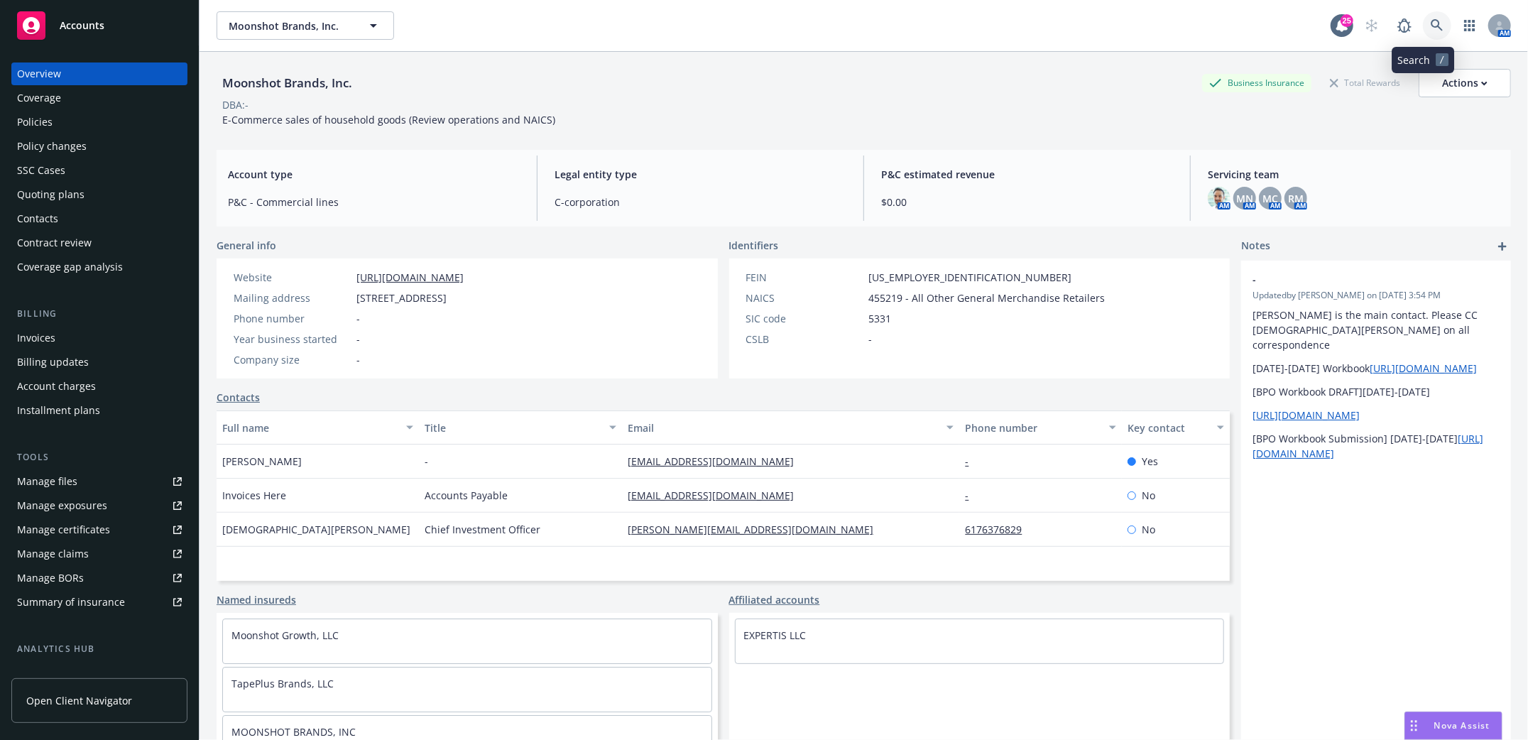
click at [1430, 26] on icon at bounding box center [1436, 25] width 12 height 12
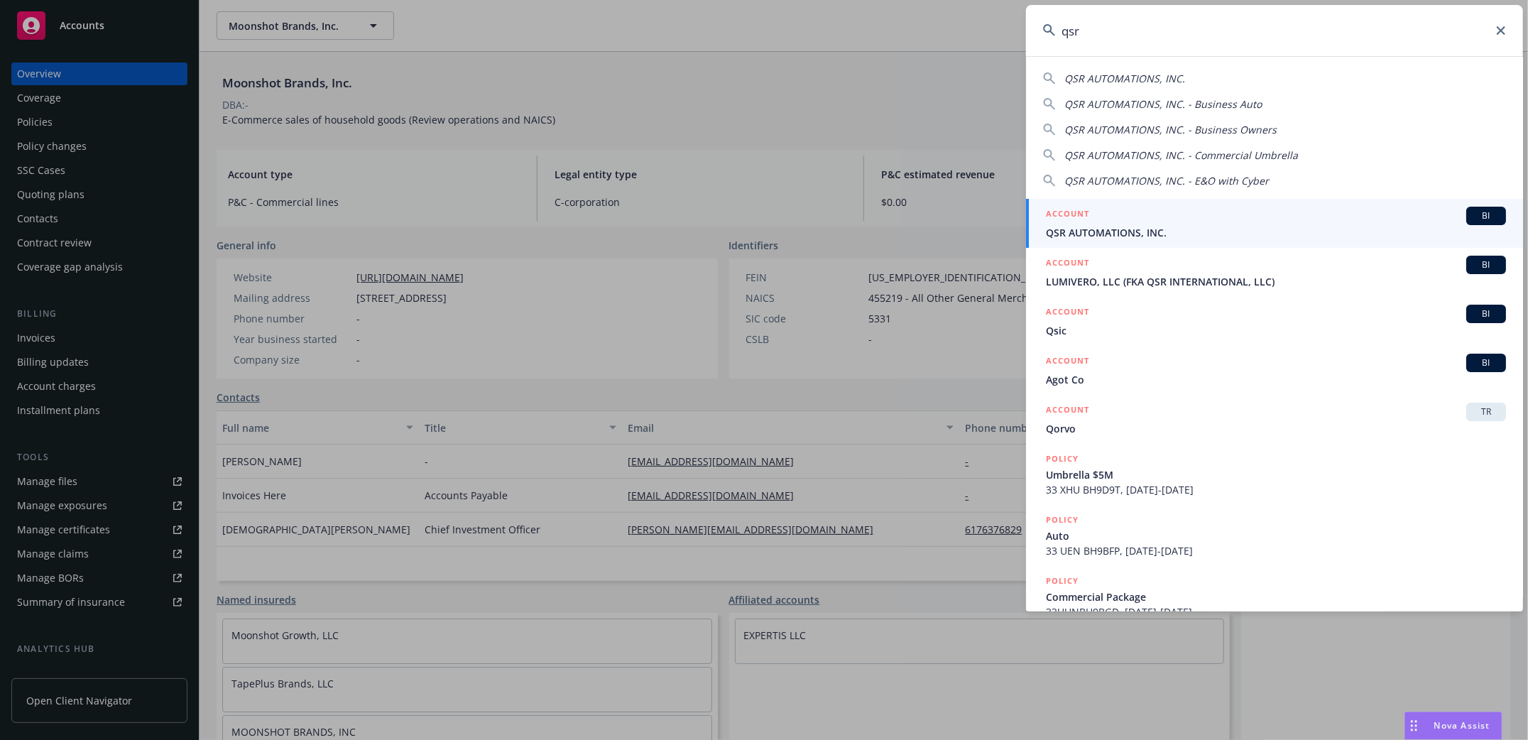
type input "qsr"
click at [1113, 226] on span "QSR AUTOMATIONS, INC." at bounding box center [1276, 232] width 460 height 15
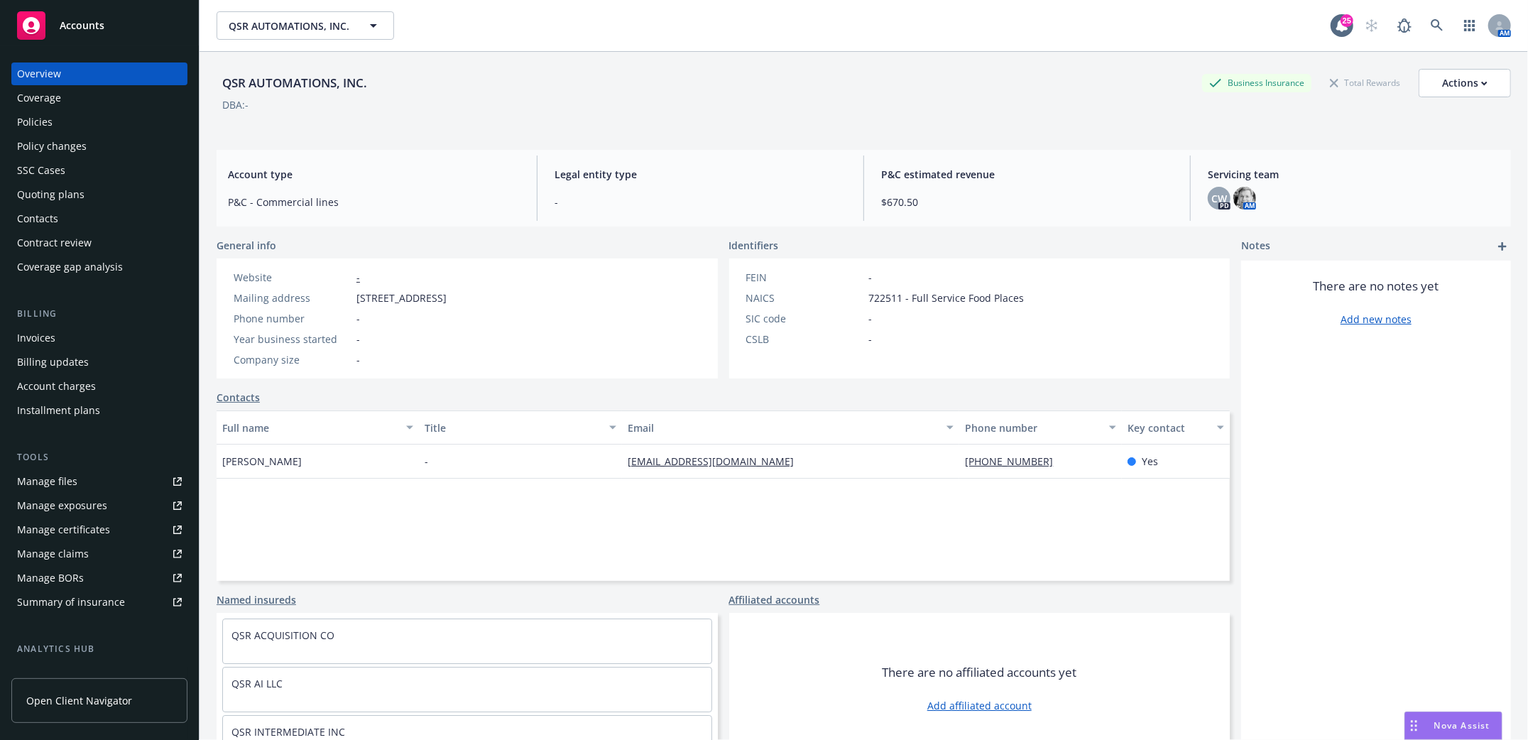
click at [50, 120] on div "Policies" at bounding box center [34, 122] width 35 height 23
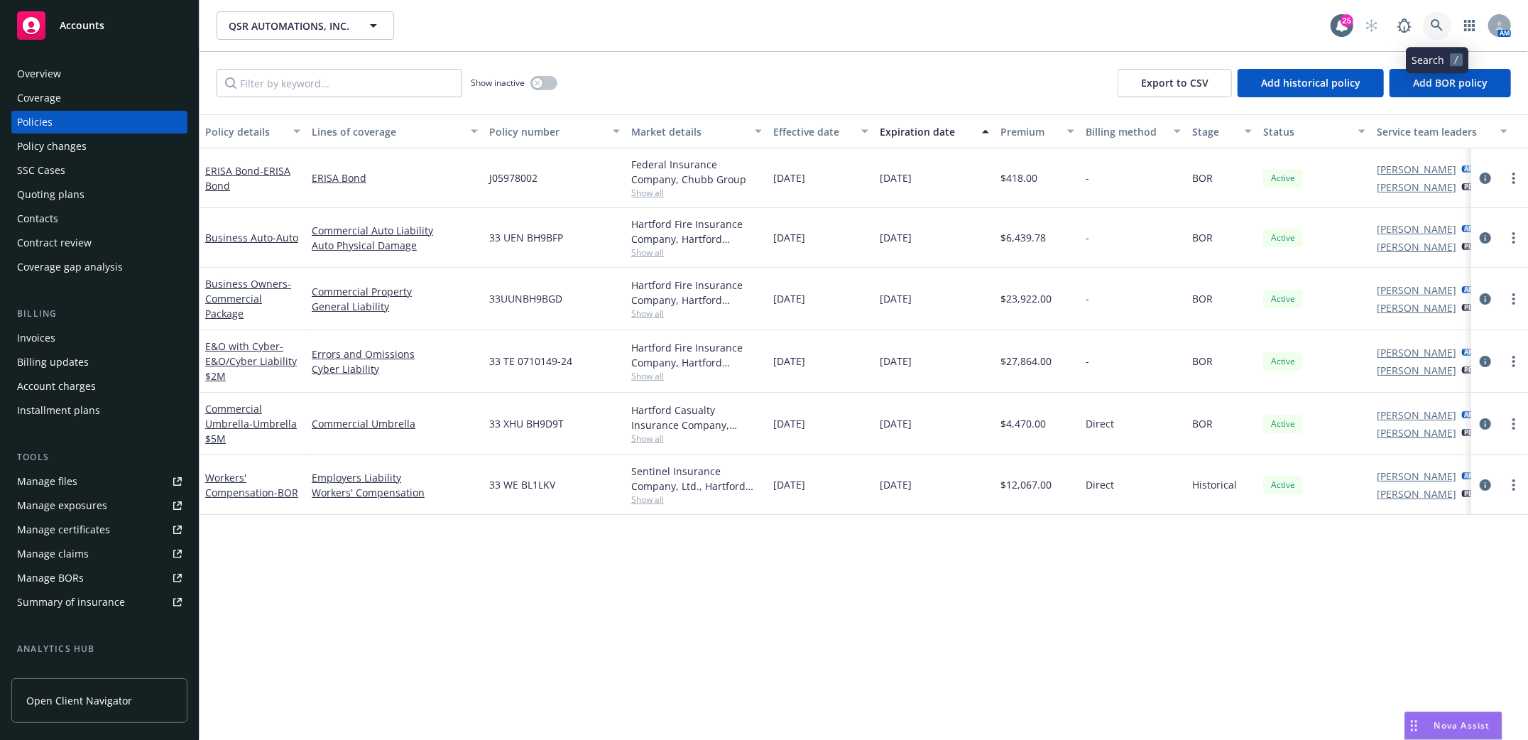
click at [1435, 28] on icon at bounding box center [1436, 25] width 13 height 13
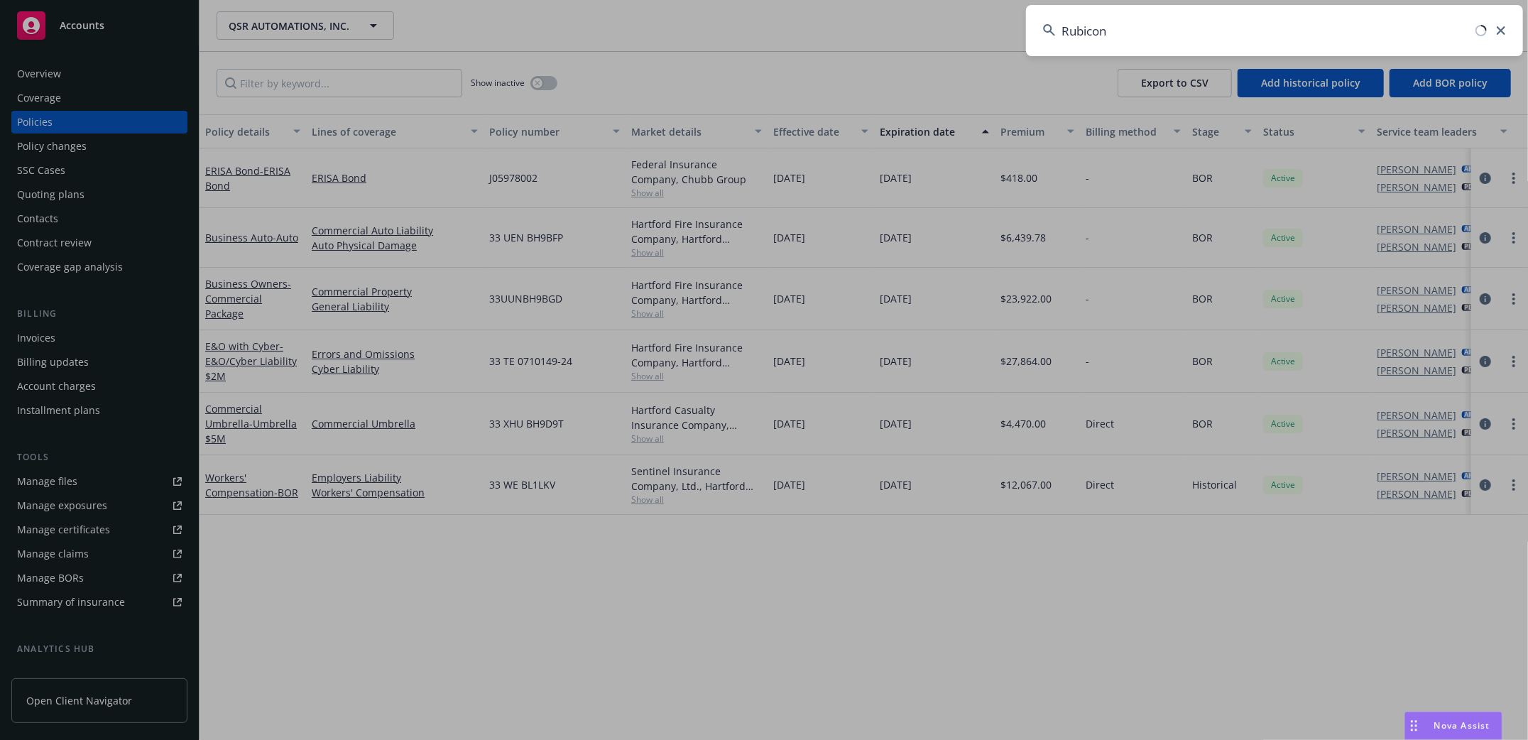
type input "Rubicon"
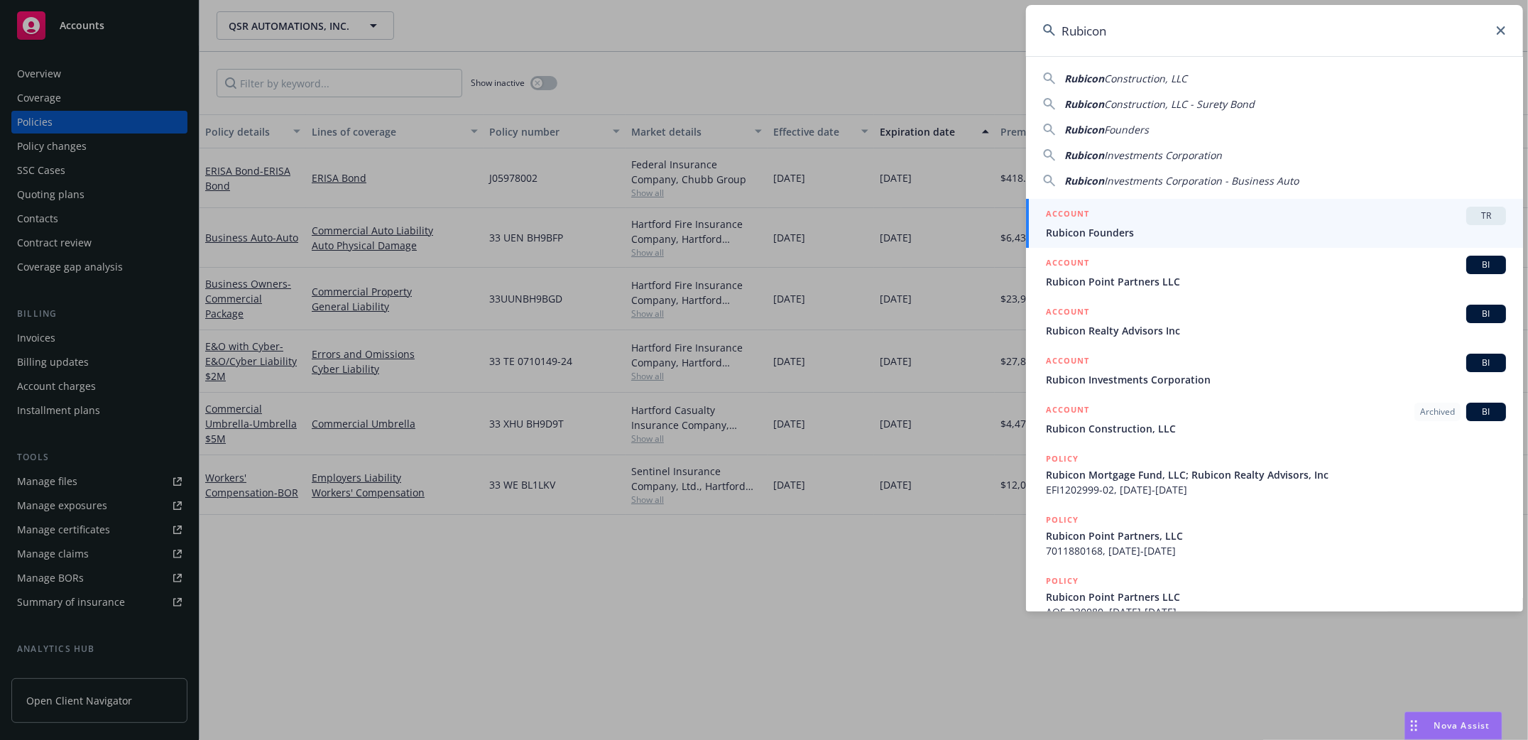
drag, startPoint x: 240, startPoint y: 611, endPoint x: 234, endPoint y: 581, distance: 30.3
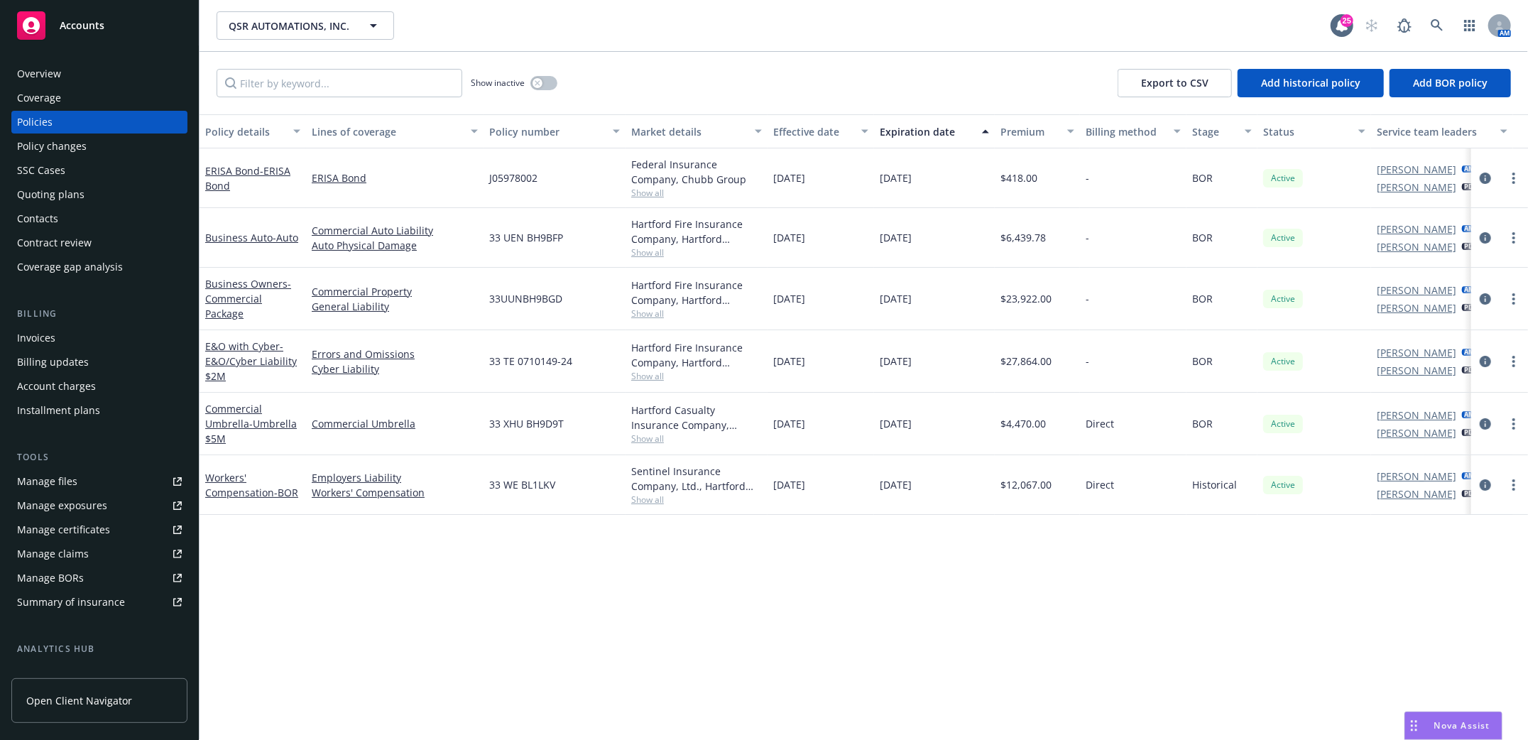
click at [31, 79] on div "Overview" at bounding box center [39, 73] width 44 height 23
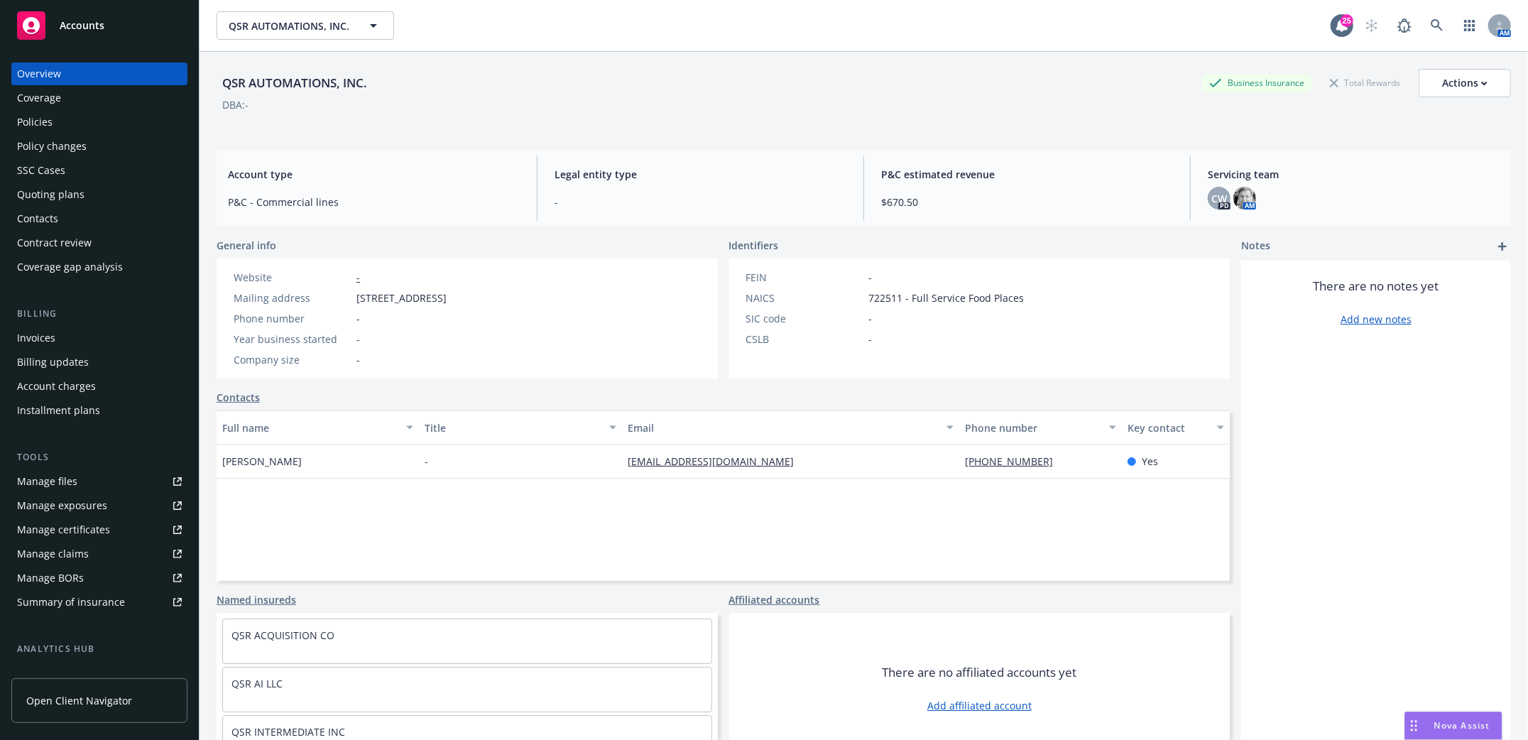
click at [36, 125] on div "Policies" at bounding box center [34, 122] width 35 height 23
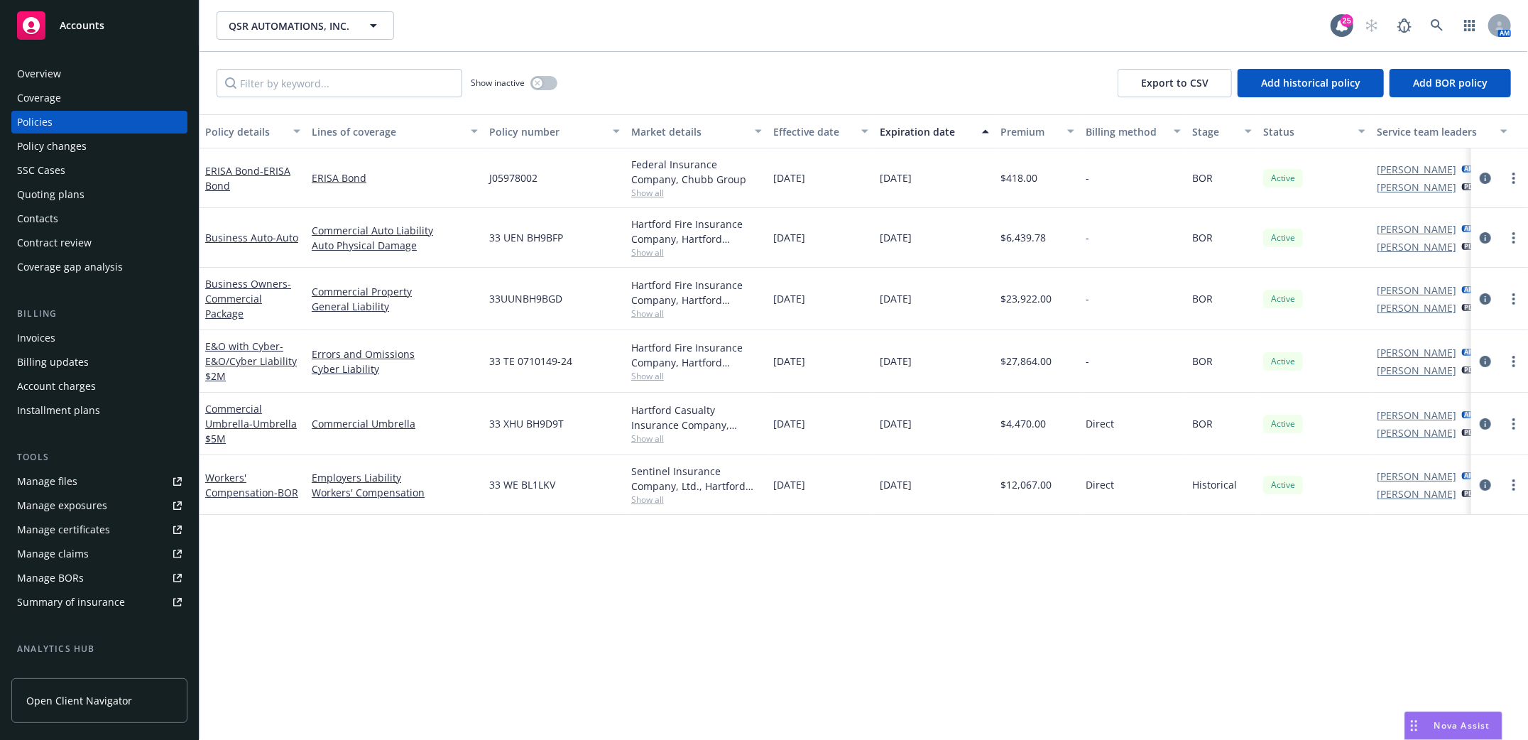
click at [412, 564] on div "Policy details Lines of coverage Policy number Market details Effective date Ex…" at bounding box center [863, 426] width 1328 height 625
drag, startPoint x: 0, startPoint y: 681, endPoint x: 4, endPoint y: 698, distance: 16.7
click at [4, 698] on div "Overview Coverage Policies Policy changes SSC Cases Quoting plans Contacts Cont…" at bounding box center [99, 392] width 199 height 694
click at [322, 659] on div "Policy details Lines of coverage Policy number Market details Effective date Ex…" at bounding box center [863, 426] width 1328 height 625
